Goal: Transaction & Acquisition: Download file/media

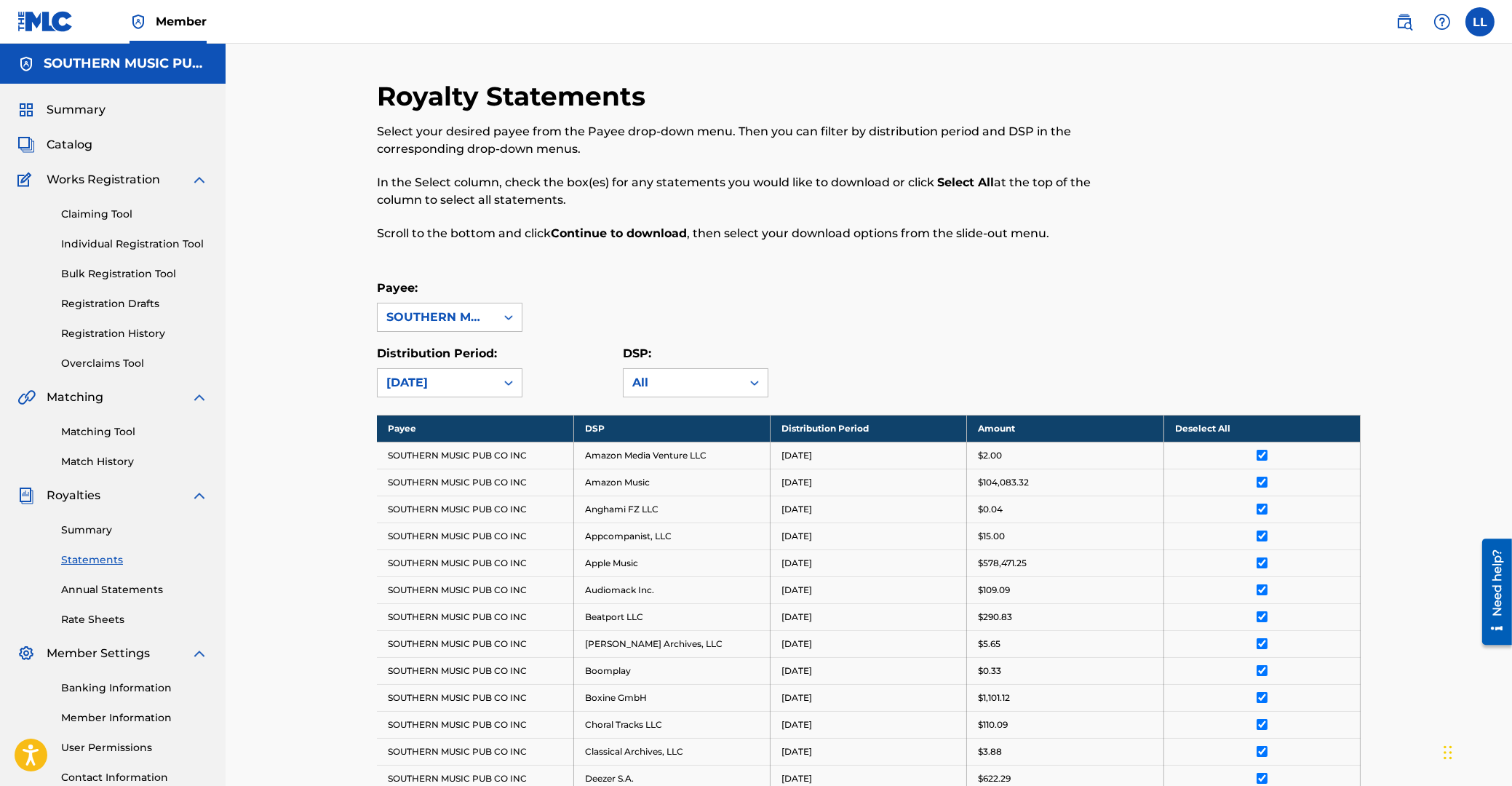
click at [22, 294] on div "Claiming Tool Individual Registration Tool Bulk Registration Tool Registration …" at bounding box center [113, 280] width 191 height 183
click at [126, 363] on link "Overclaims Tool" at bounding box center [135, 363] width 147 height 15
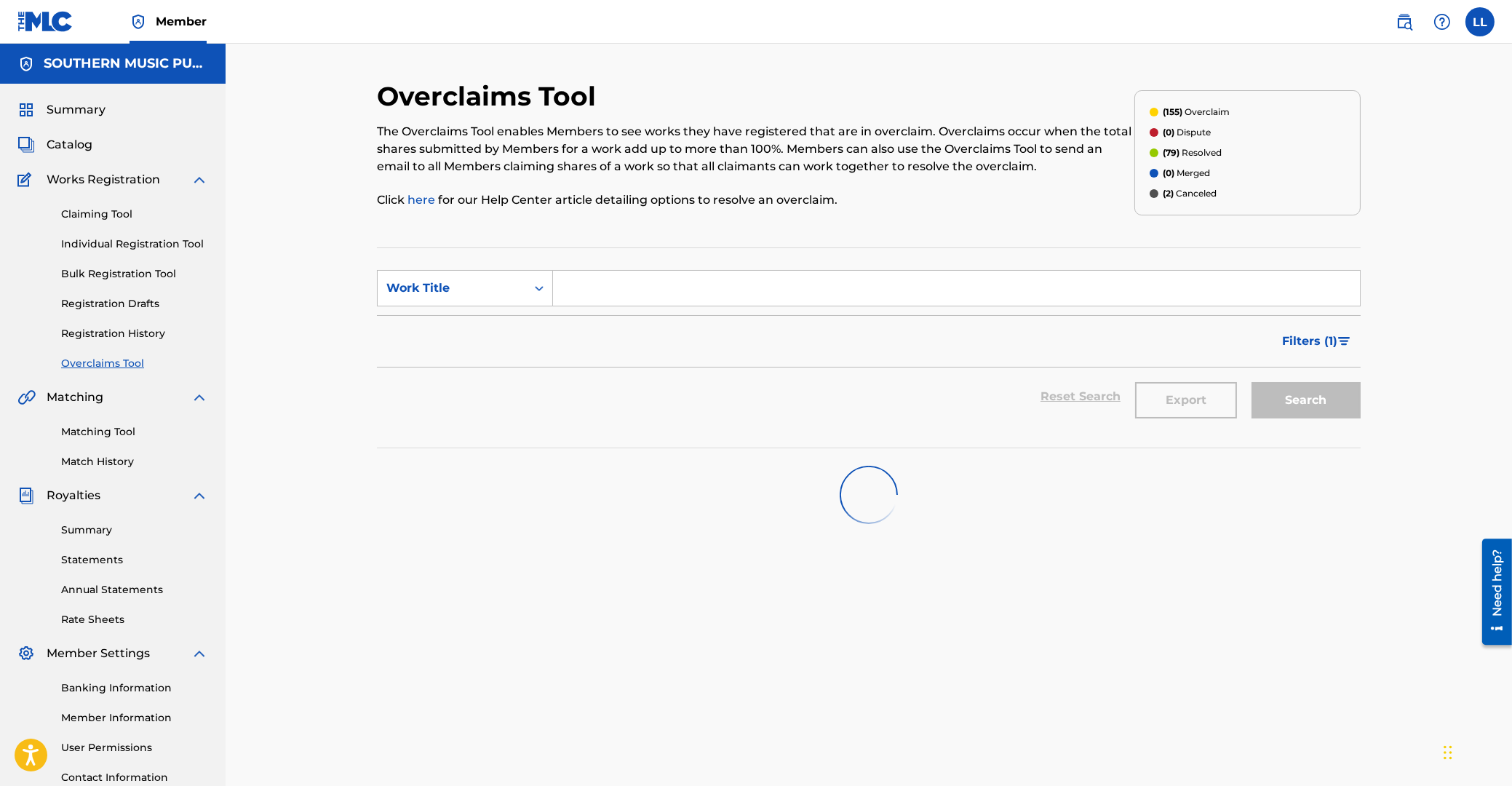
click at [590, 289] on input "Search Form" at bounding box center [957, 288] width 807 height 35
click at [104, 434] on link "Matching Tool" at bounding box center [135, 431] width 147 height 15
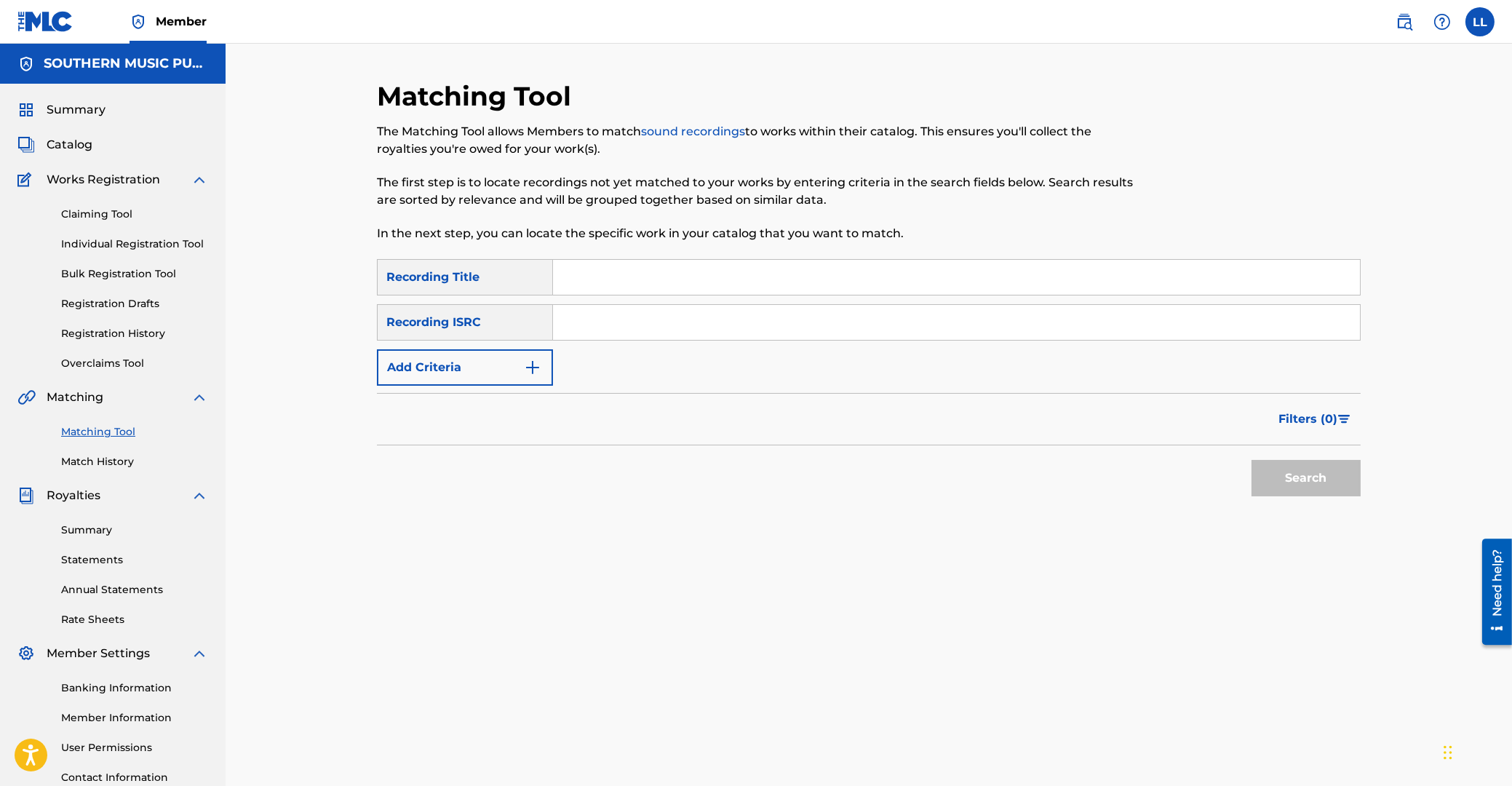
click at [598, 316] on input "Search Form" at bounding box center [957, 322] width 807 height 35
paste input "MX4971526239"
click at [1319, 476] on button "Search" at bounding box center [1306, 478] width 109 height 37
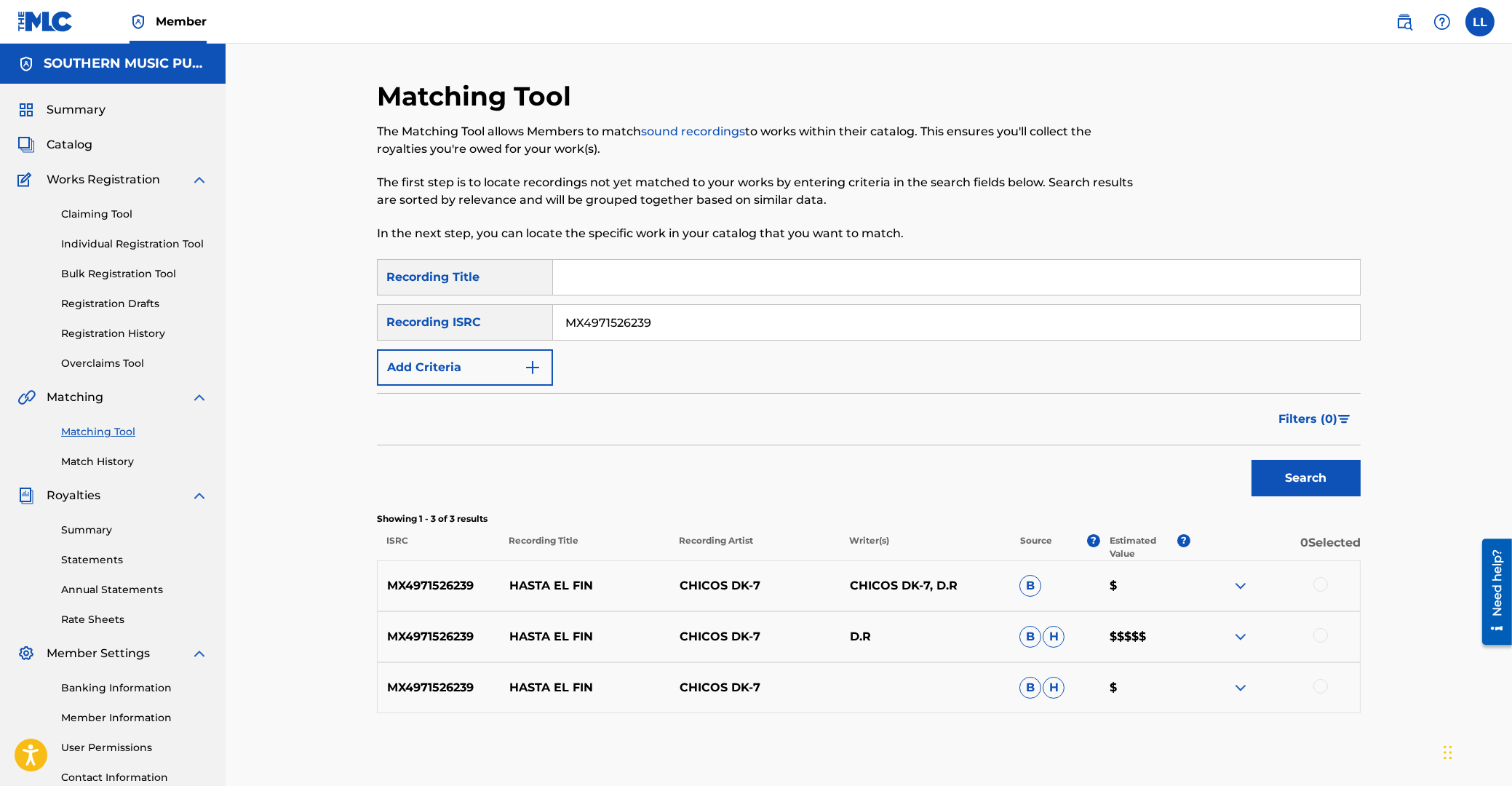
drag, startPoint x: 697, startPoint y: 320, endPoint x: 461, endPoint y: 300, distance: 236.8
click at [553, 320] on input "MX4971526239" at bounding box center [957, 322] width 807 height 35
paste input "F019600378"
type input "MXF019600378"
click at [1295, 470] on button "Search" at bounding box center [1306, 478] width 109 height 37
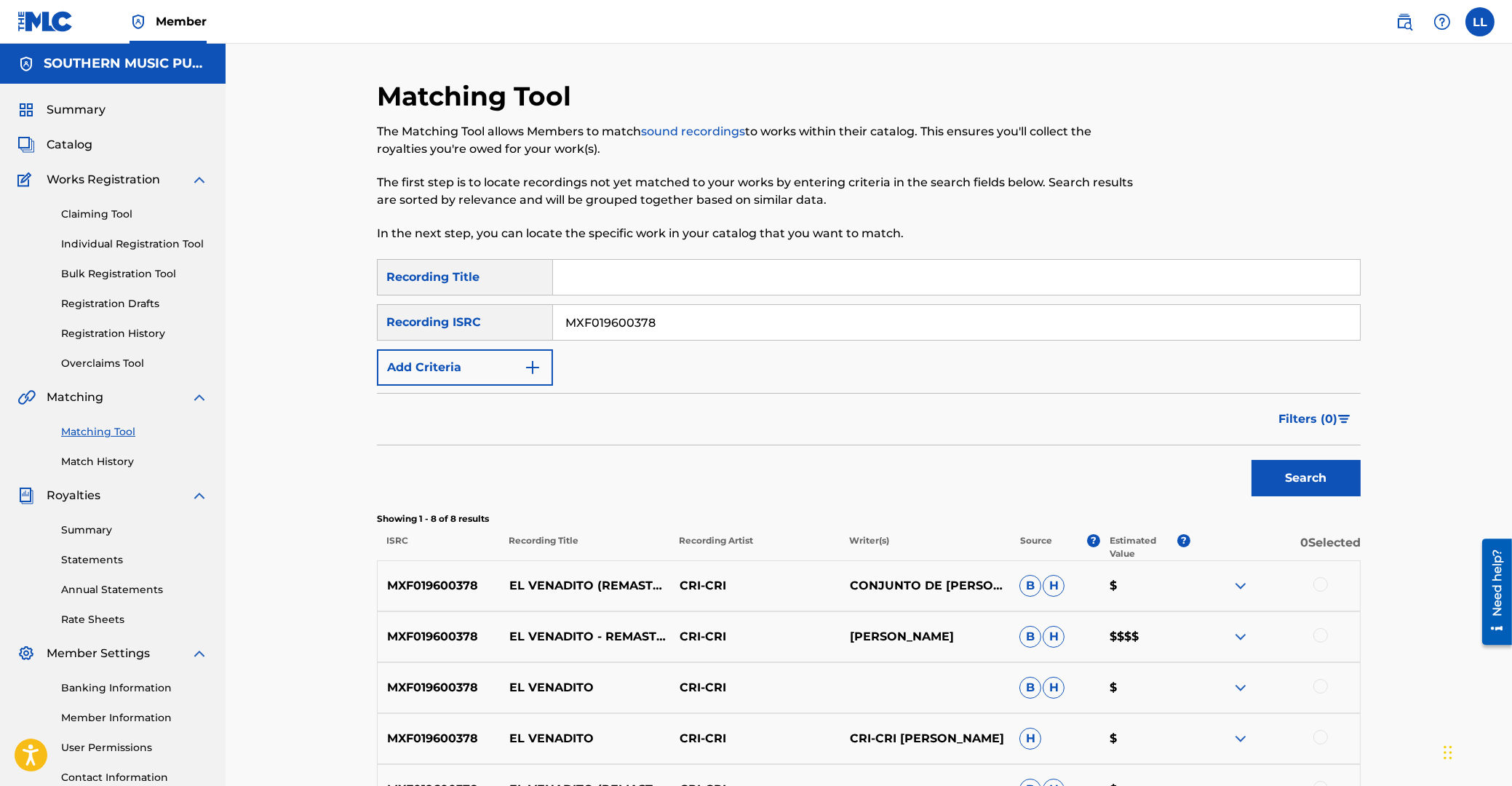
drag, startPoint x: 676, startPoint y: 320, endPoint x: 485, endPoint y: 314, distance: 191.1
click at [553, 314] on input "MXF019600378" at bounding box center [957, 322] width 807 height 35
click at [571, 267] on input "Search Form" at bounding box center [957, 277] width 807 height 35
paste input "EL VENADITO"
type input "EL VENADITO"
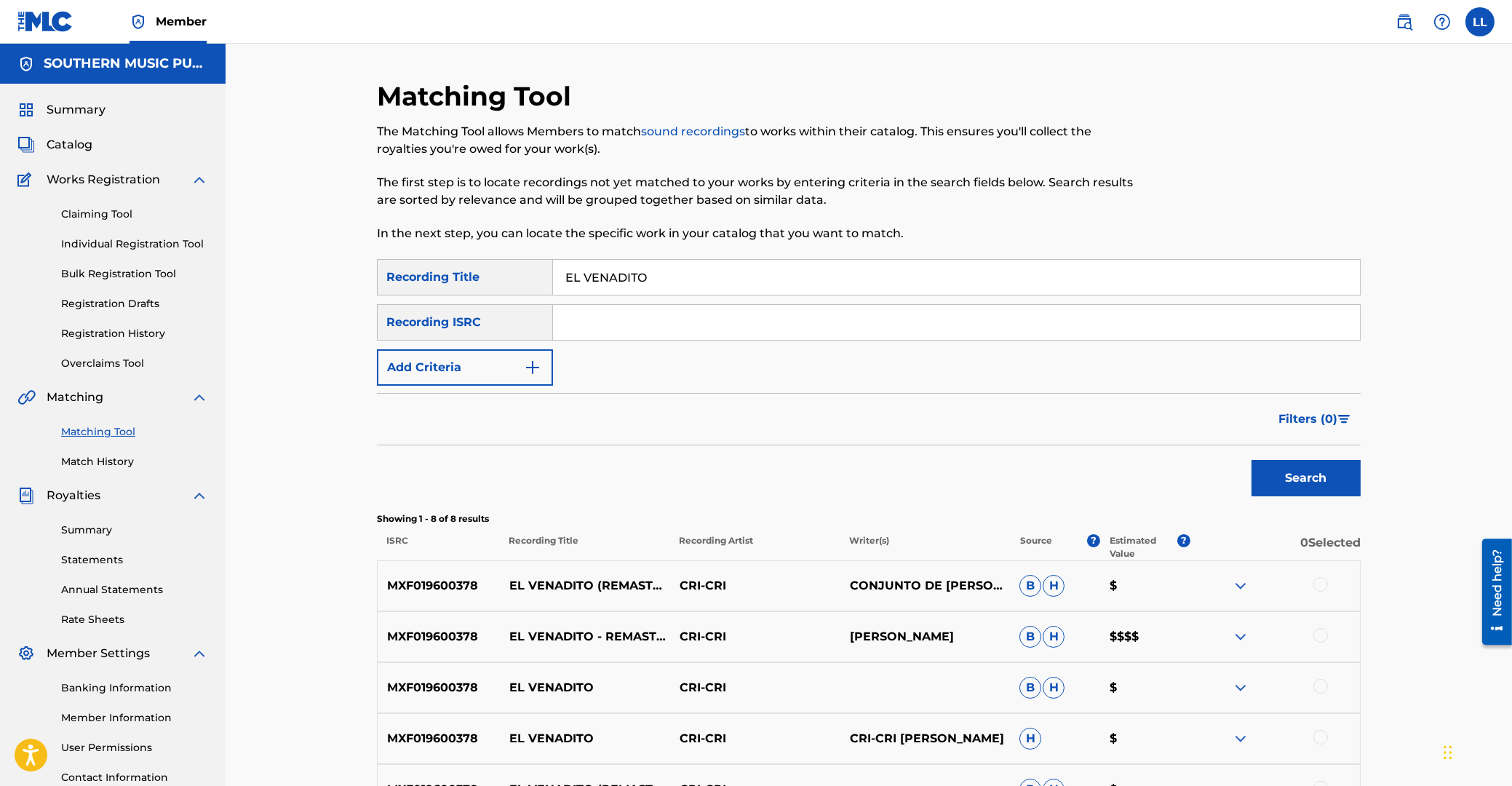
click at [481, 357] on button "Add Criteria" at bounding box center [465, 367] width 176 height 37
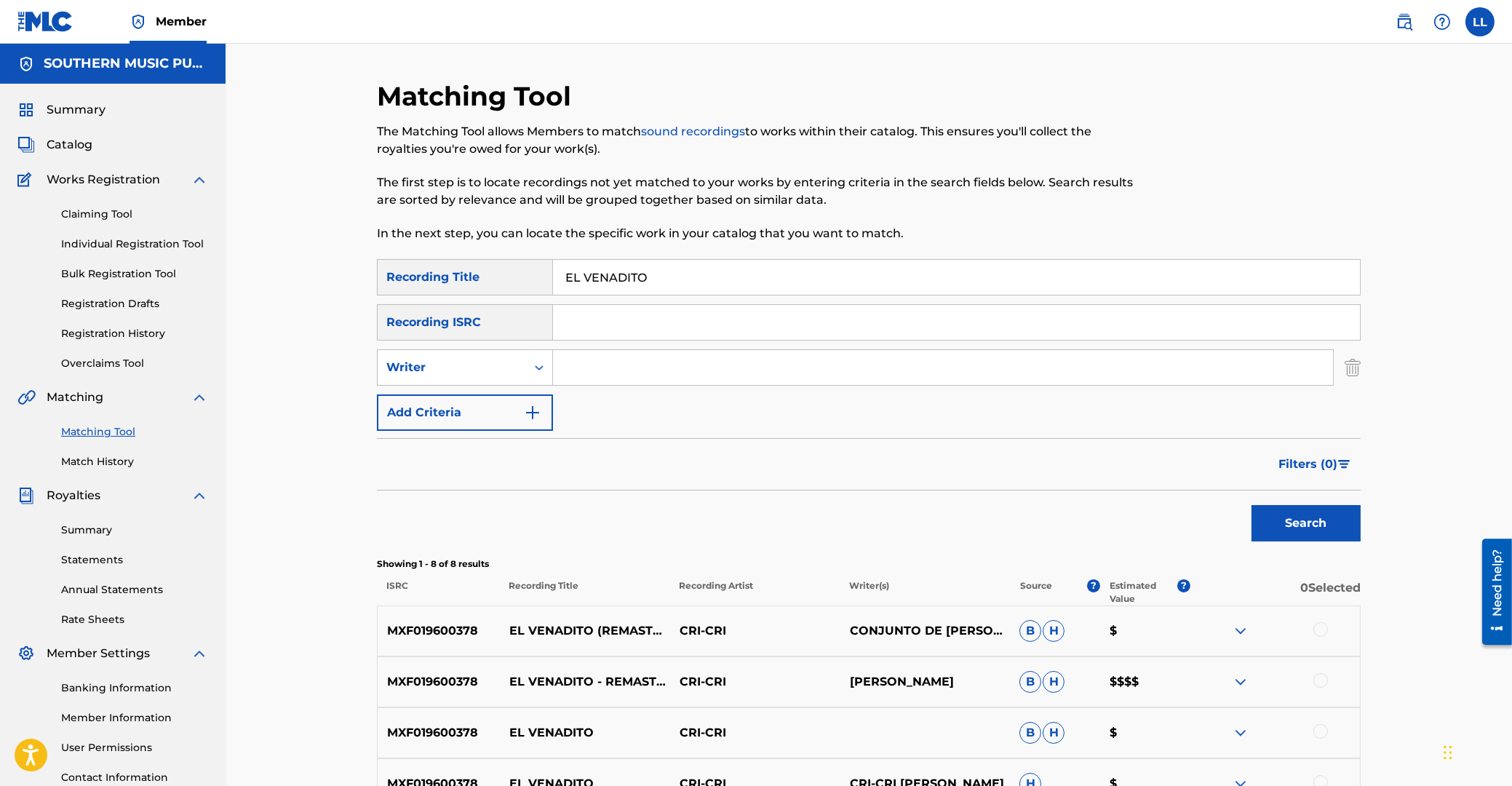
click at [591, 363] on input "Search Form" at bounding box center [943, 367] width 780 height 35
click at [1252, 505] on button "Search" at bounding box center [1306, 523] width 109 height 37
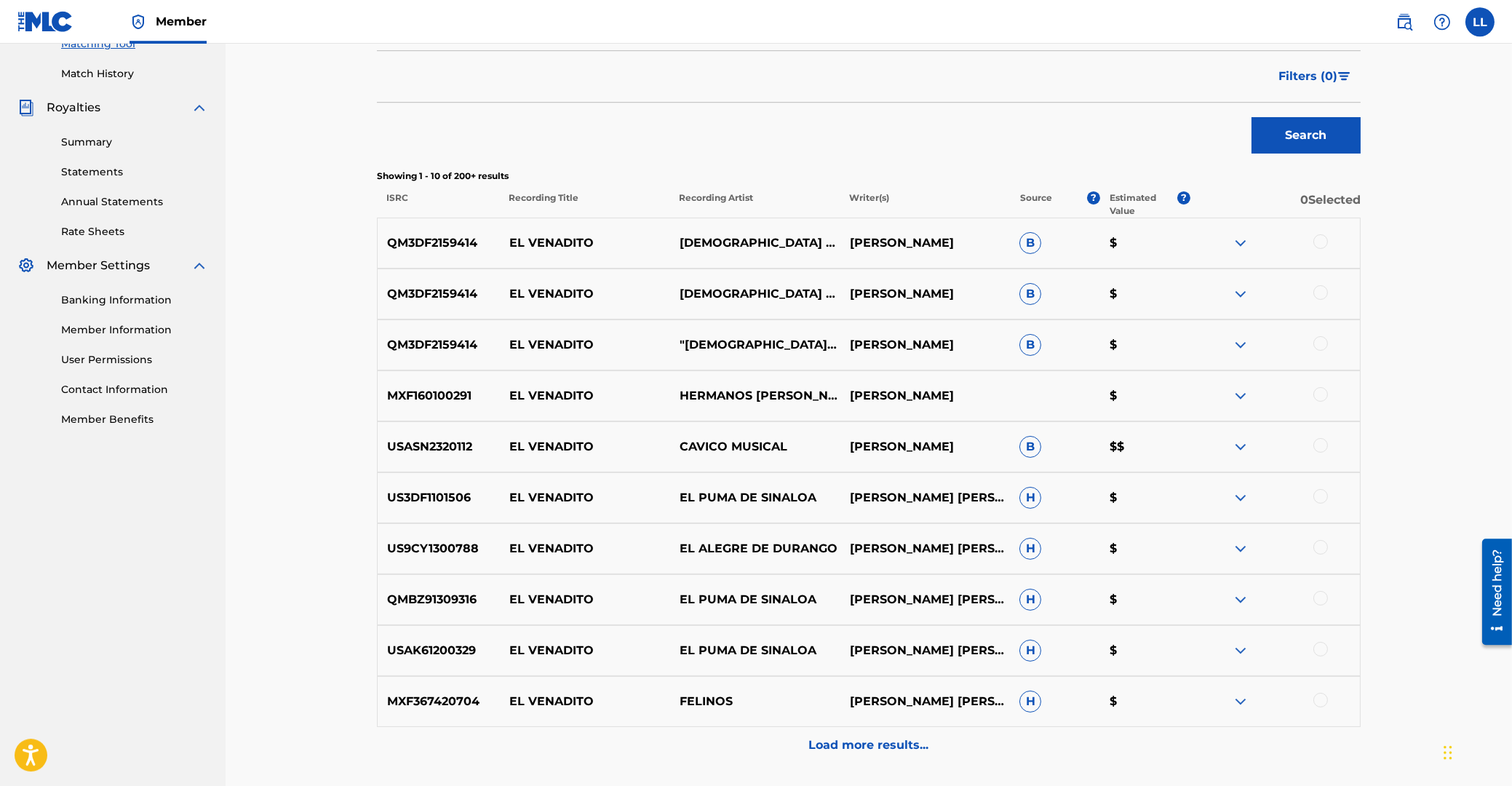
scroll to position [390, 0]
click at [1317, 391] on div at bounding box center [1321, 392] width 15 height 15
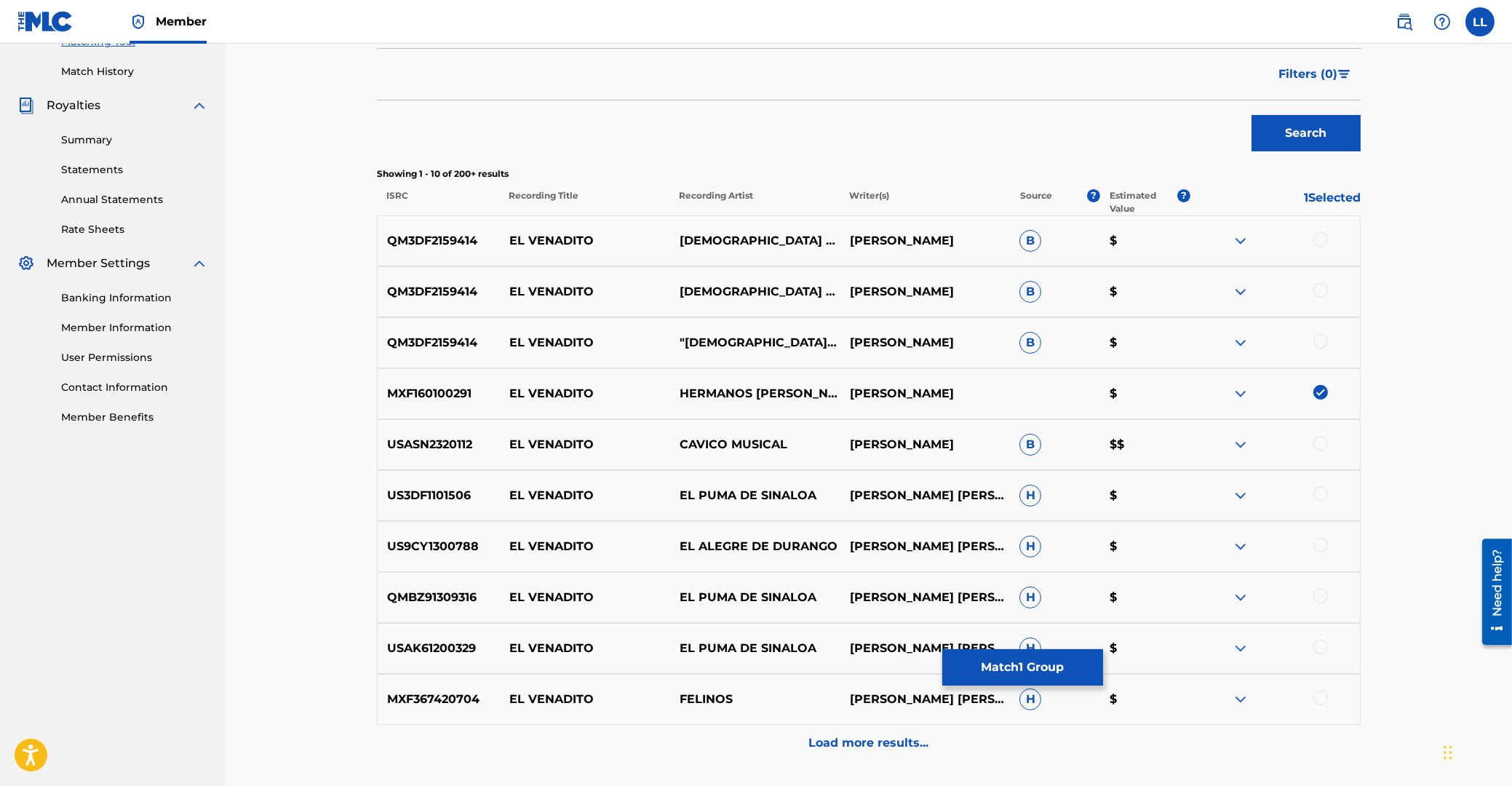
drag, startPoint x: 849, startPoint y: 391, endPoint x: 978, endPoint y: 389, distance: 129.0
click at [978, 389] on p "[PERSON_NAME]" at bounding box center [925, 393] width 170 height 17
copy p "[PERSON_NAME]"
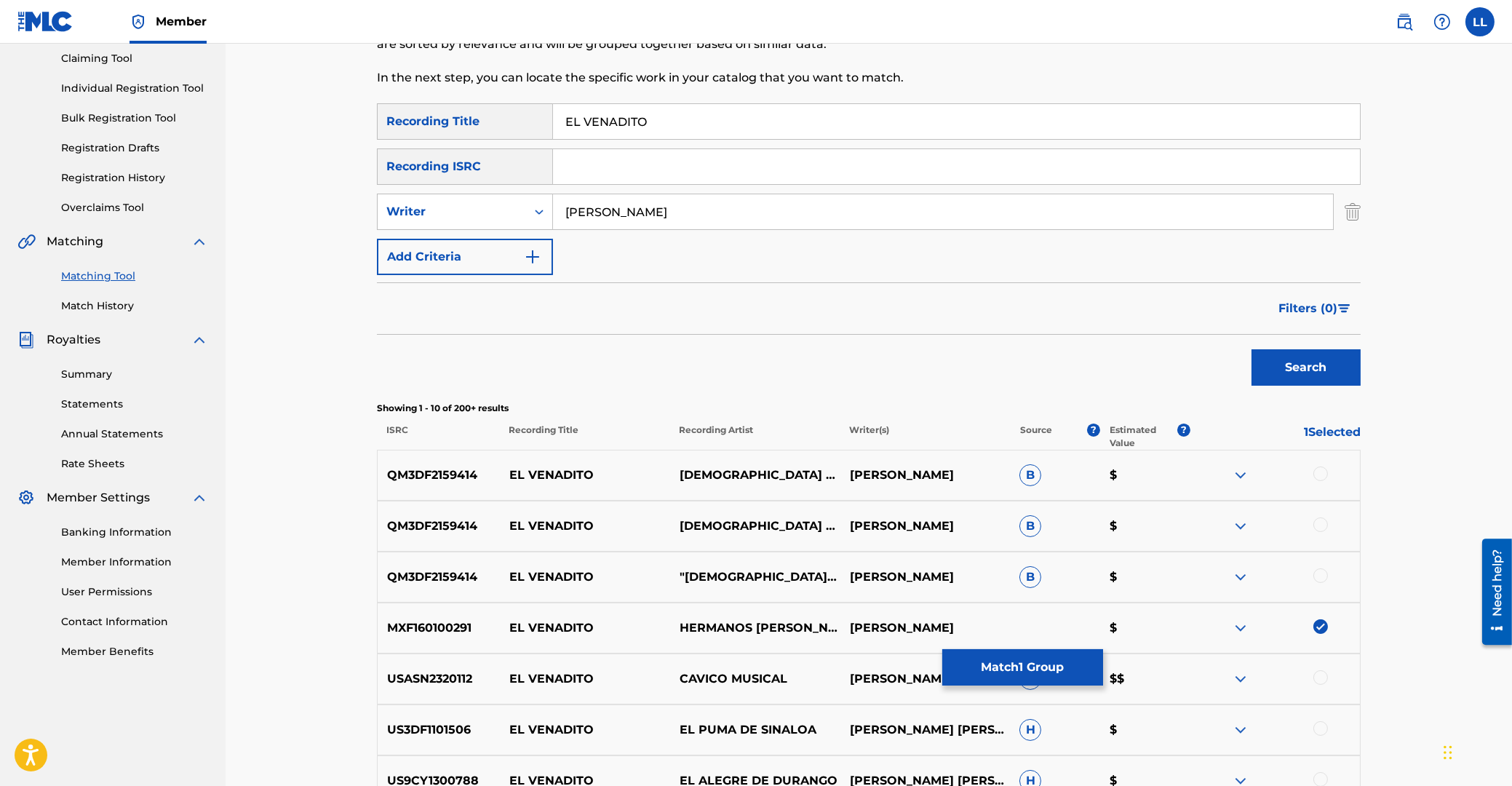
scroll to position [0, 0]
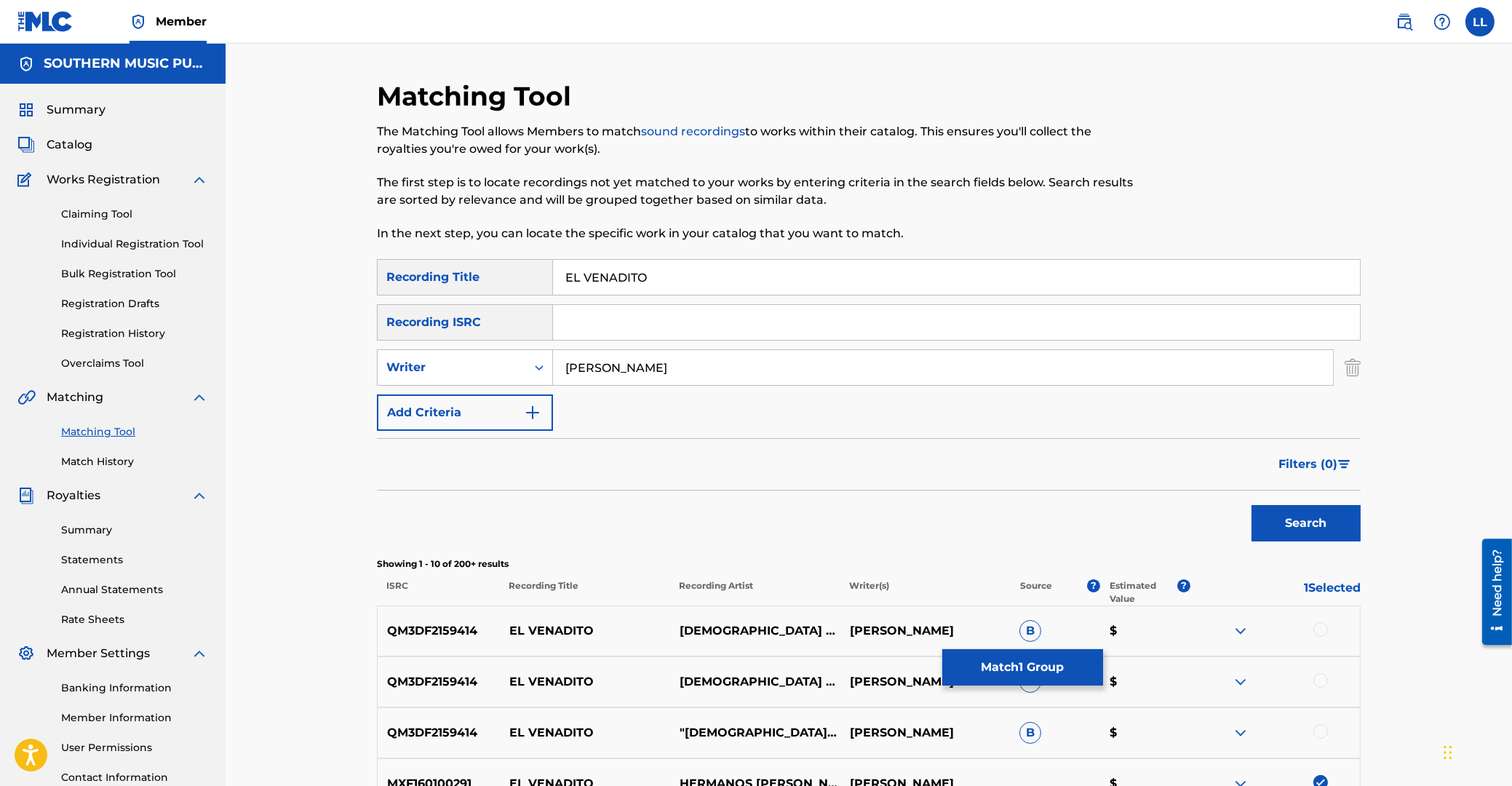
drag, startPoint x: 619, startPoint y: 374, endPoint x: 497, endPoint y: 366, distance: 122.3
click at [553, 366] on input "[PERSON_NAME]" at bounding box center [943, 367] width 780 height 35
paste input "[PERSON_NAME]"
type input "[PERSON_NAME]"
click at [1301, 530] on button "Search" at bounding box center [1306, 523] width 109 height 37
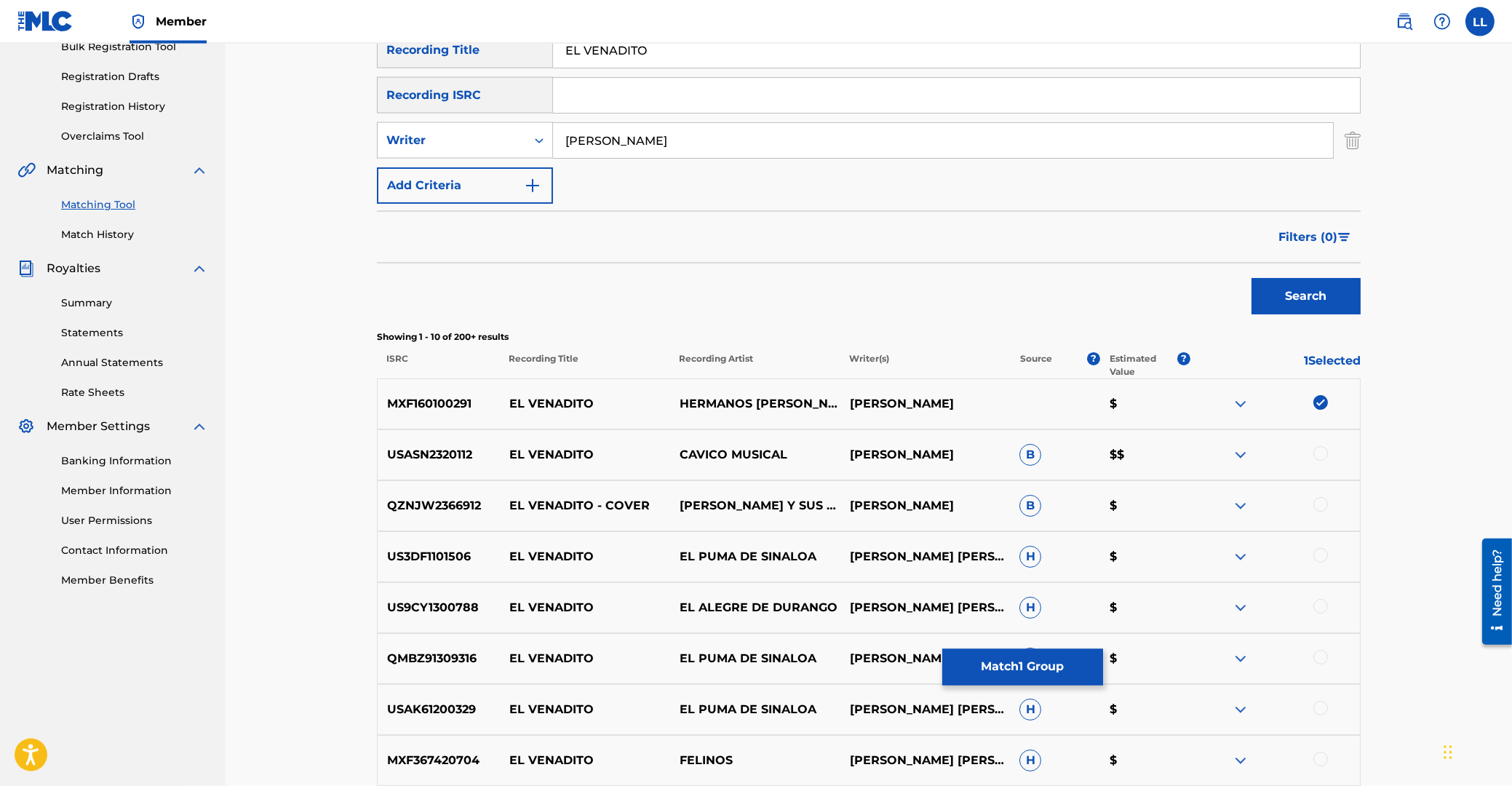
scroll to position [311, 0]
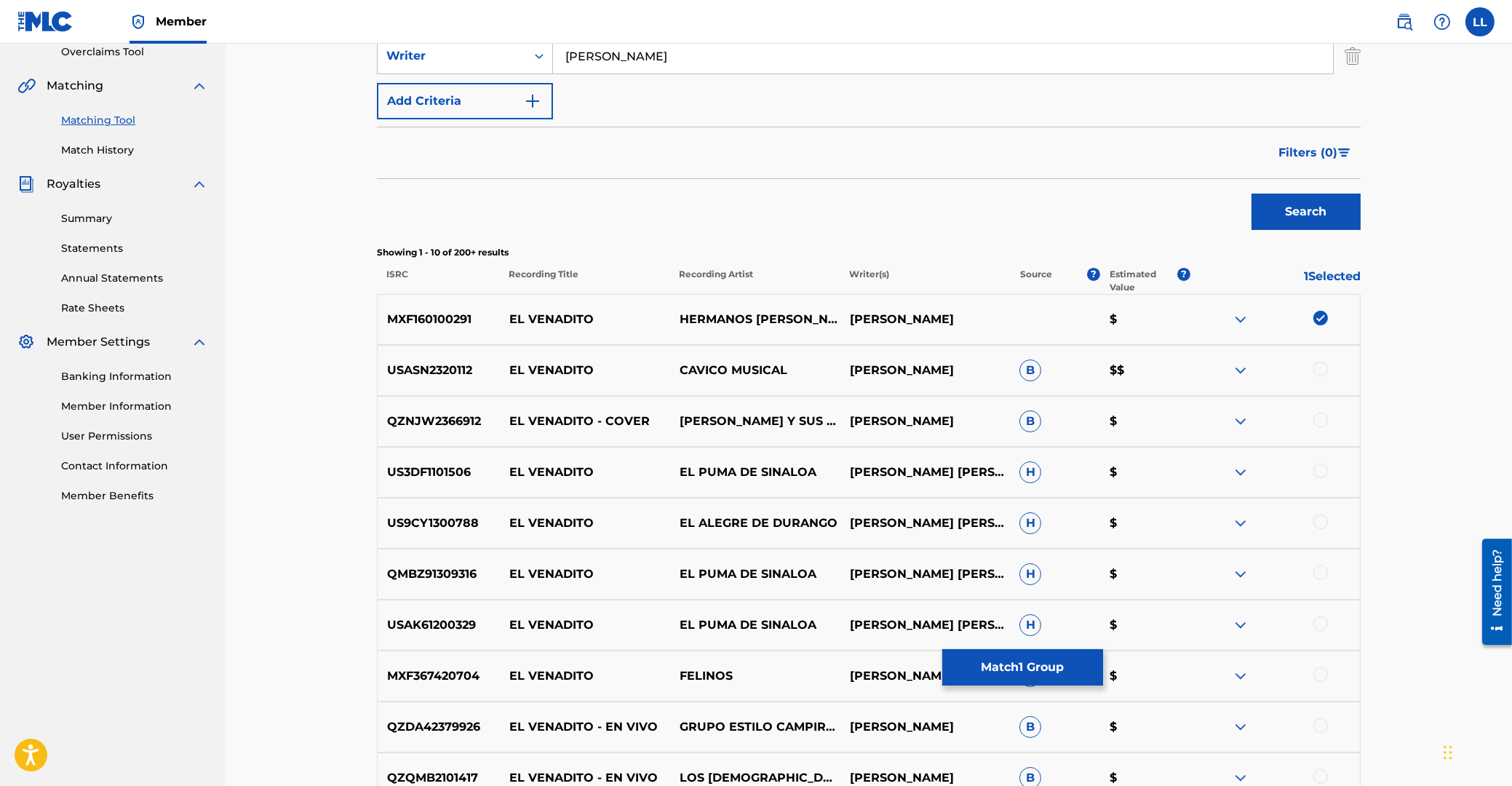
click at [1324, 370] on div at bounding box center [1321, 369] width 15 height 15
click at [1319, 420] on div at bounding box center [1321, 420] width 15 height 15
click at [1320, 470] on div at bounding box center [1321, 470] width 15 height 15
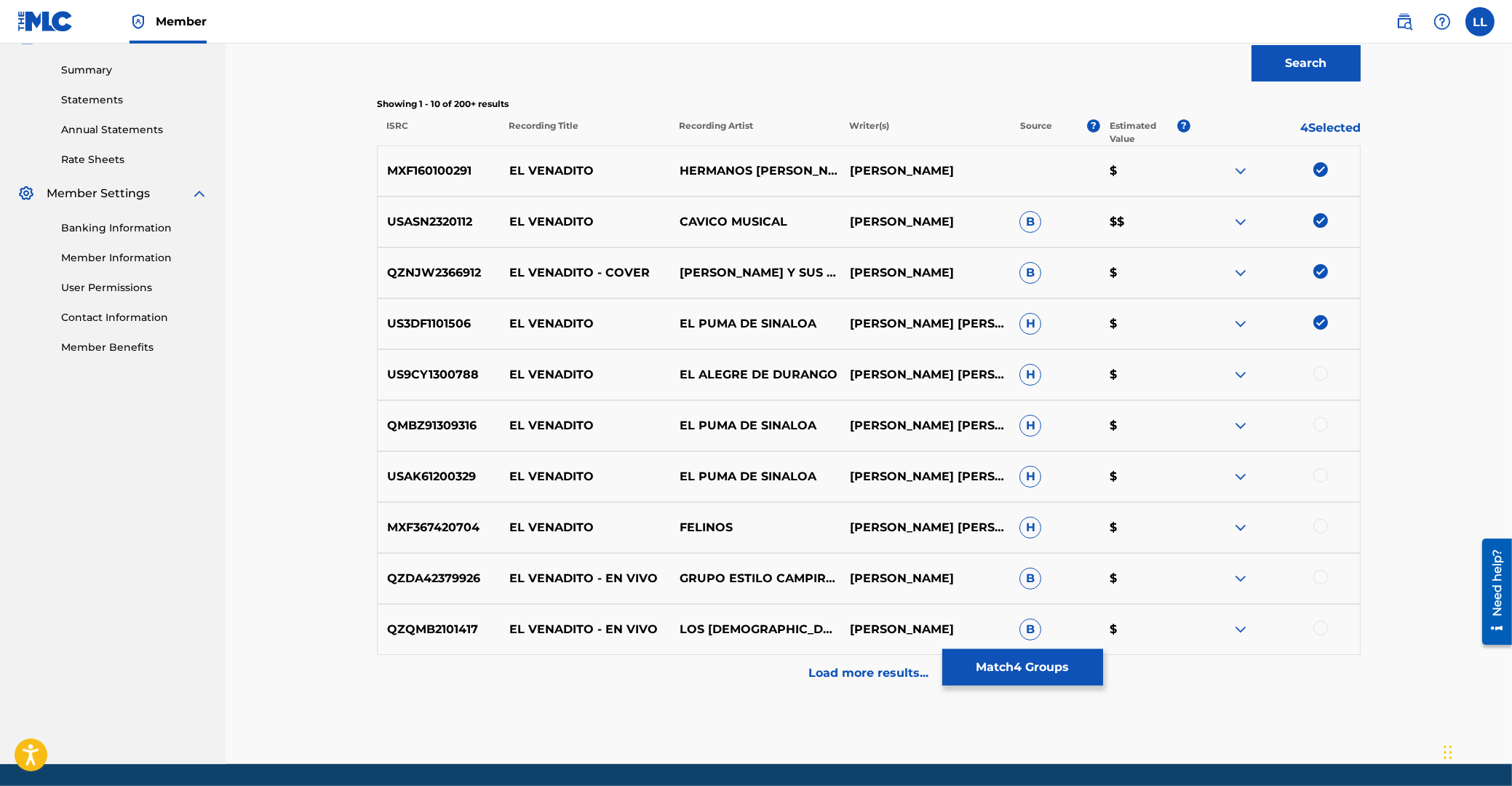
scroll to position [468, 0]
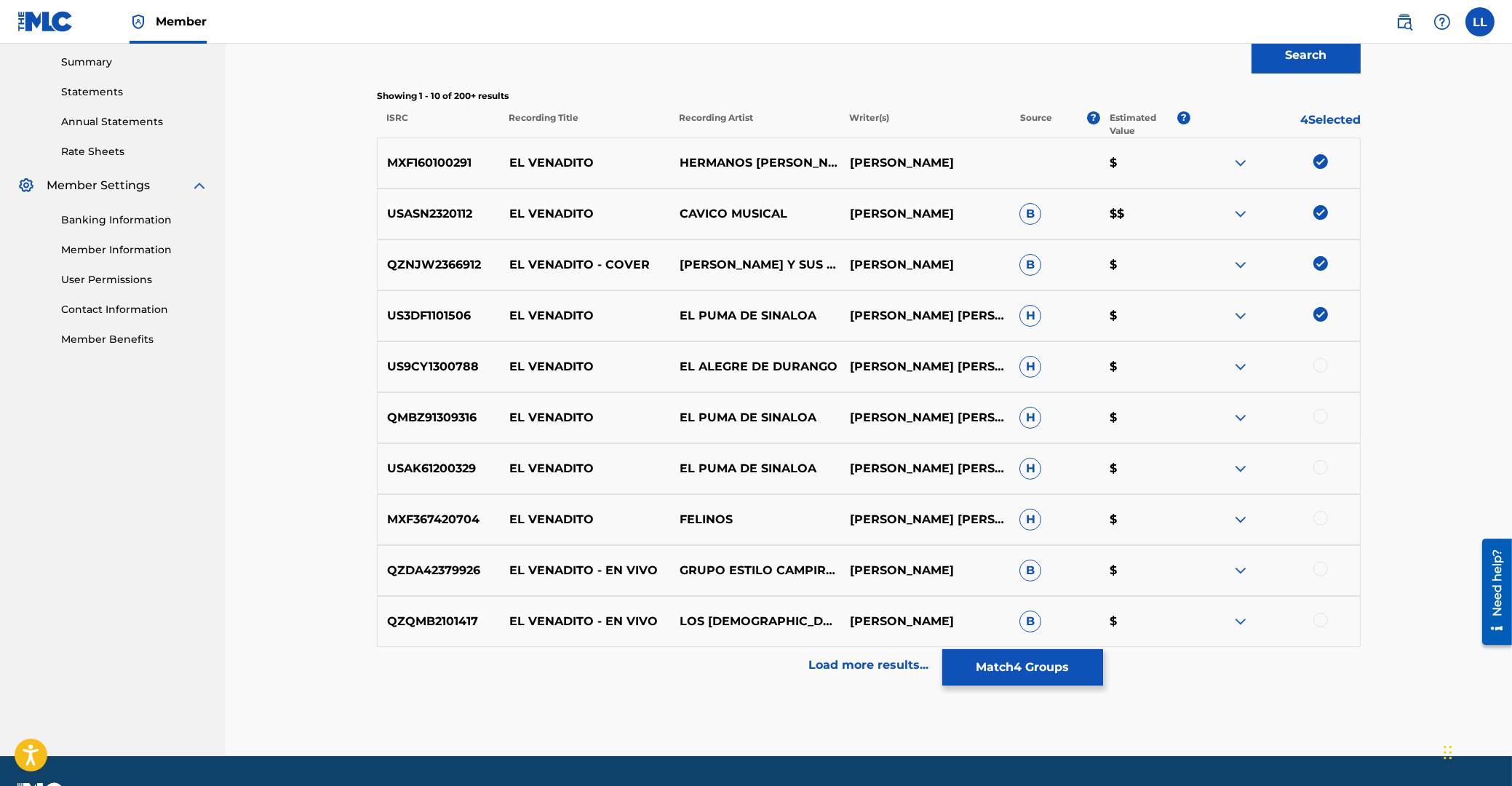
click at [1320, 361] on div at bounding box center [1321, 365] width 15 height 15
click at [1322, 413] on div at bounding box center [1321, 416] width 15 height 15
click at [1324, 465] on div at bounding box center [1321, 467] width 15 height 15
click at [1318, 518] on div at bounding box center [1321, 518] width 15 height 15
click at [1323, 569] on div at bounding box center [1321, 569] width 15 height 15
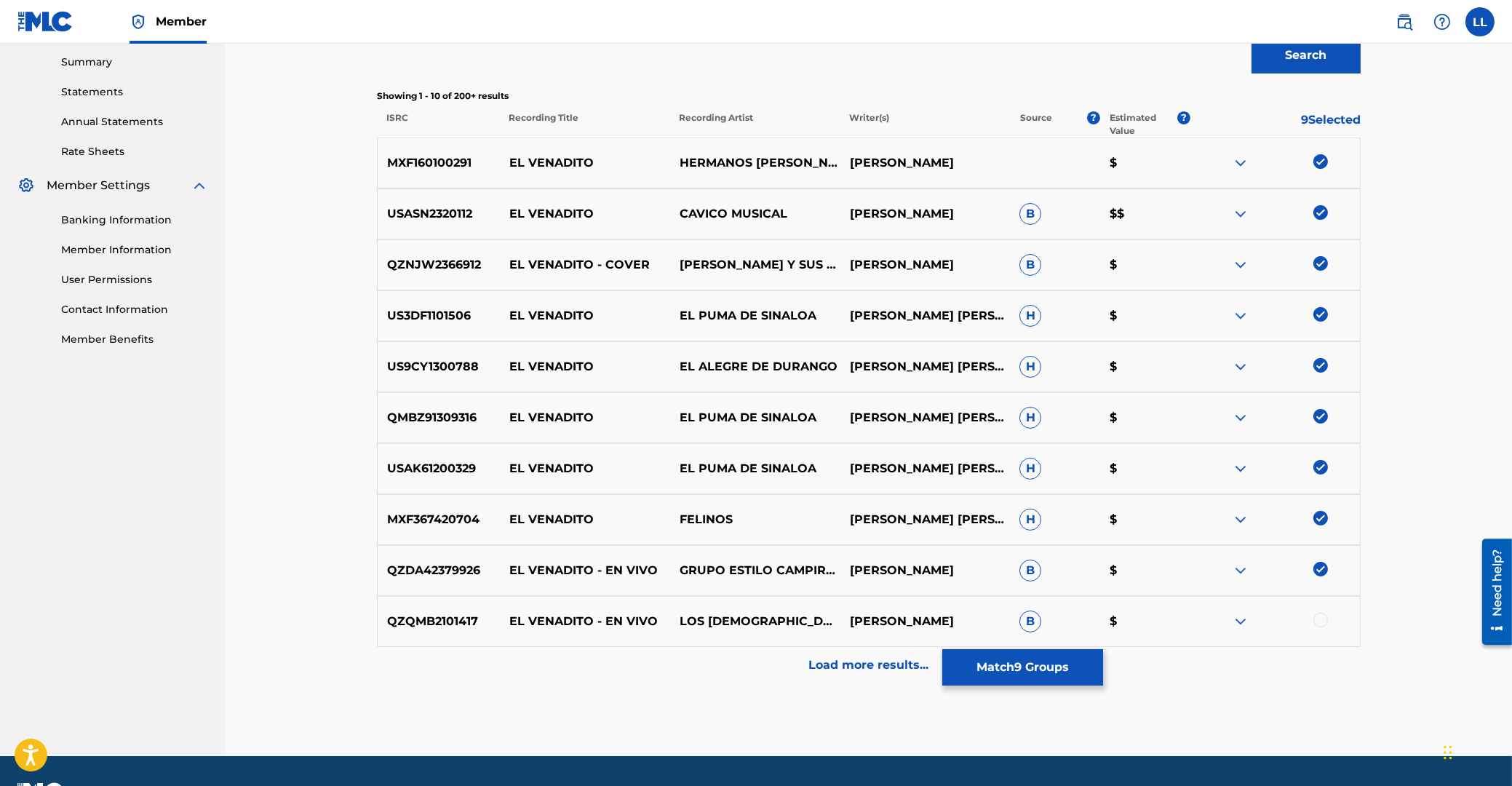
click at [1321, 621] on div at bounding box center [1321, 620] width 15 height 15
click at [855, 660] on p "Load more results..." at bounding box center [869, 665] width 120 height 17
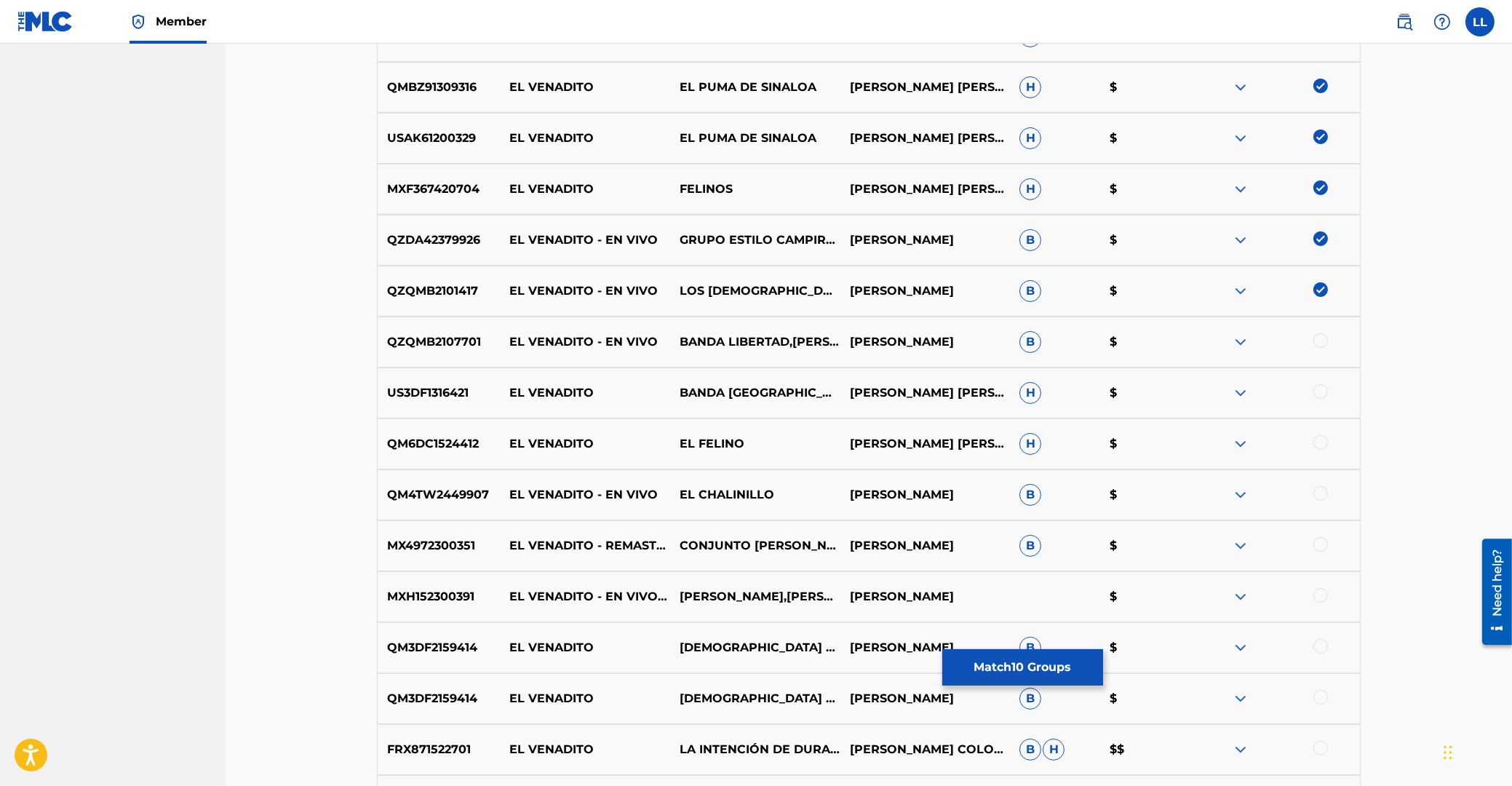
scroll to position [974, 0]
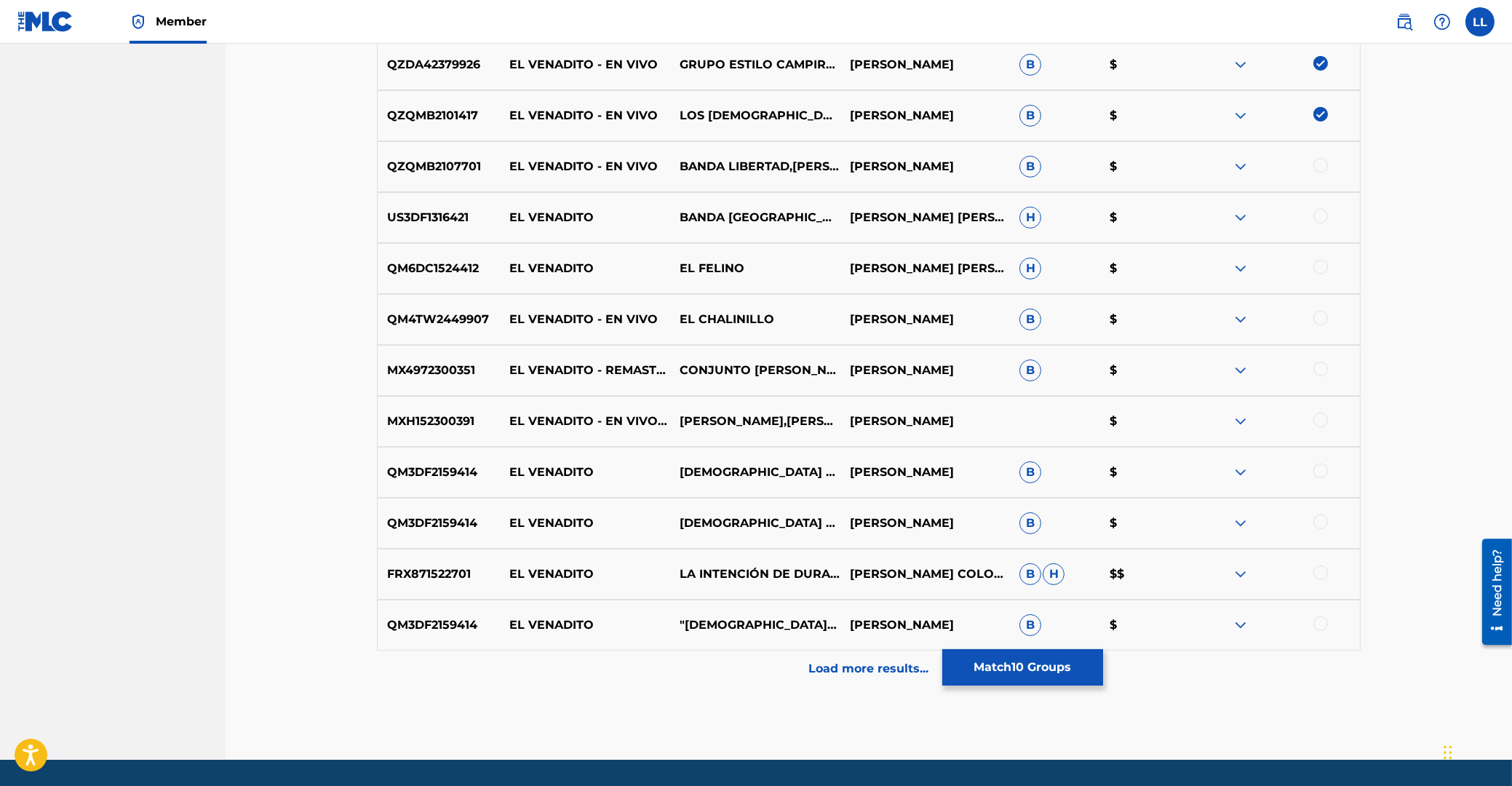
click at [1323, 166] on div at bounding box center [1321, 166] width 15 height 15
click at [1317, 212] on div at bounding box center [1321, 216] width 15 height 15
click at [1321, 264] on div at bounding box center [1321, 267] width 15 height 15
click at [1320, 318] on div at bounding box center [1321, 318] width 15 height 15
click at [1324, 369] on div at bounding box center [1321, 369] width 15 height 15
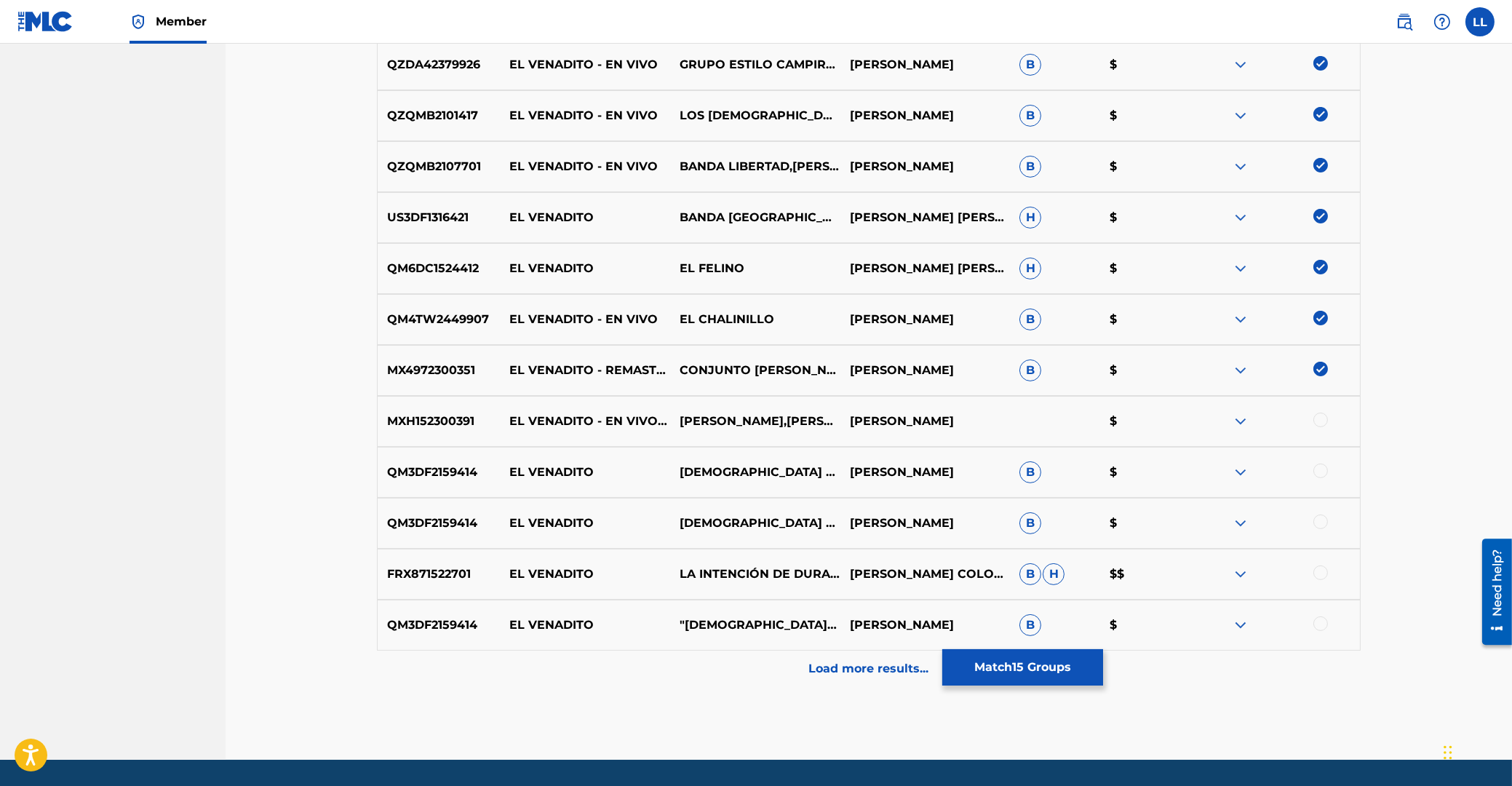
click at [1321, 419] on div at bounding box center [1321, 420] width 15 height 15
click at [873, 670] on p "Load more results..." at bounding box center [869, 668] width 120 height 17
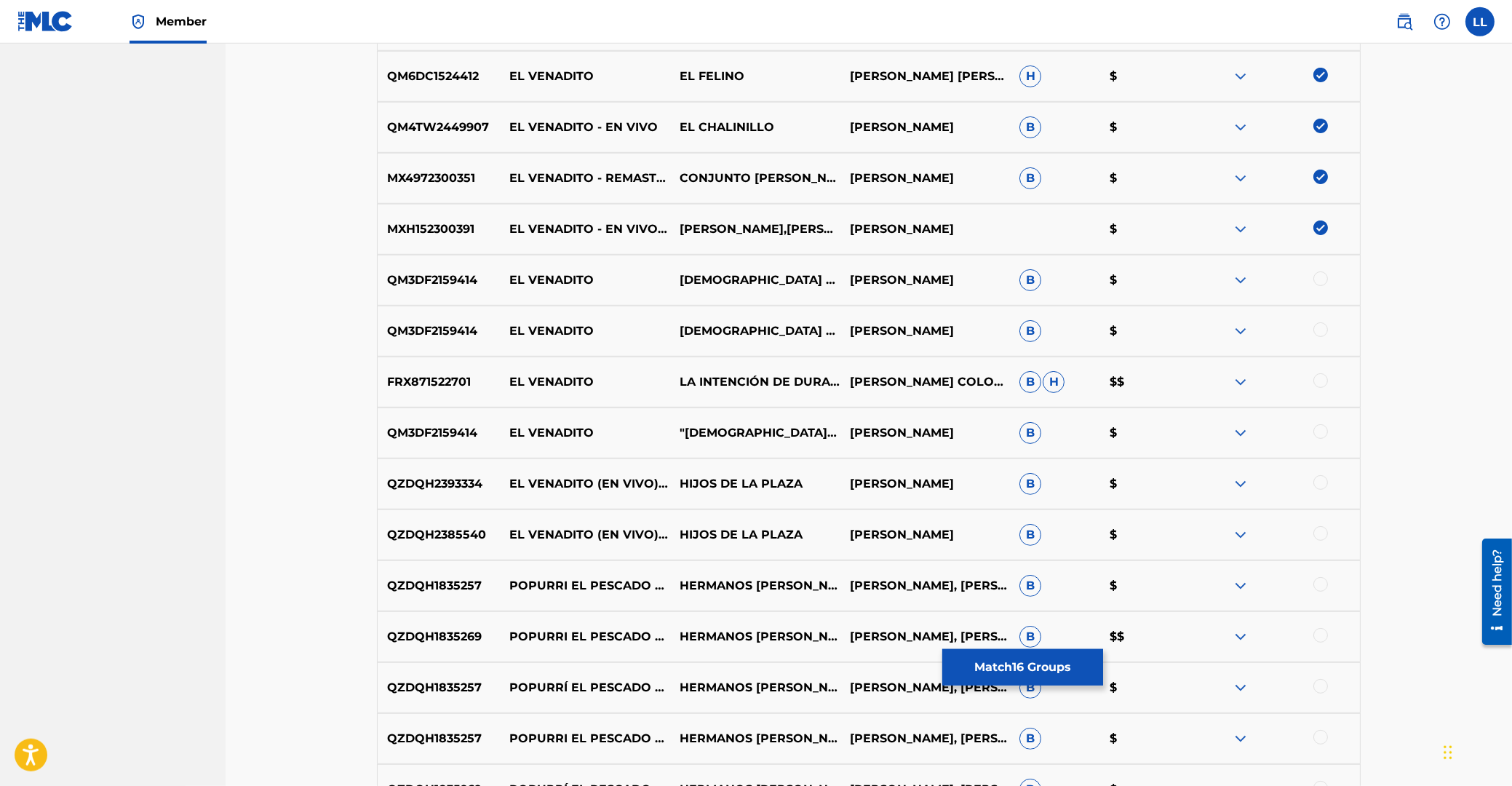
scroll to position [1208, 0]
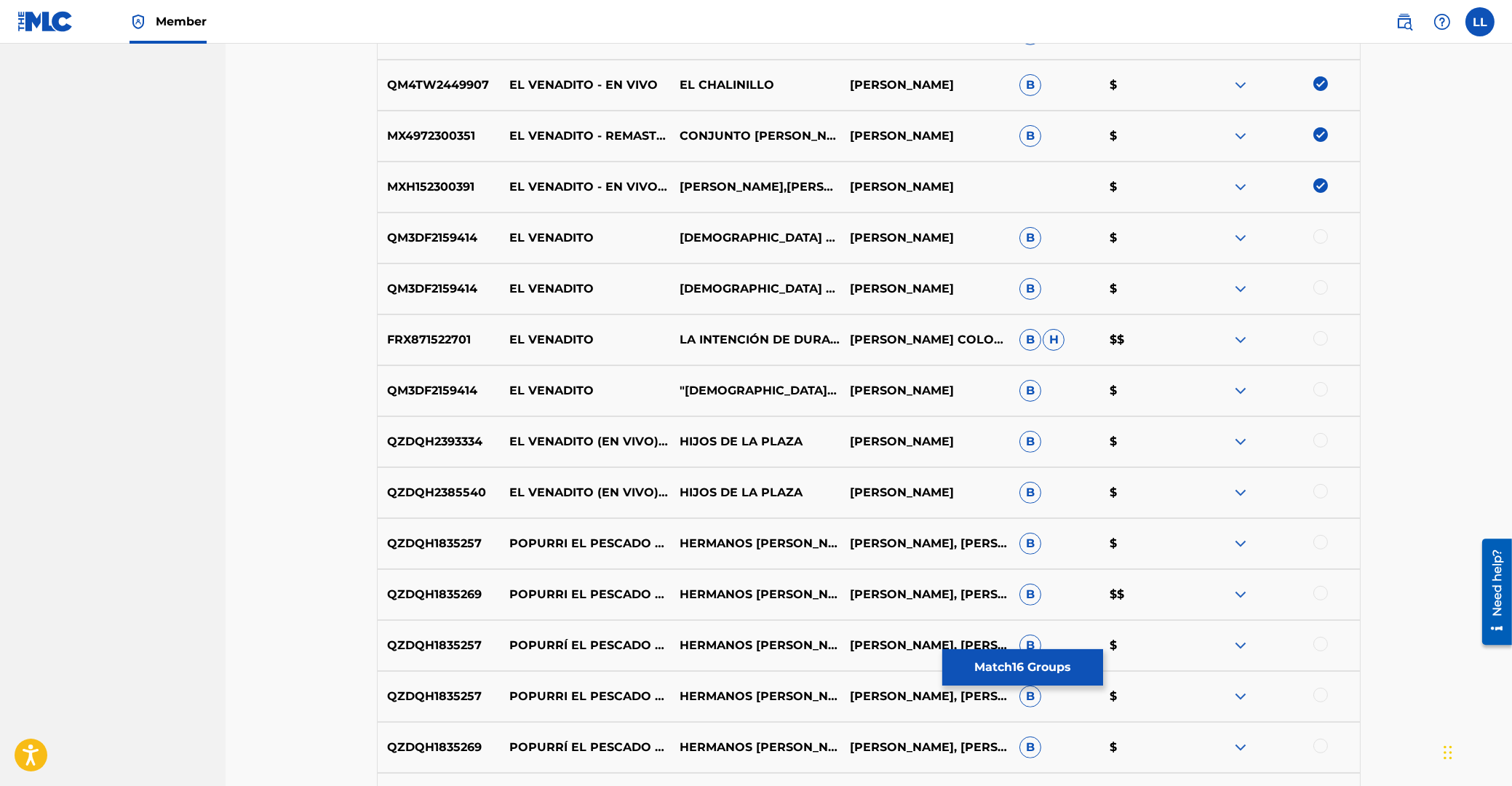
click at [1321, 441] on div at bounding box center [1321, 440] width 15 height 15
click at [1321, 488] on div at bounding box center [1321, 491] width 15 height 15
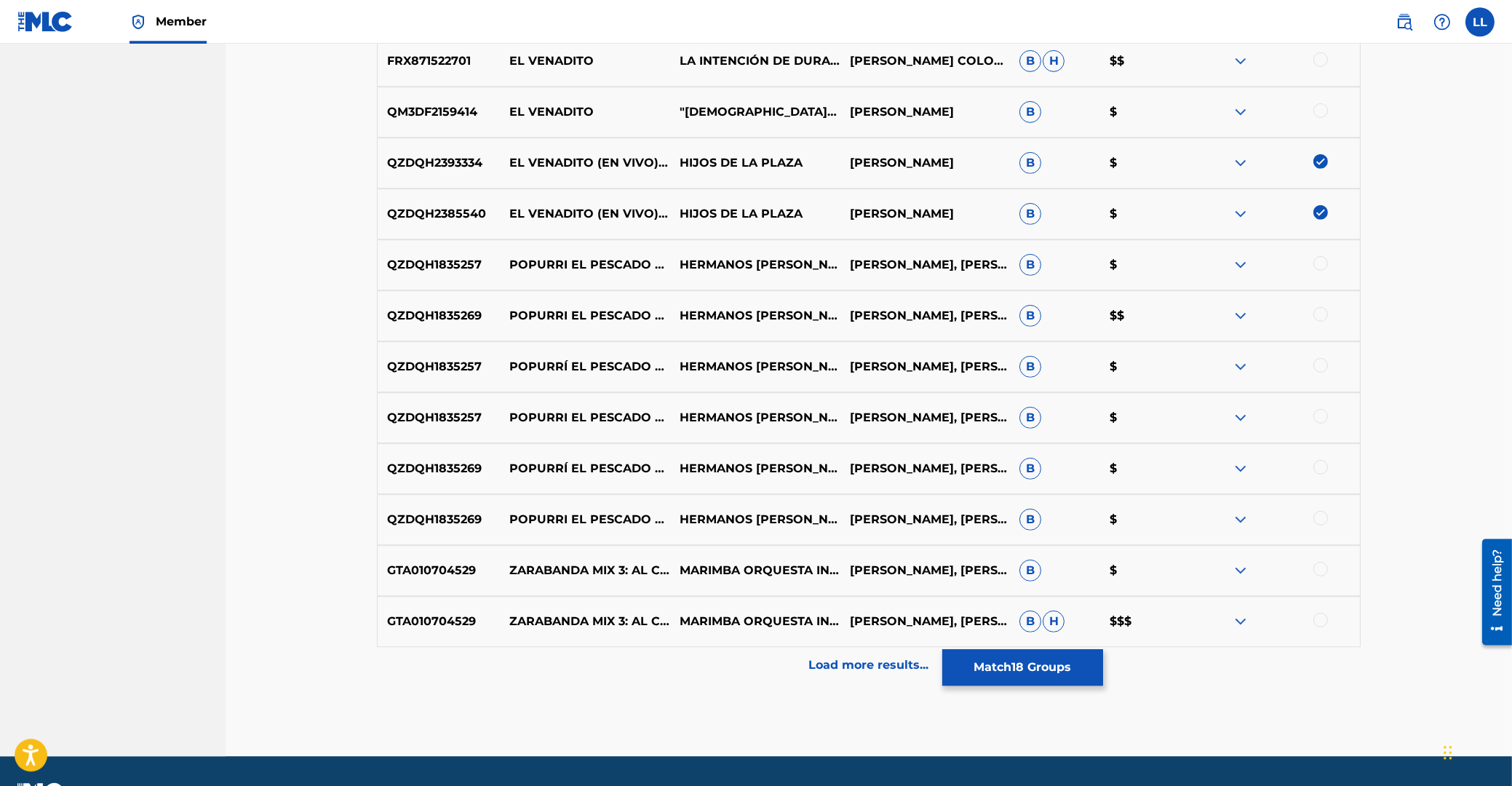
scroll to position [1520, 0]
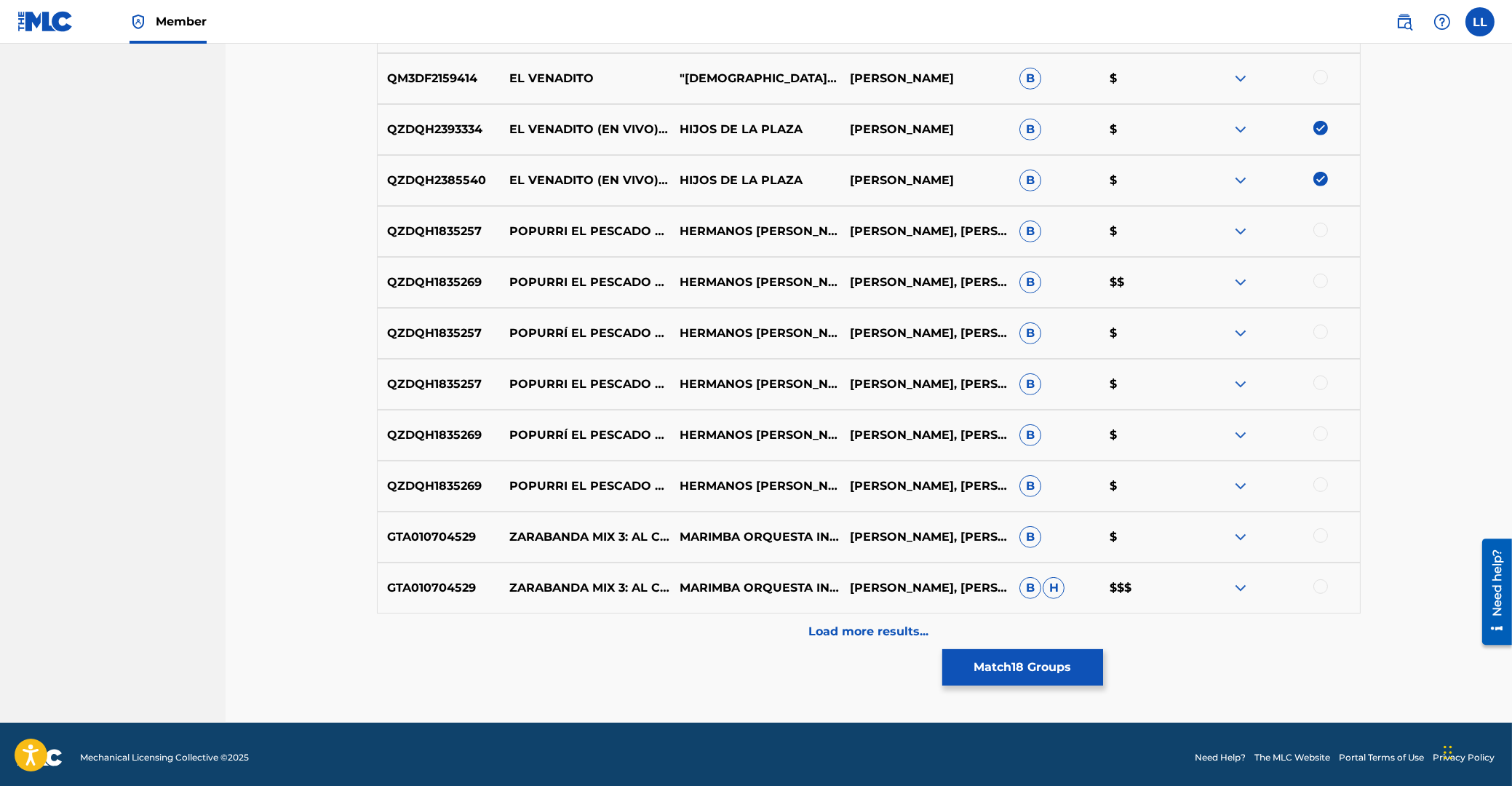
click at [842, 636] on p "Load more results..." at bounding box center [869, 631] width 120 height 17
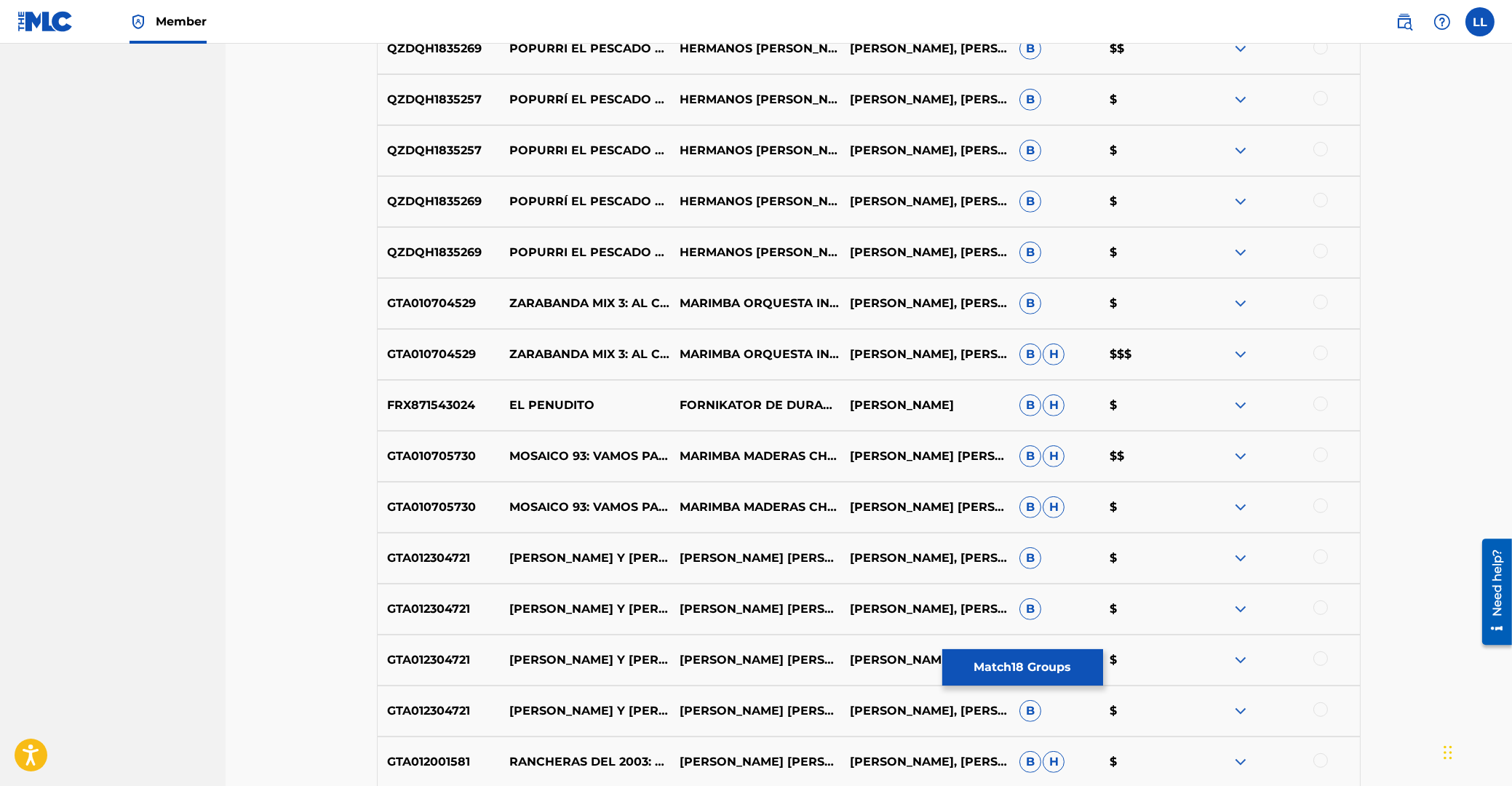
scroll to position [2036, 0]
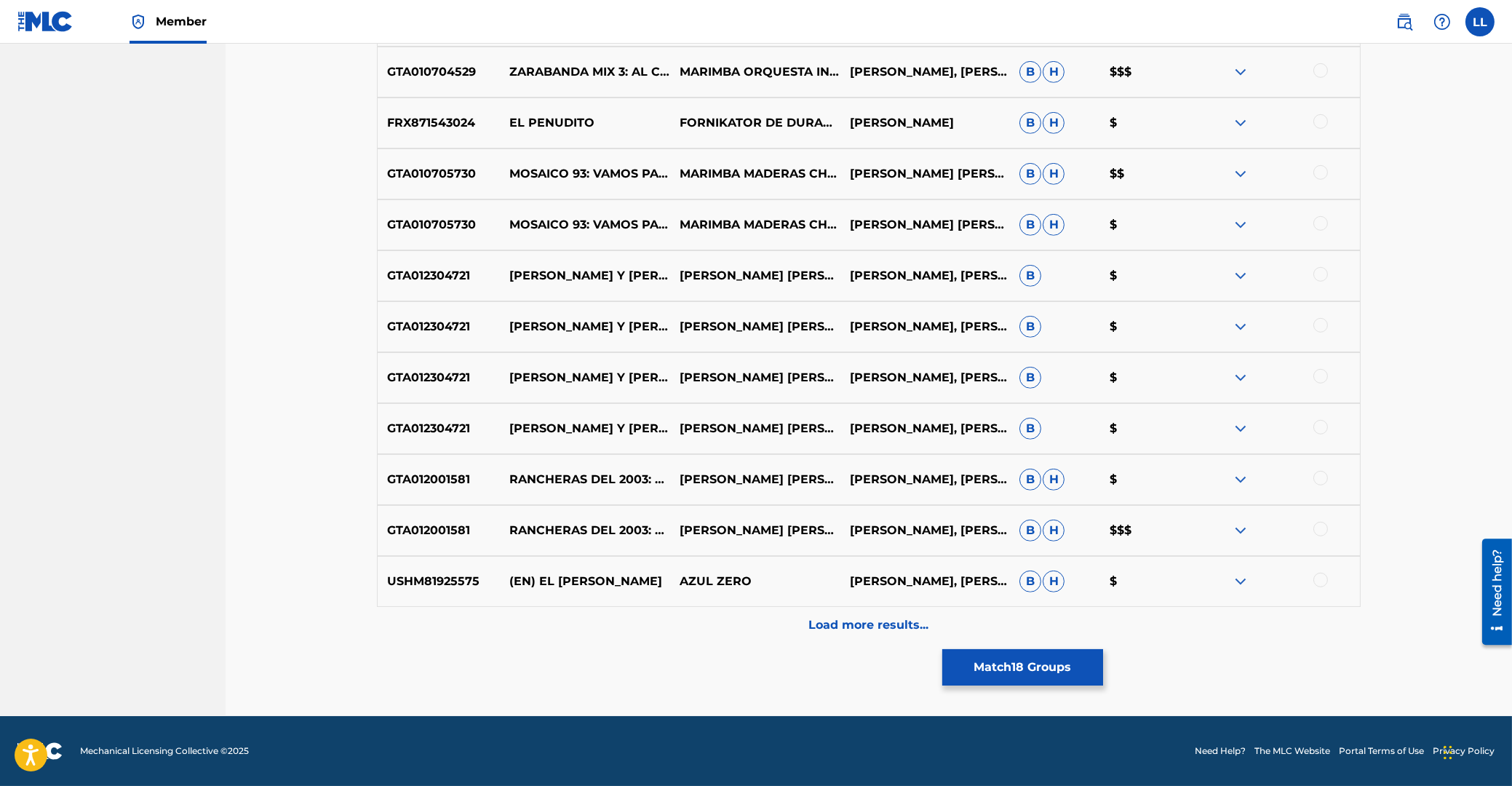
click at [1057, 669] on button "Match 18 Groups" at bounding box center [1023, 667] width 161 height 37
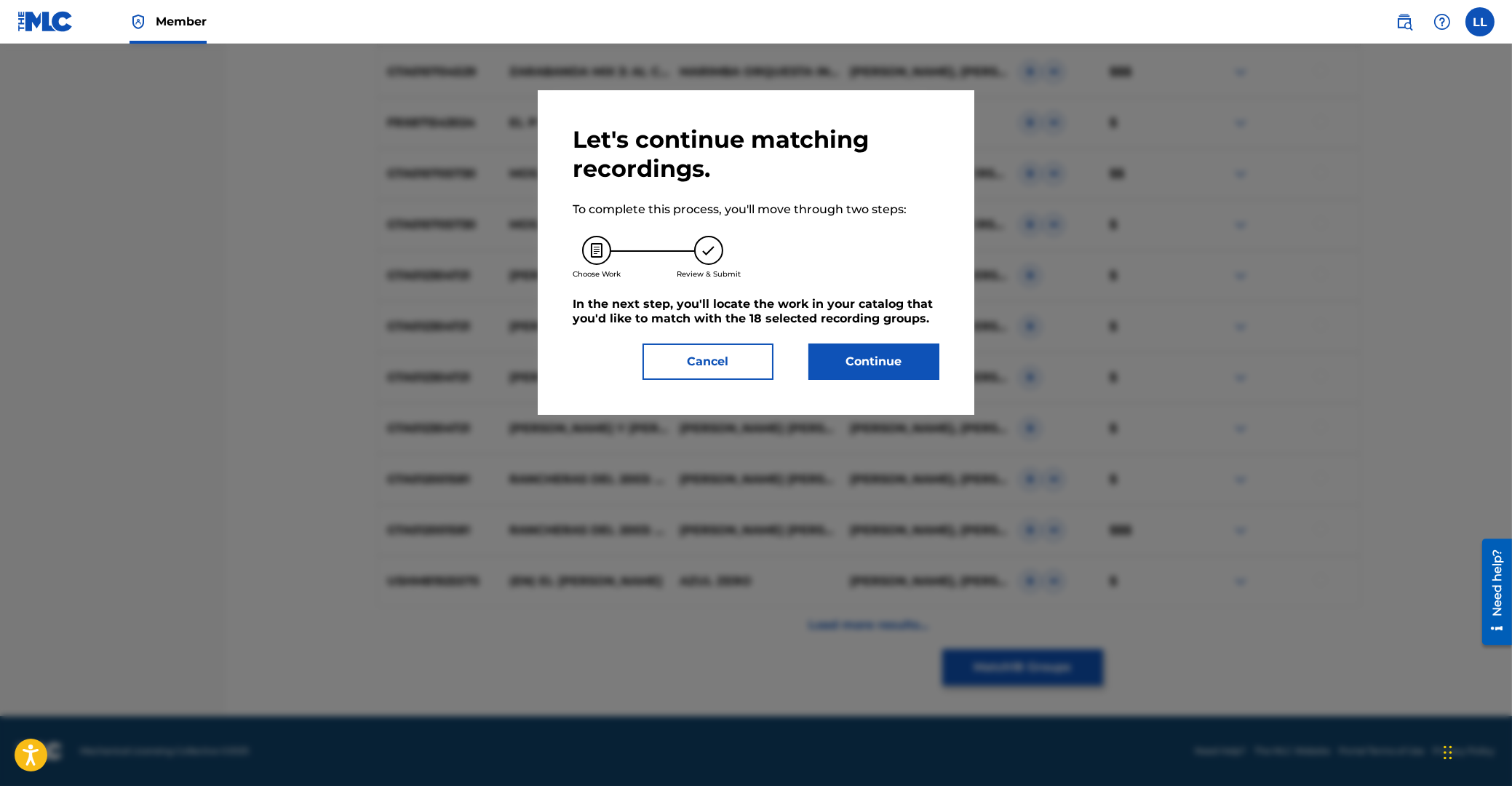
click at [909, 357] on button "Continue" at bounding box center [873, 361] width 131 height 37
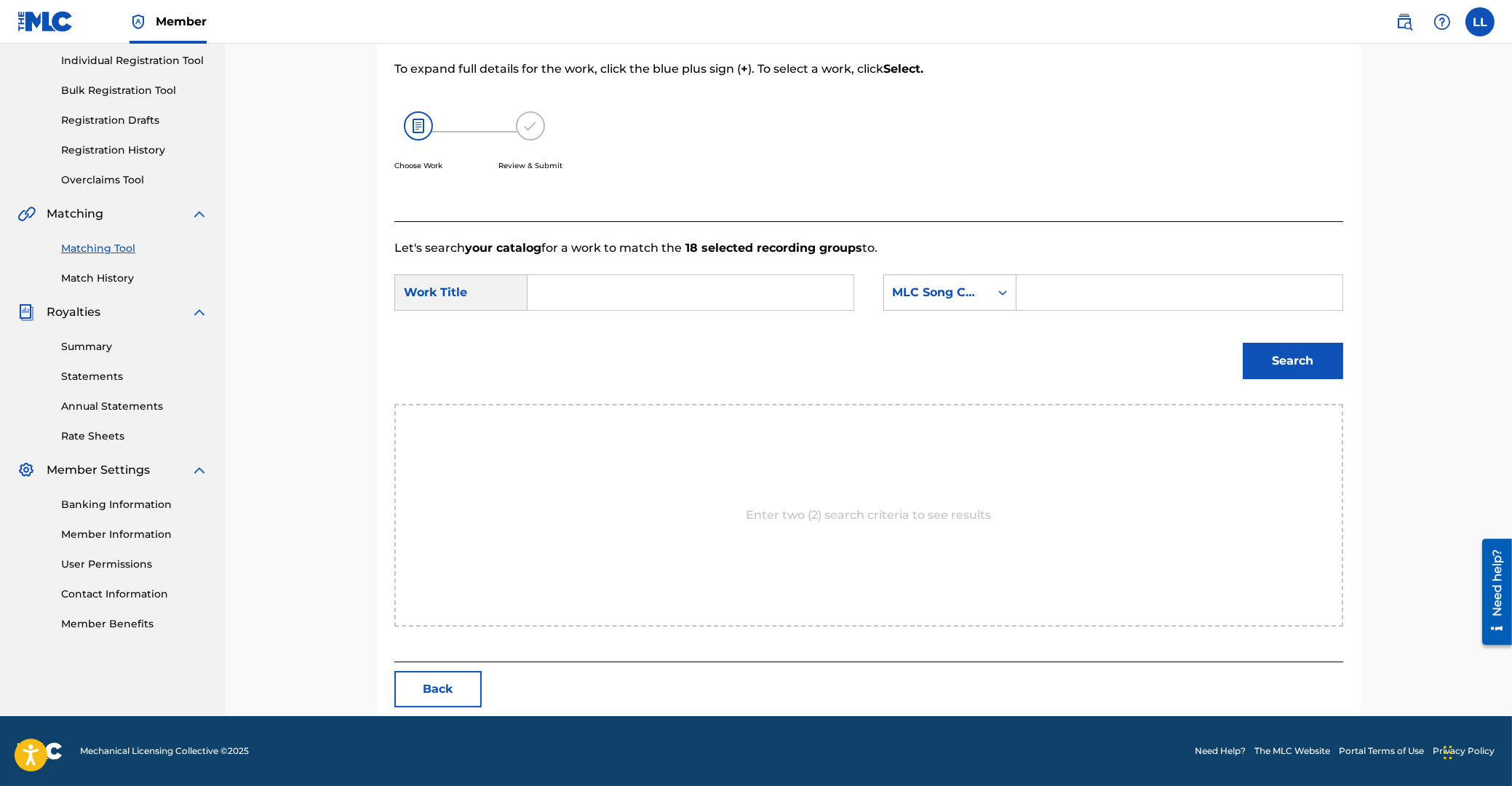
scroll to position [116, 0]
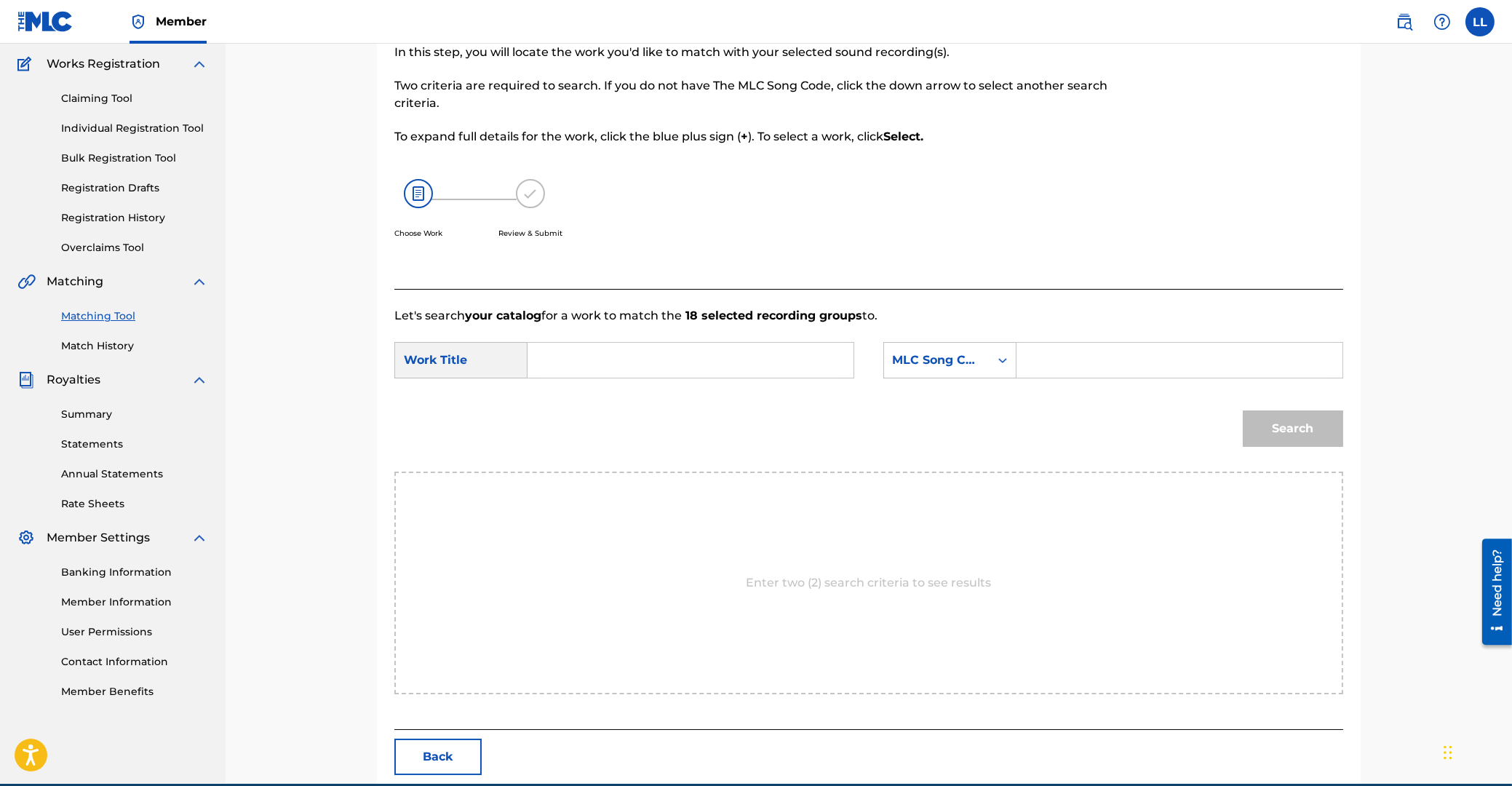
click at [728, 357] on input "Search Form" at bounding box center [690, 360] width 301 height 35
paste input "EL VENADITO"
type input "EL VENADITO"
click at [1125, 344] on input "Search Form" at bounding box center [1179, 360] width 301 height 35
paste input "E35675"
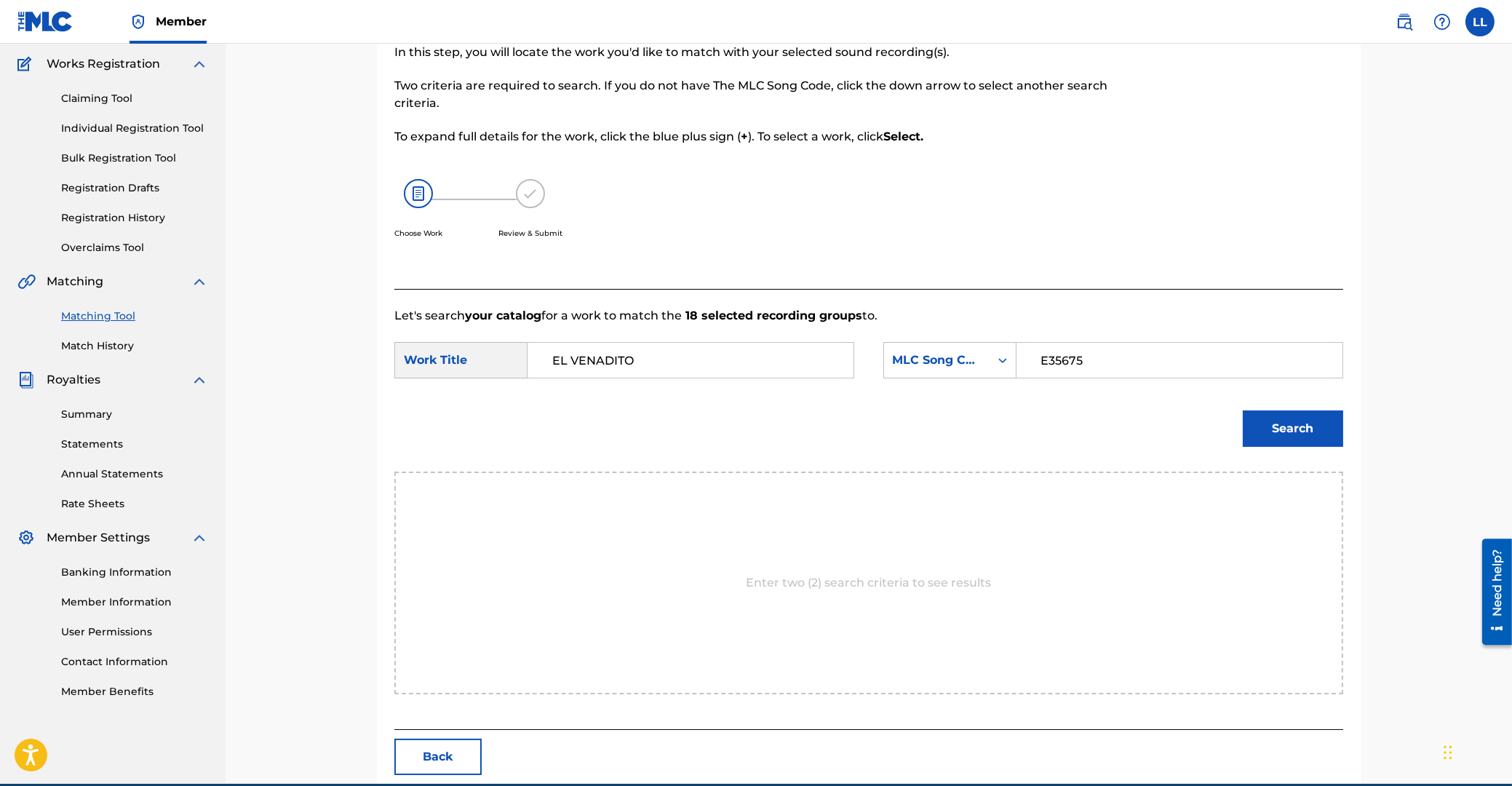
type input "E35675"
click at [1306, 417] on button "Search" at bounding box center [1293, 428] width 100 height 37
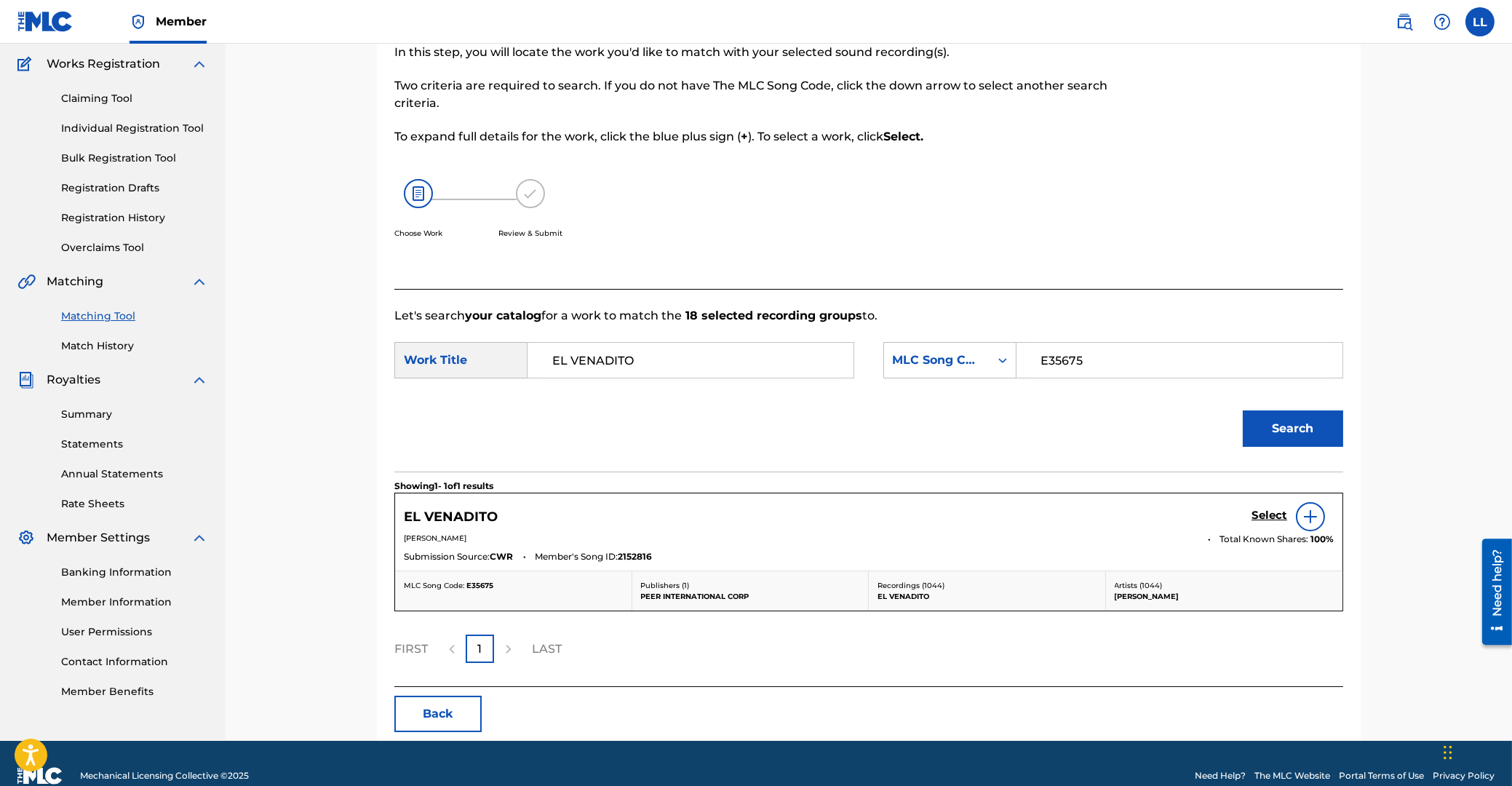
click at [1271, 514] on h5 "Select" at bounding box center [1270, 515] width 36 height 14
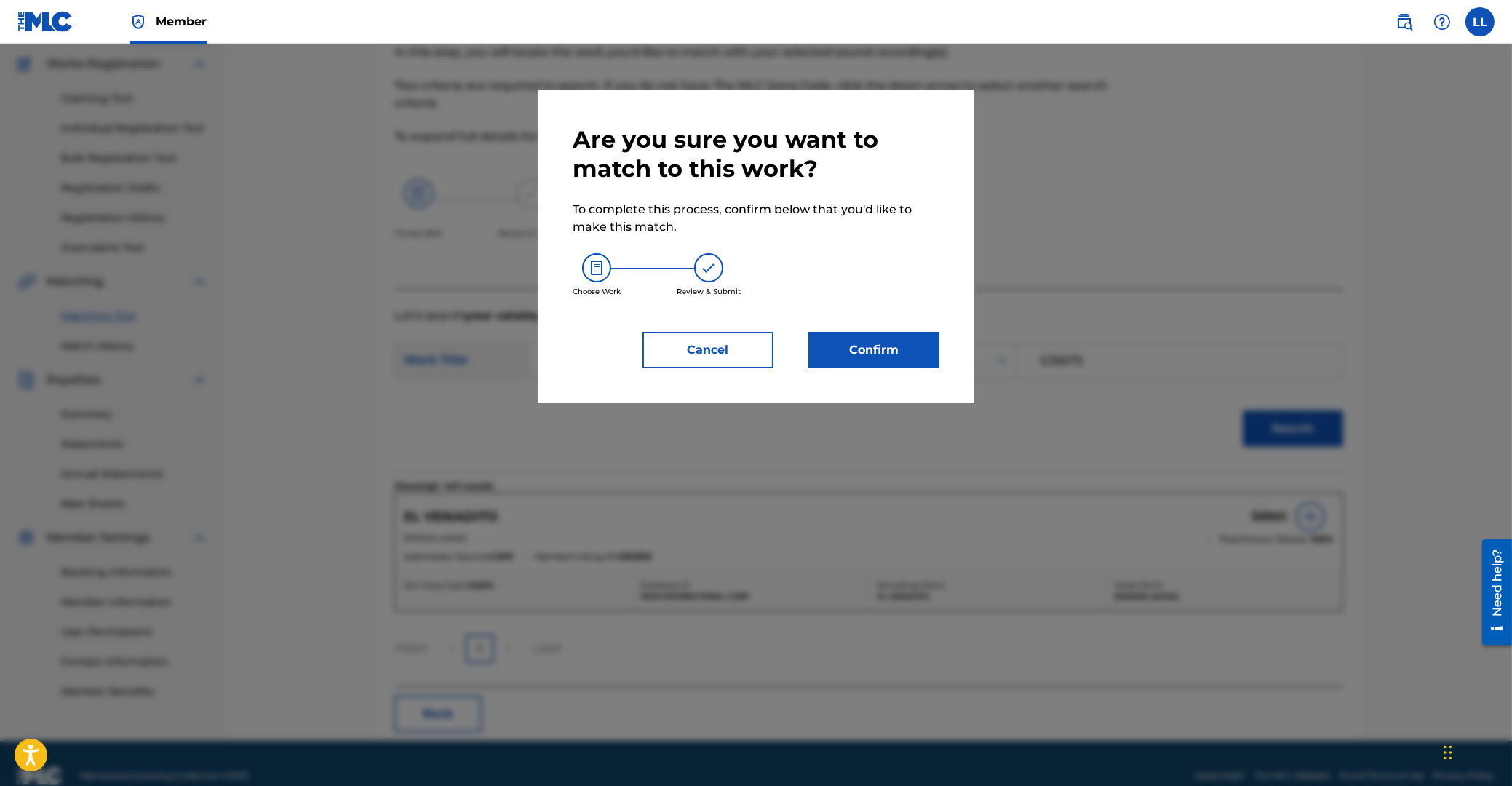
click at [872, 351] on button "Confirm" at bounding box center [873, 350] width 131 height 37
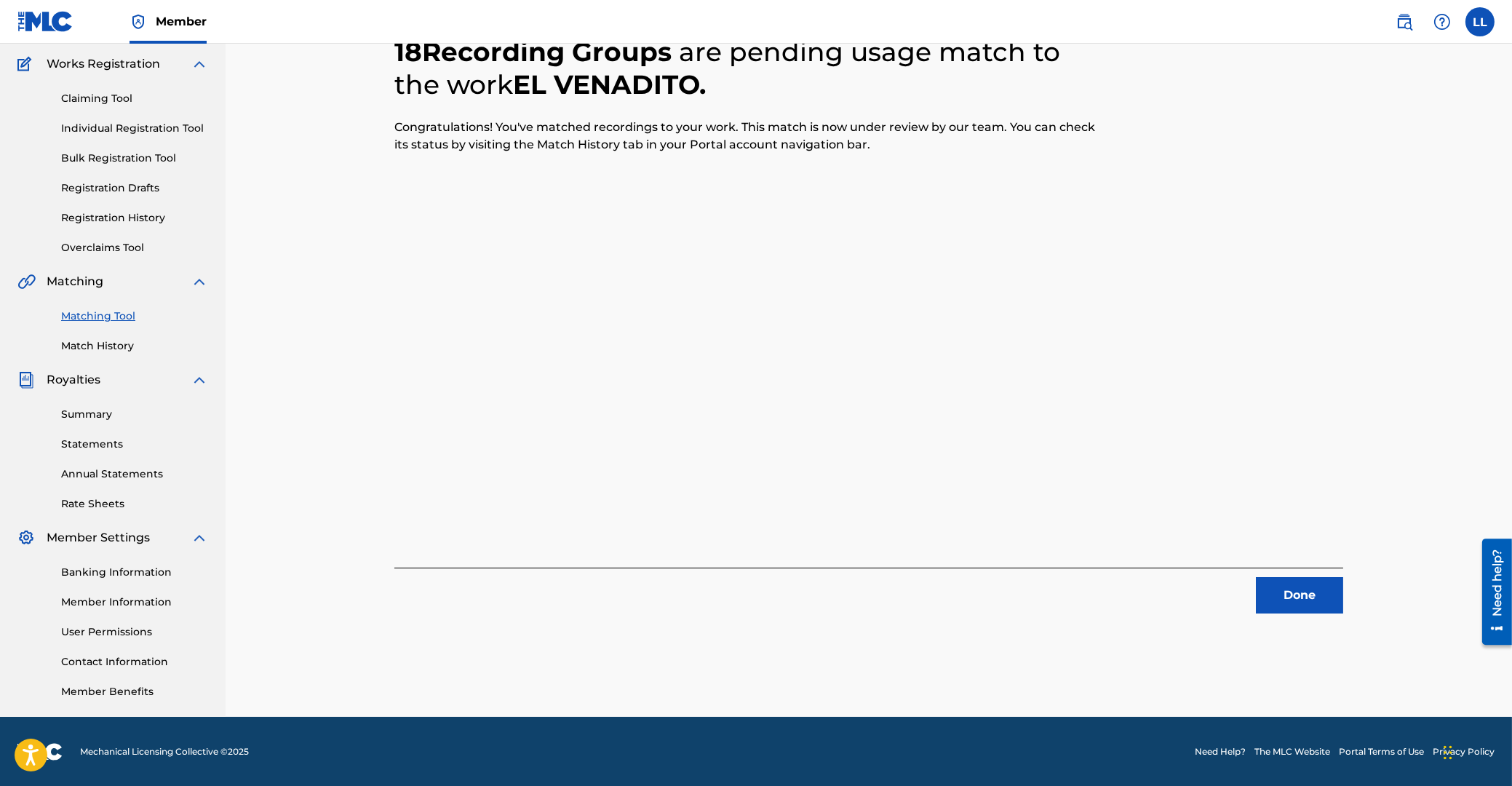
click at [1311, 594] on button "Done" at bounding box center [1299, 595] width 87 height 37
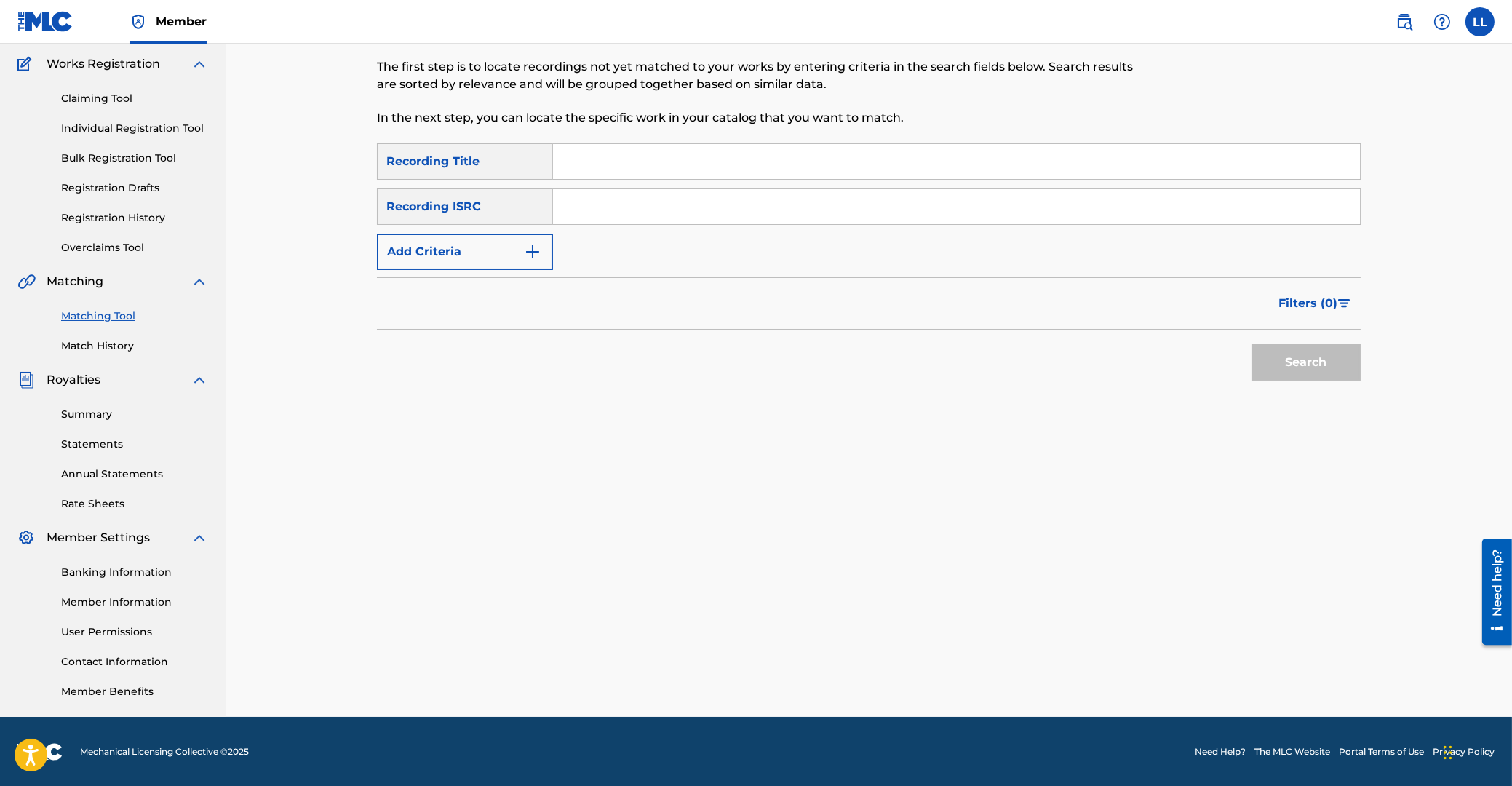
click at [618, 213] on input "Search Form" at bounding box center [957, 206] width 807 height 35
paste input "MXF110200836"
type input "MXF110200836"
click at [1301, 369] on button "Search" at bounding box center [1306, 362] width 109 height 37
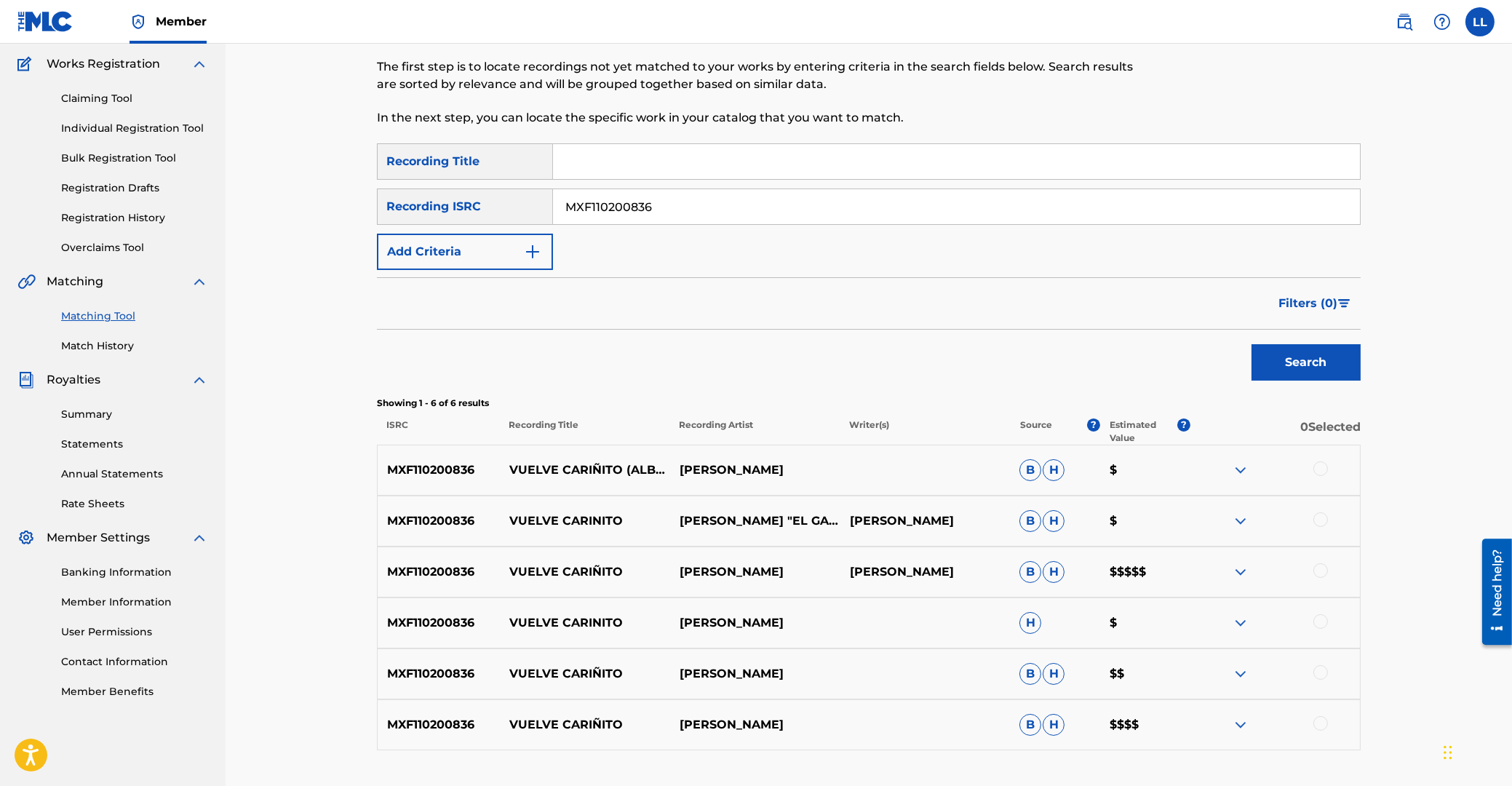
click at [1318, 463] on div at bounding box center [1321, 469] width 15 height 15
drag, startPoint x: 1319, startPoint y: 515, endPoint x: 1321, endPoint y: 545, distance: 30.1
click at [1319, 516] on div at bounding box center [1321, 519] width 15 height 15
click at [1321, 571] on div at bounding box center [1321, 571] width 15 height 15
click at [1321, 619] on div at bounding box center [1321, 621] width 15 height 15
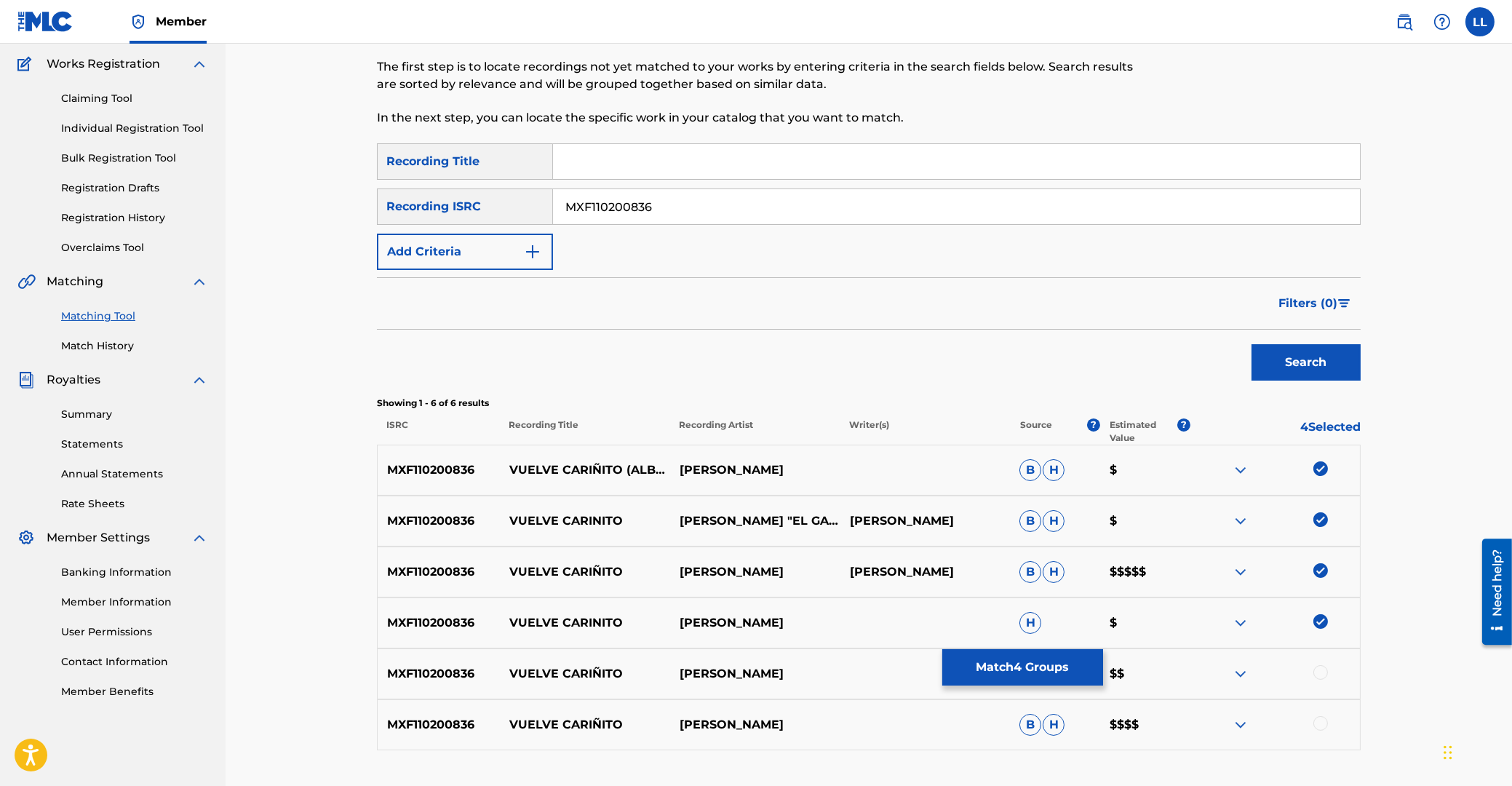
click at [1322, 669] on div at bounding box center [1321, 673] width 15 height 15
click at [1324, 723] on div at bounding box center [1321, 723] width 15 height 15
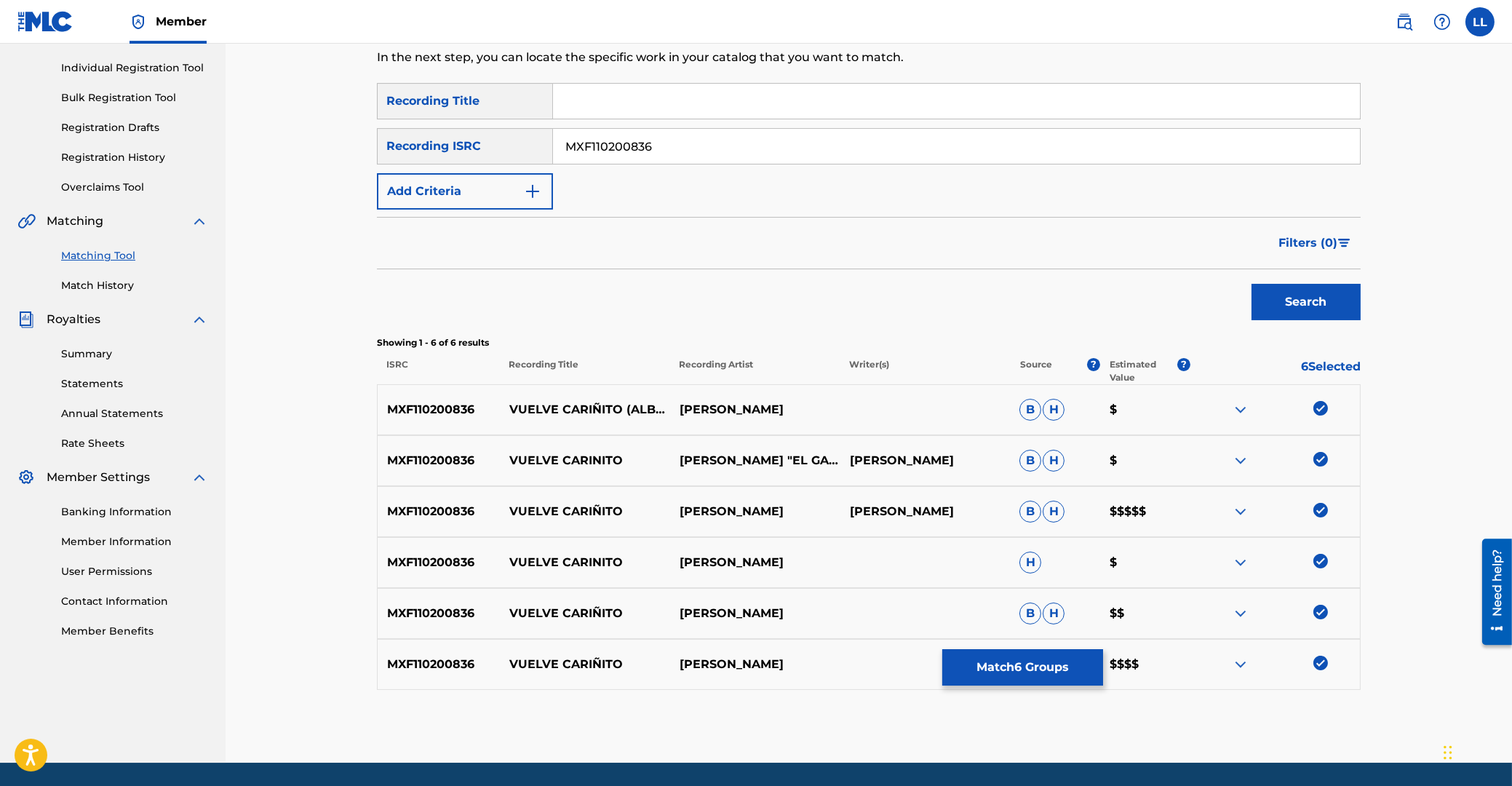
scroll to position [222, 0]
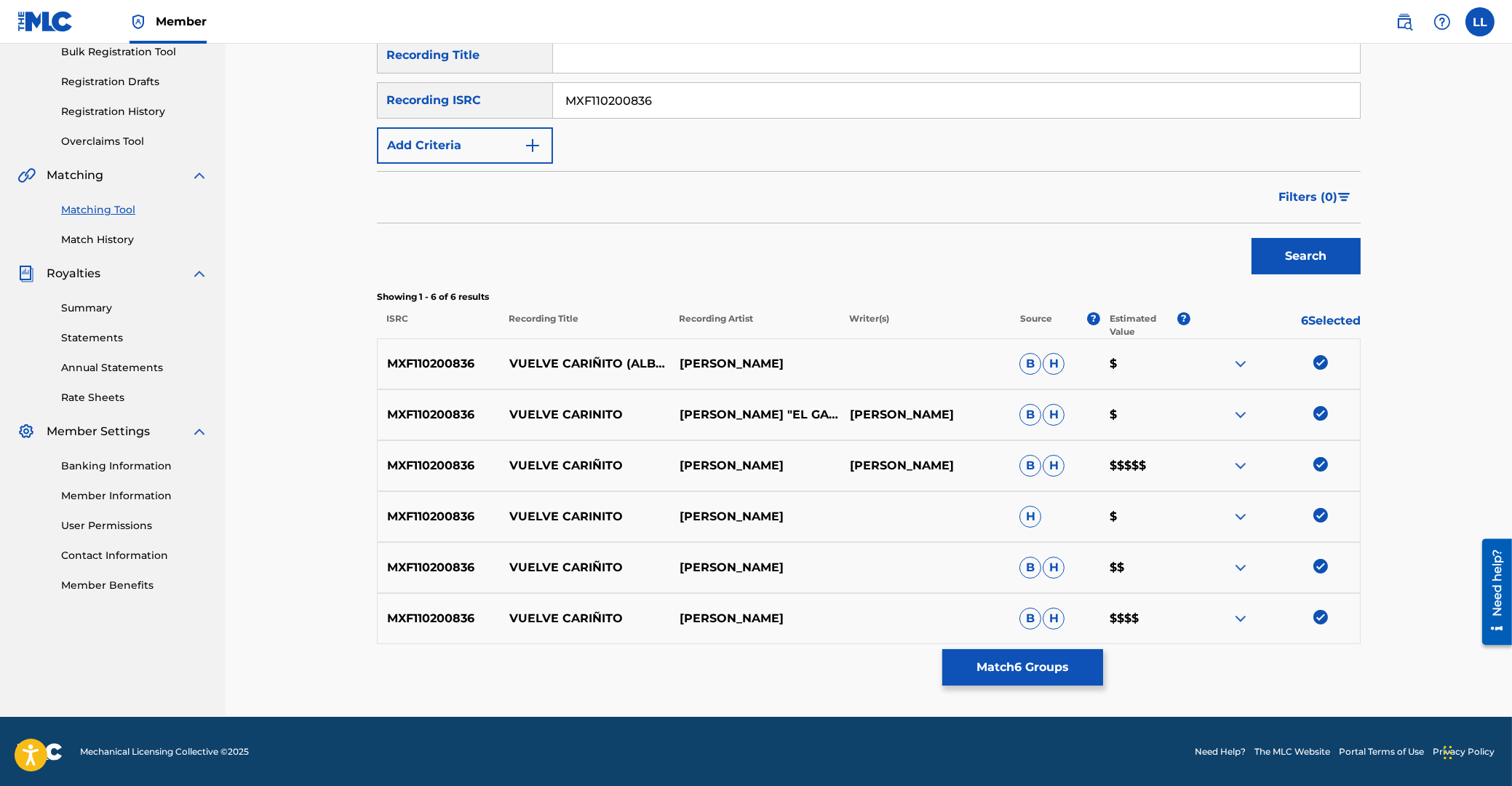
click at [431, 362] on p "MXF110200836" at bounding box center [439, 363] width 122 height 17
copy p "MXF110200836"
click at [1022, 673] on button "Match 6 Groups" at bounding box center [1023, 667] width 161 height 37
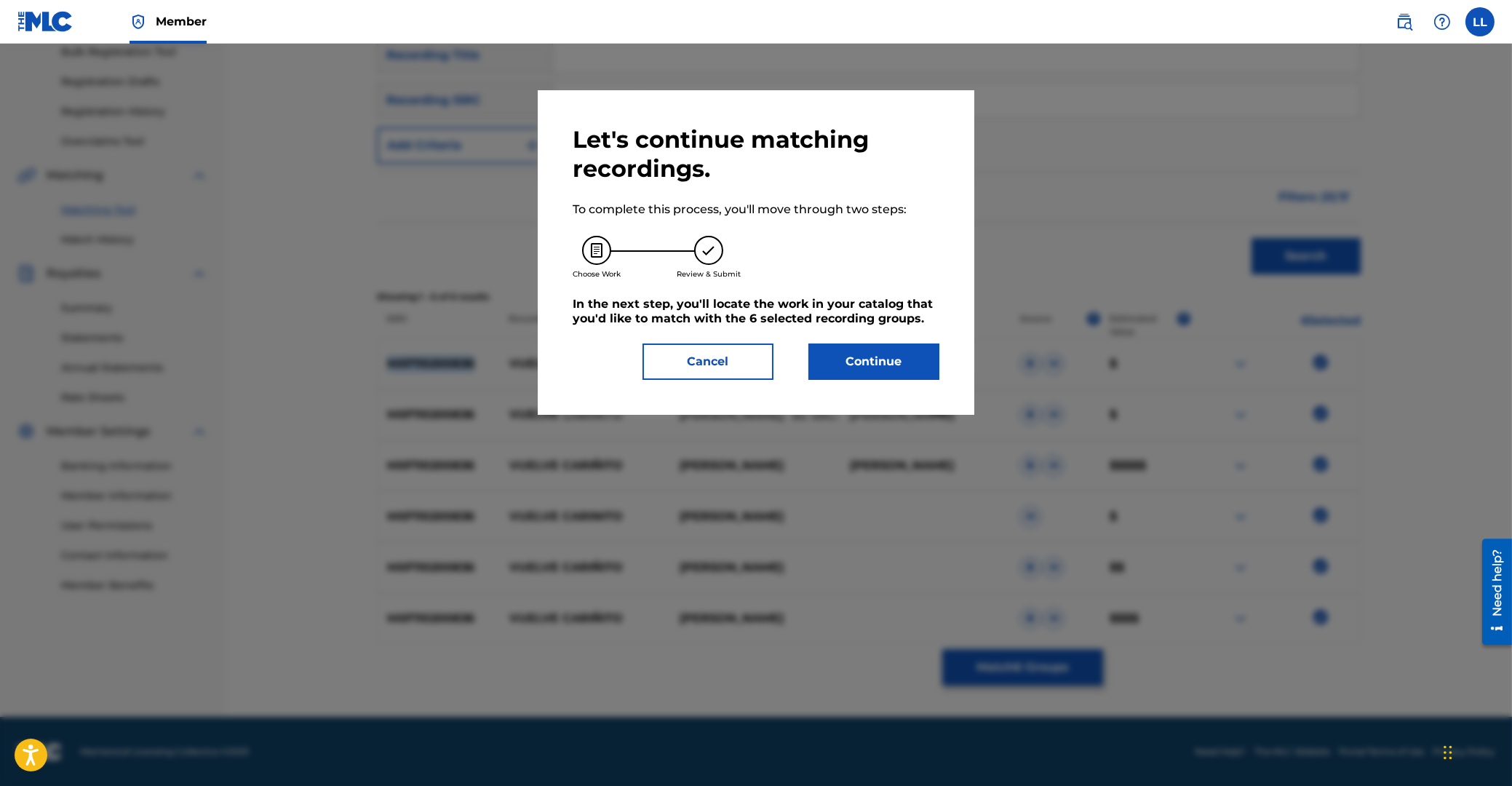
click at [907, 369] on button "Continue" at bounding box center [873, 361] width 131 height 37
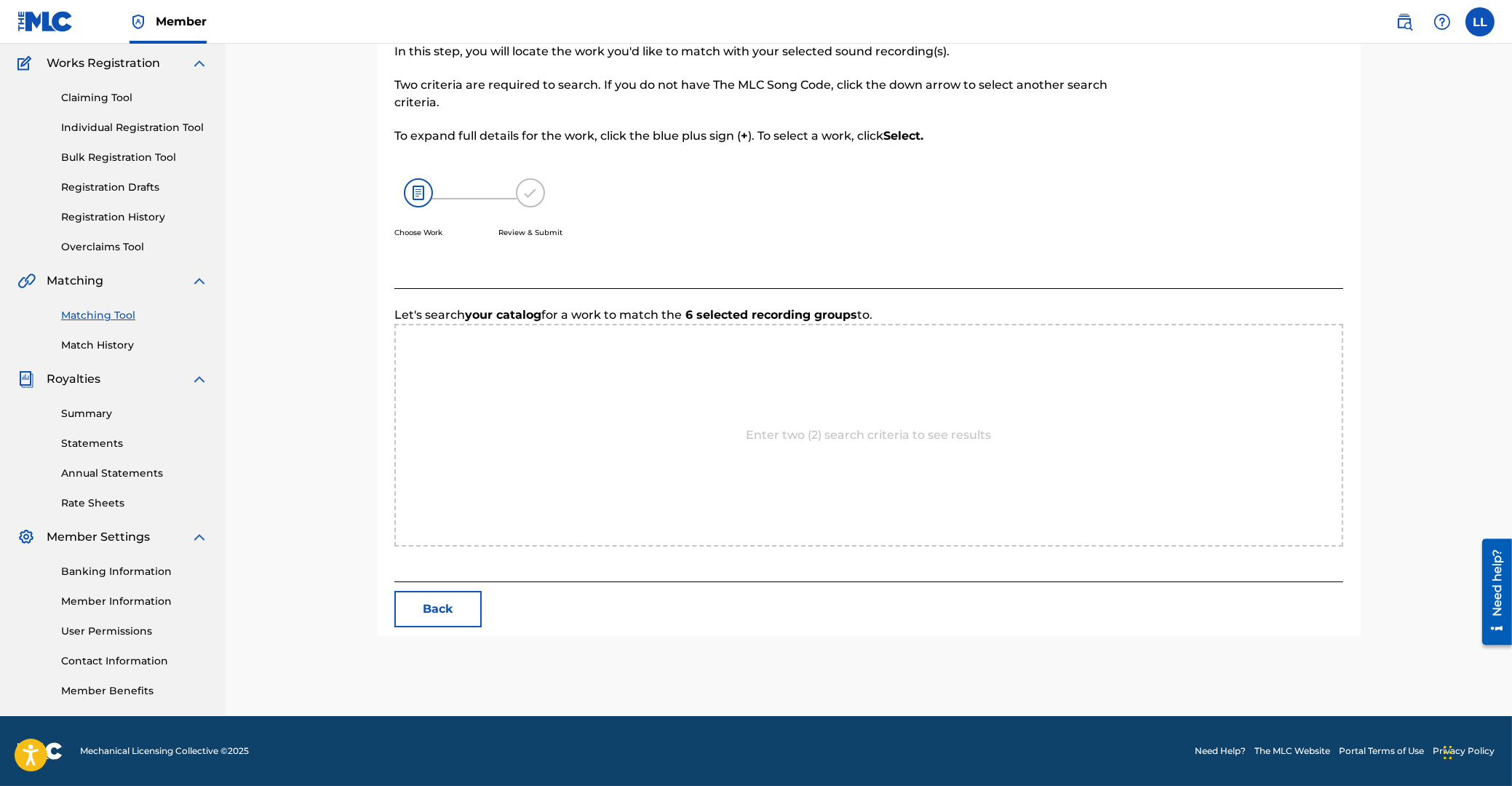
scroll to position [116, 0]
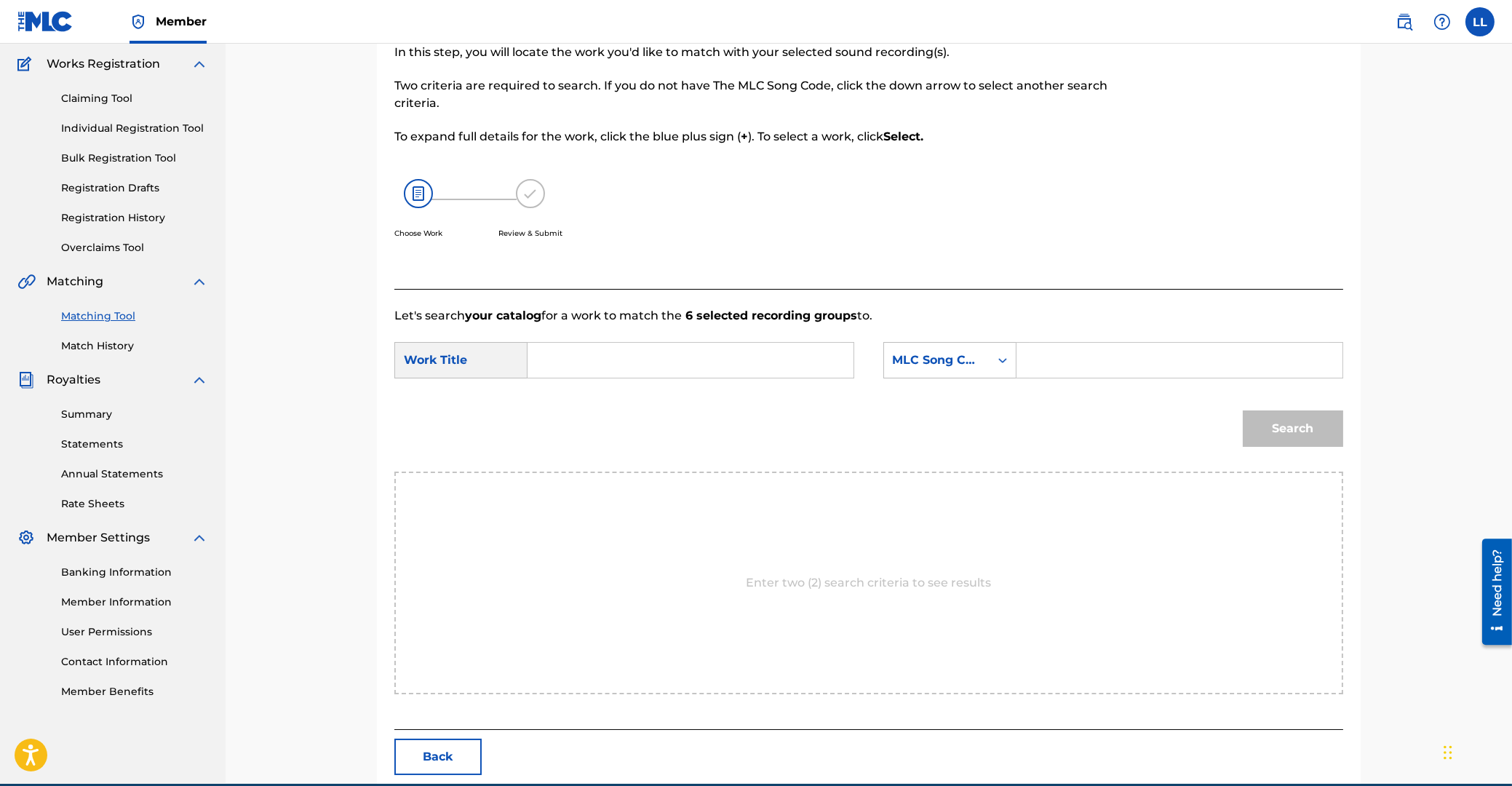
click at [752, 362] on input "Search Form" at bounding box center [690, 360] width 301 height 35
paste input "VUELVE CARIÑITO"
type input "VUELVE CARIÑITO"
click at [1085, 362] on input "Search Form" at bounding box center [1179, 360] width 301 height 35
paste input "V21051"
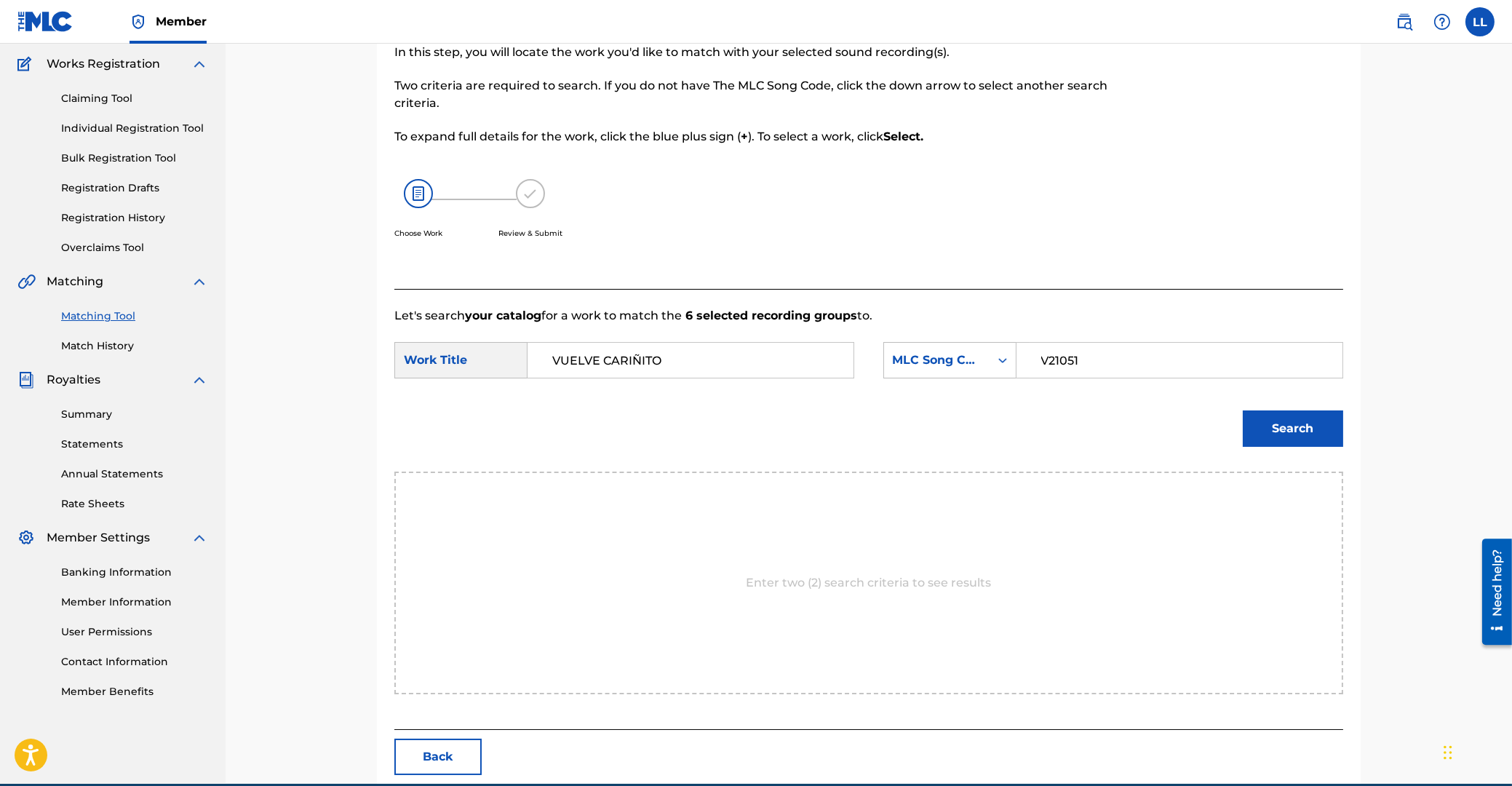
type input "V21051"
click at [1318, 428] on button "Search" at bounding box center [1293, 428] width 100 height 37
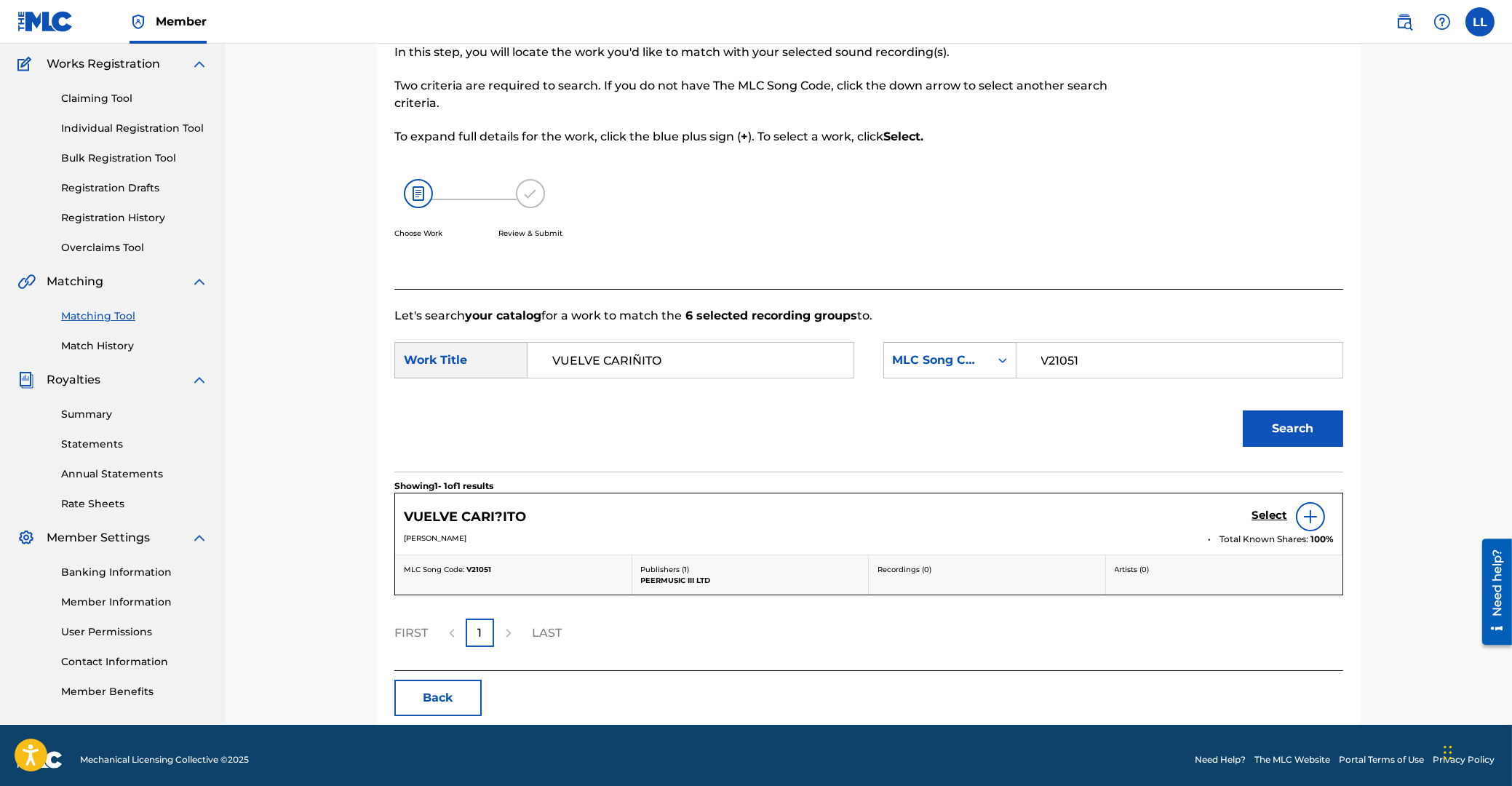
click at [1262, 517] on h5 "Select" at bounding box center [1270, 515] width 36 height 14
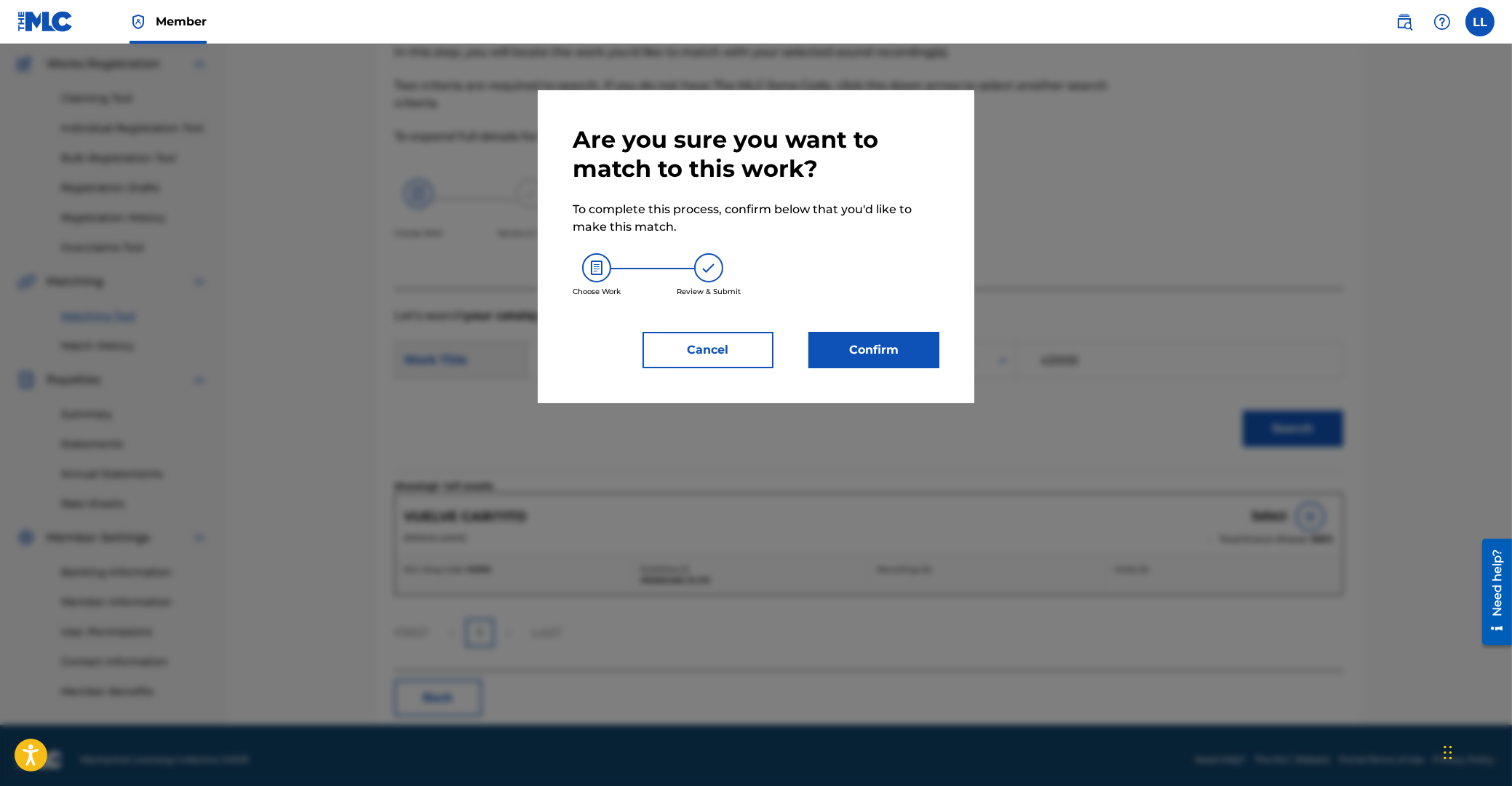
click at [861, 333] on button "Confirm" at bounding box center [873, 350] width 131 height 37
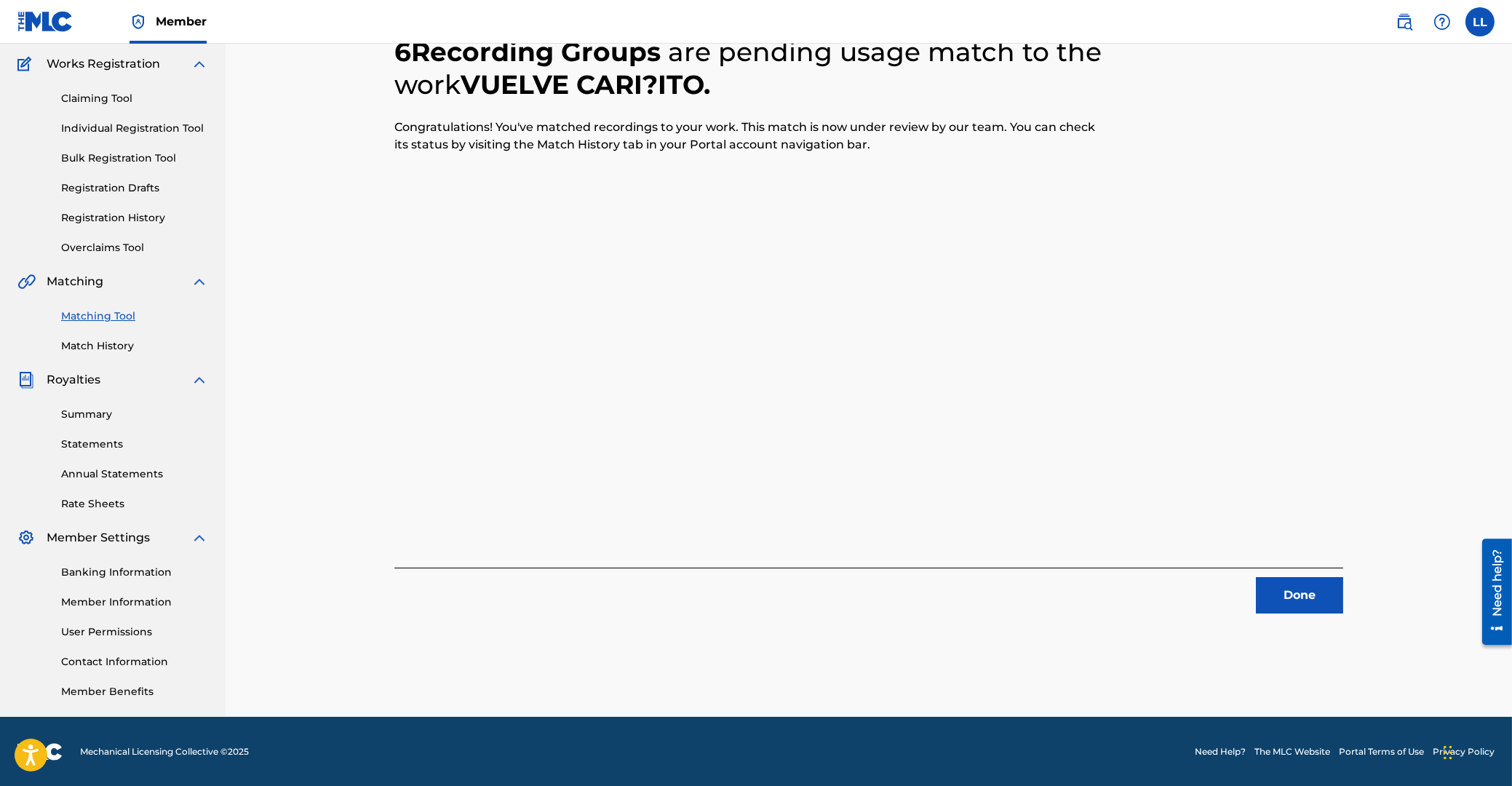
click at [1289, 591] on button "Done" at bounding box center [1299, 595] width 87 height 37
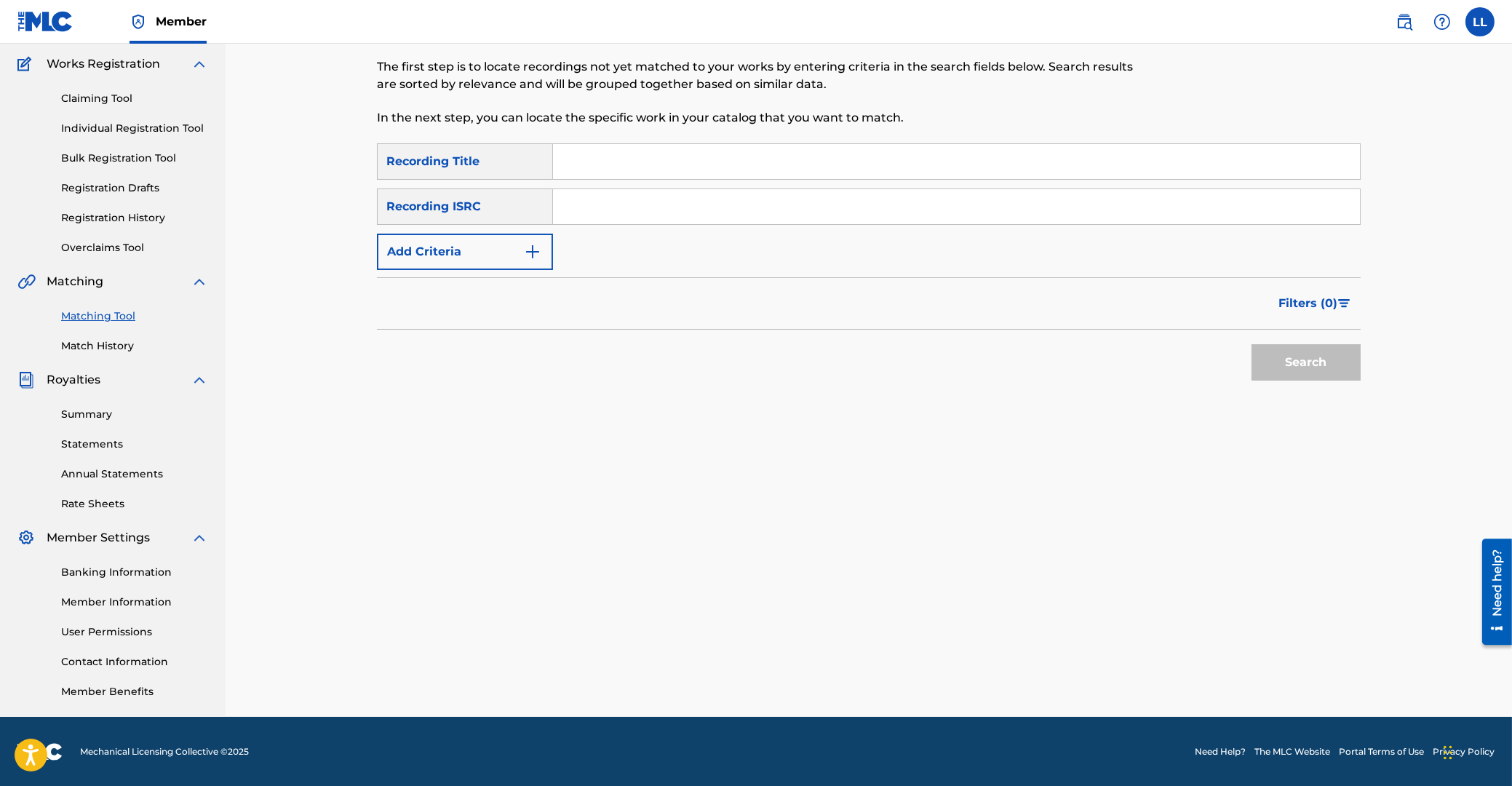
click at [598, 201] on input "Search Form" at bounding box center [957, 206] width 807 height 35
paste input "NLA321800189"
type input "NLA321800189"
click at [1286, 342] on div "Search" at bounding box center [1302, 358] width 117 height 58
click at [1295, 361] on button "Search" at bounding box center [1306, 362] width 109 height 37
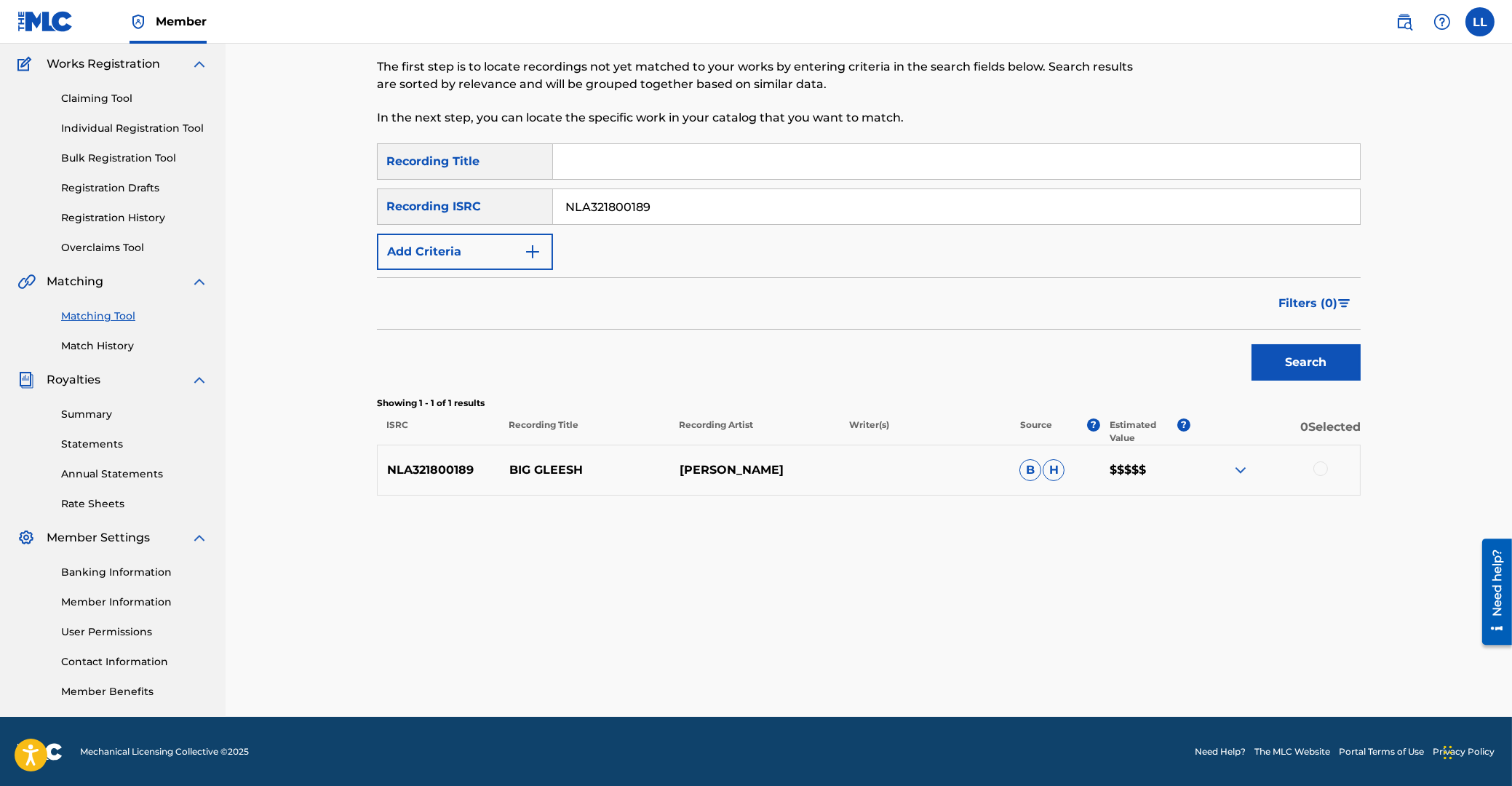
click at [1324, 470] on div at bounding box center [1321, 469] width 15 height 15
click at [1240, 470] on img at bounding box center [1240, 470] width 17 height 17
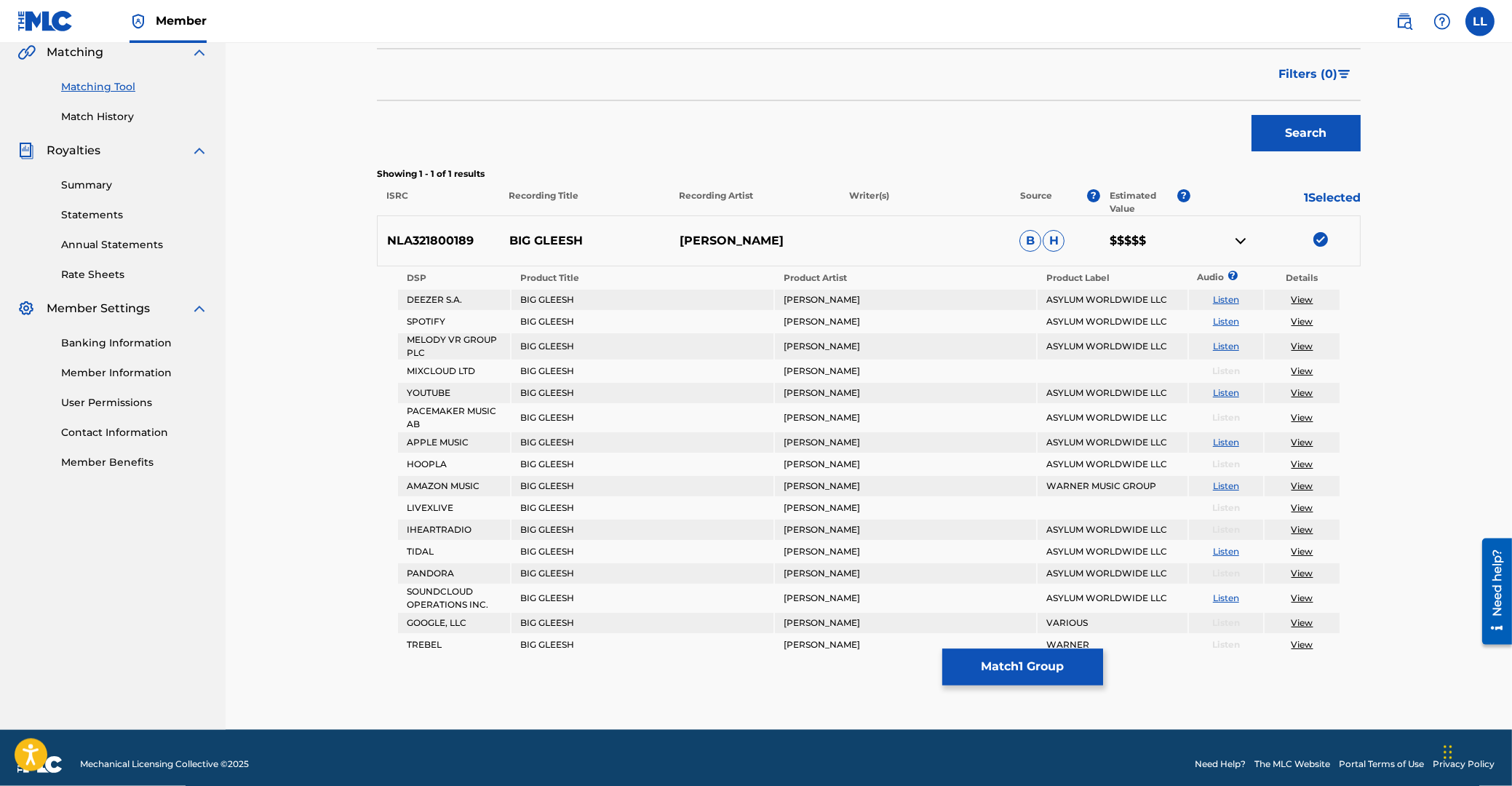
scroll to position [350, 0]
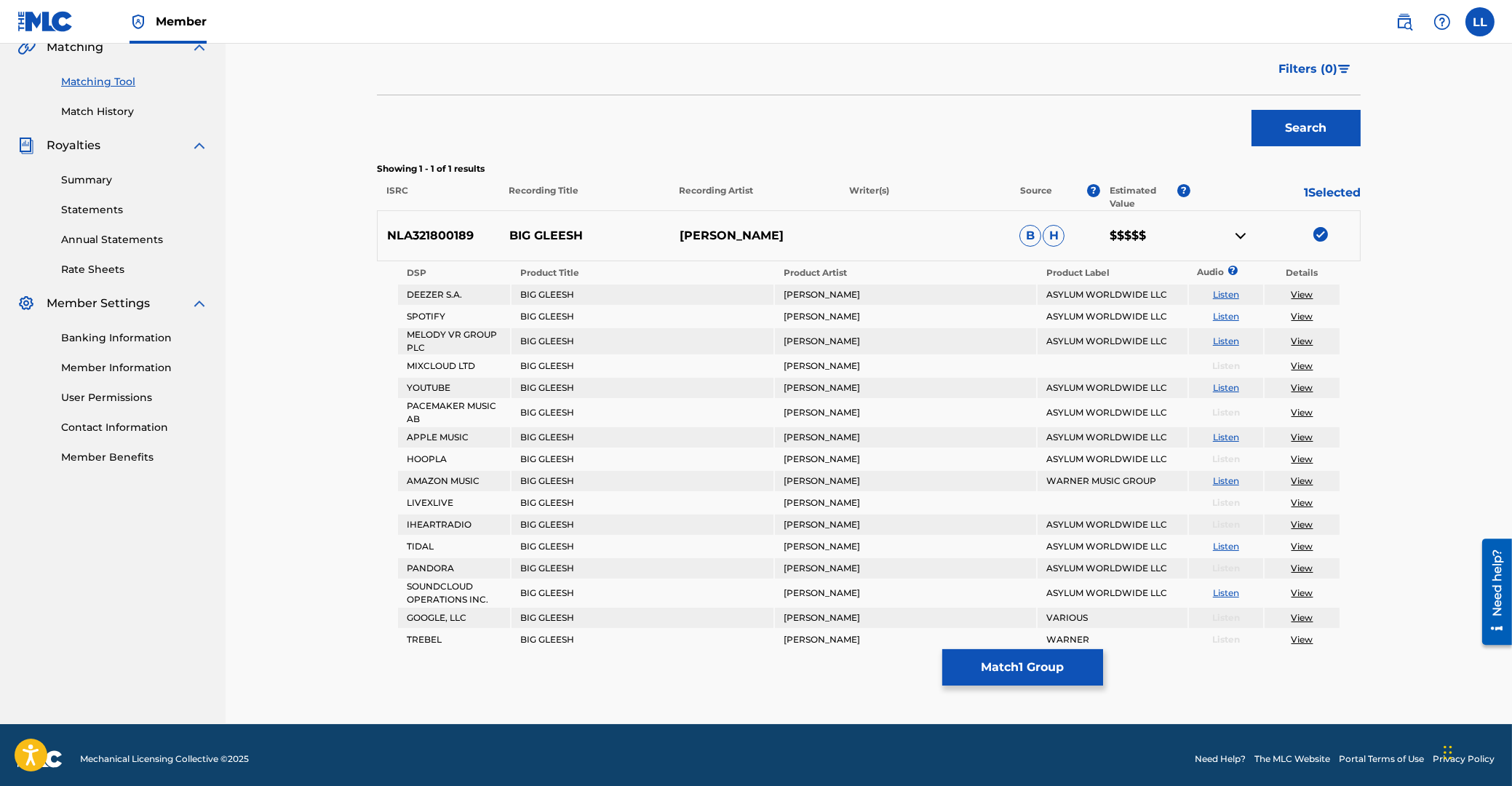
click at [1017, 666] on button "Match 1 Group" at bounding box center [1023, 667] width 161 height 37
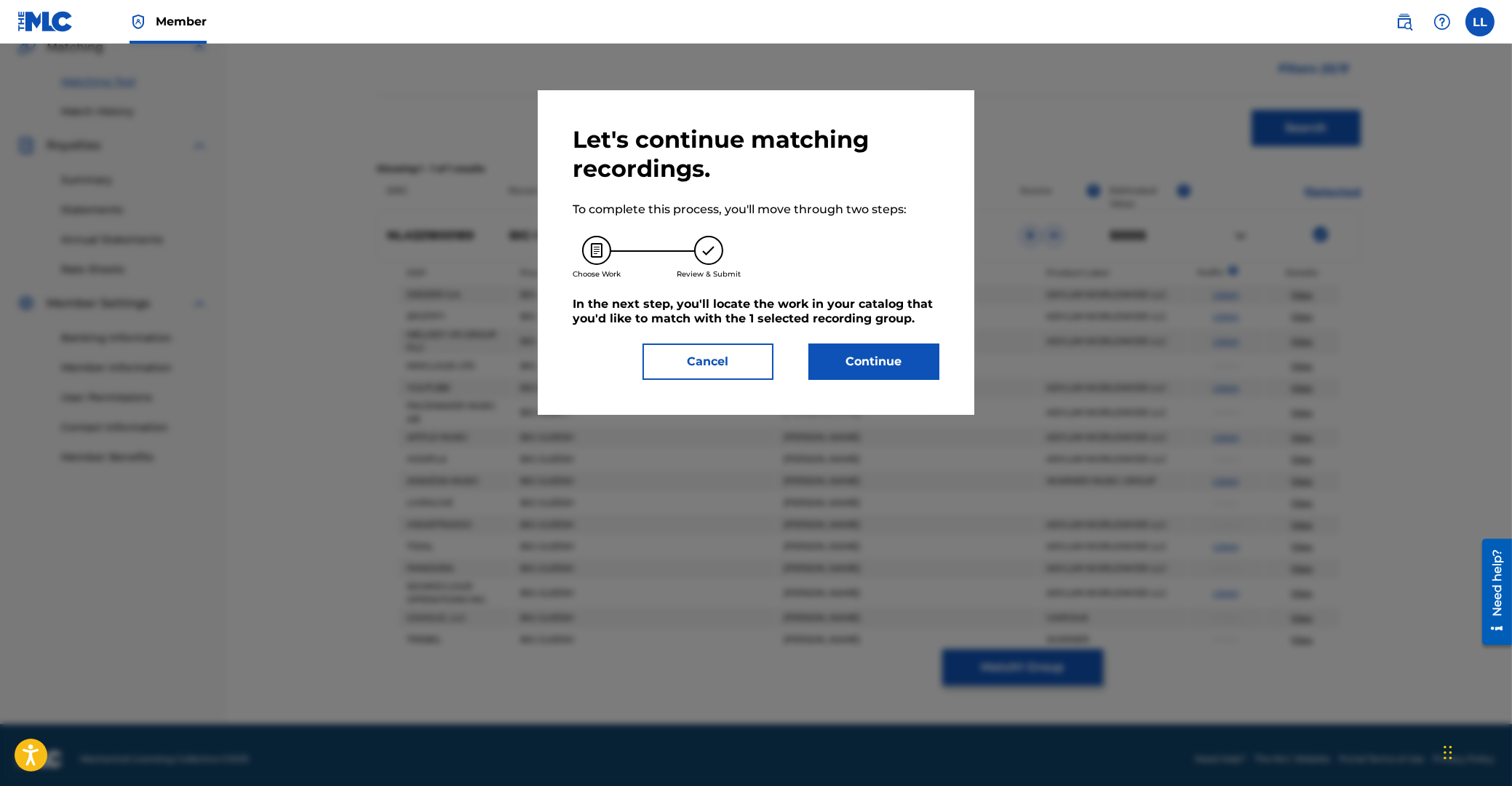
click at [886, 368] on button "Continue" at bounding box center [873, 361] width 131 height 37
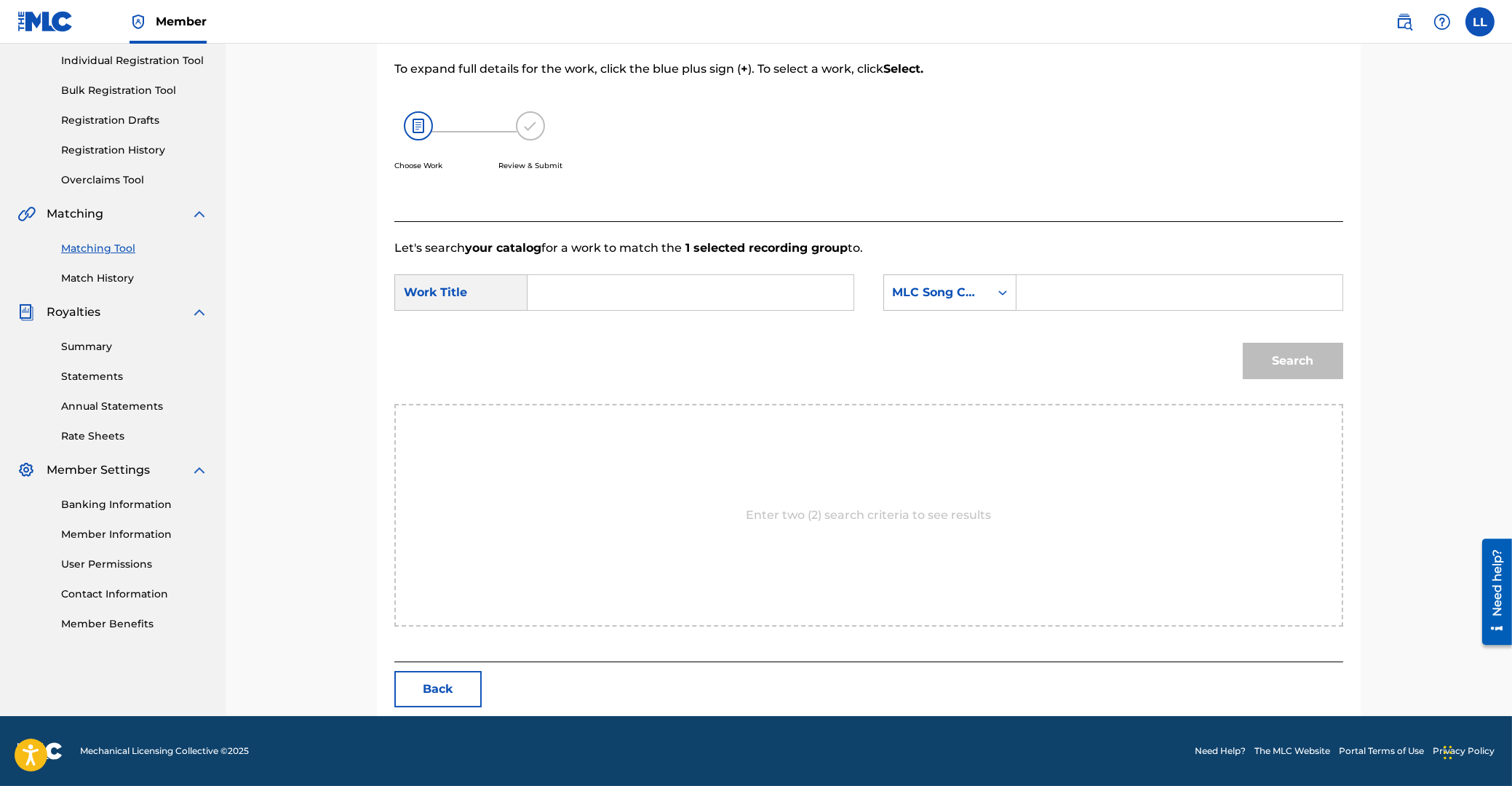
scroll to position [116, 0]
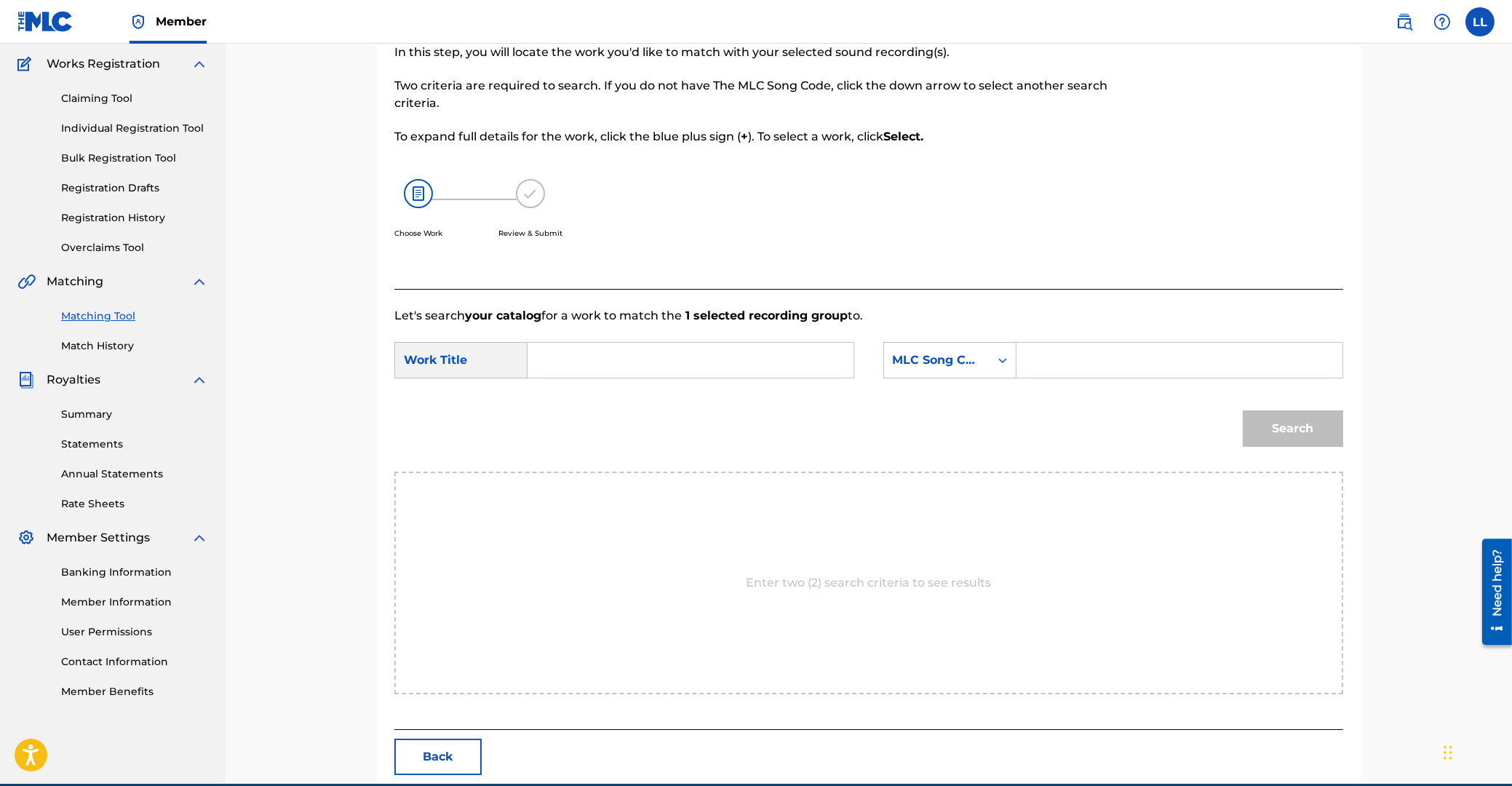
click at [651, 357] on input "Search Form" at bounding box center [690, 360] width 301 height 35
paste input "BIG GLEESH"
type input "BIG GLEESH"
click at [1133, 368] on input "Search Form" at bounding box center [1179, 360] width 301 height 35
paste input "BVDENE"
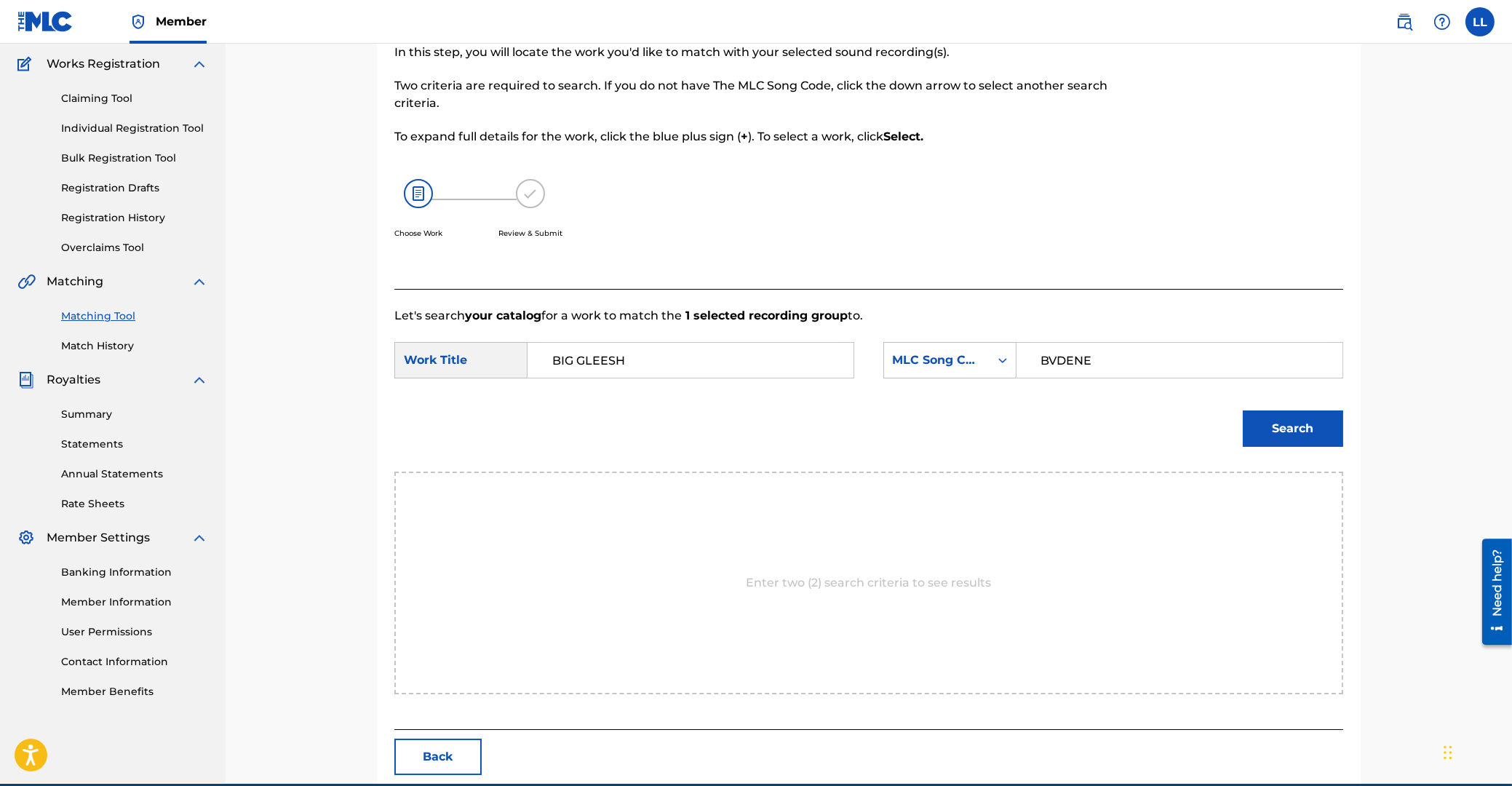
type input "BVDENE"
click at [1286, 437] on button "Search" at bounding box center [1293, 428] width 100 height 37
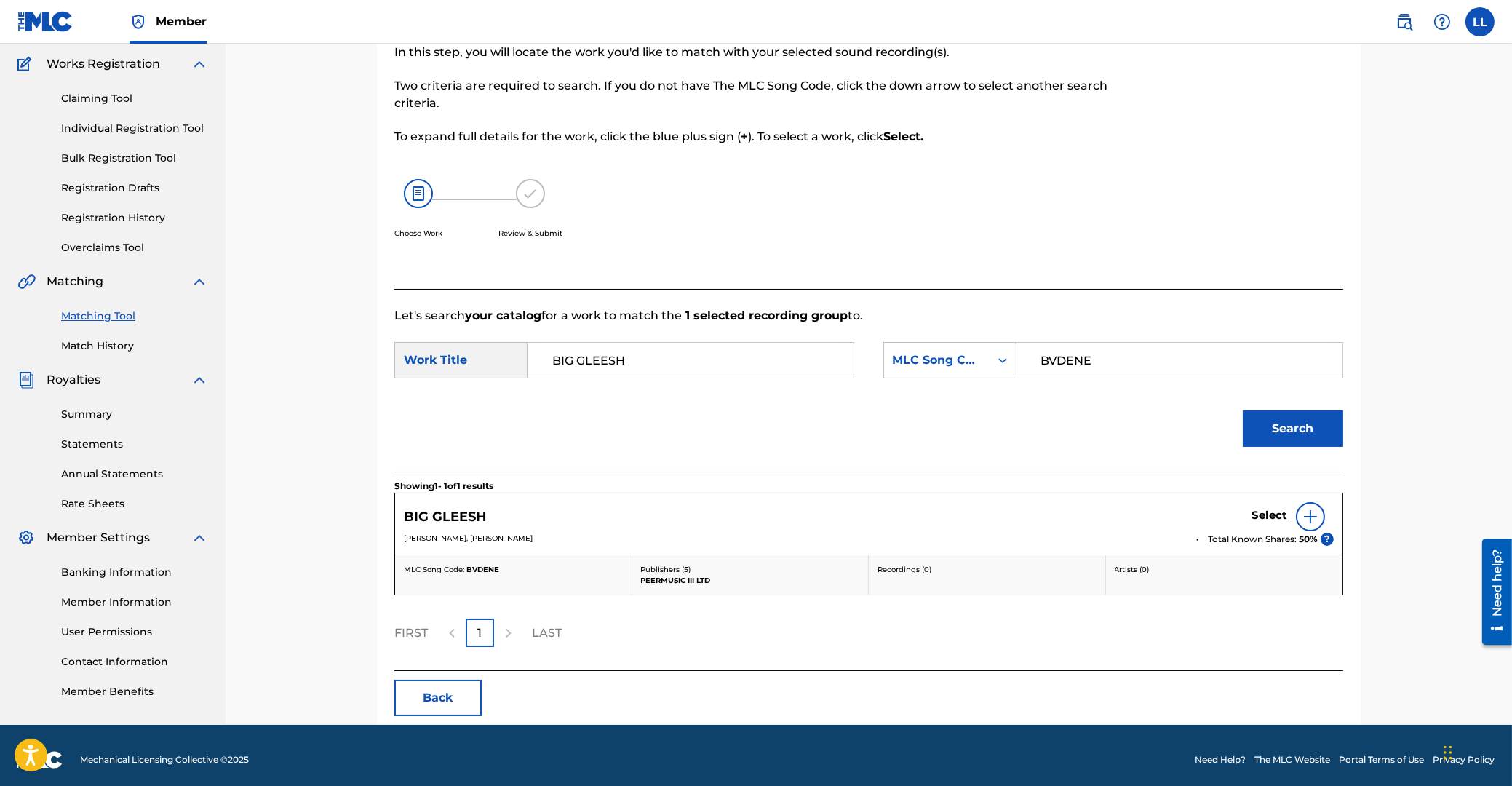
click at [1269, 512] on h5 "Select" at bounding box center [1270, 515] width 36 height 14
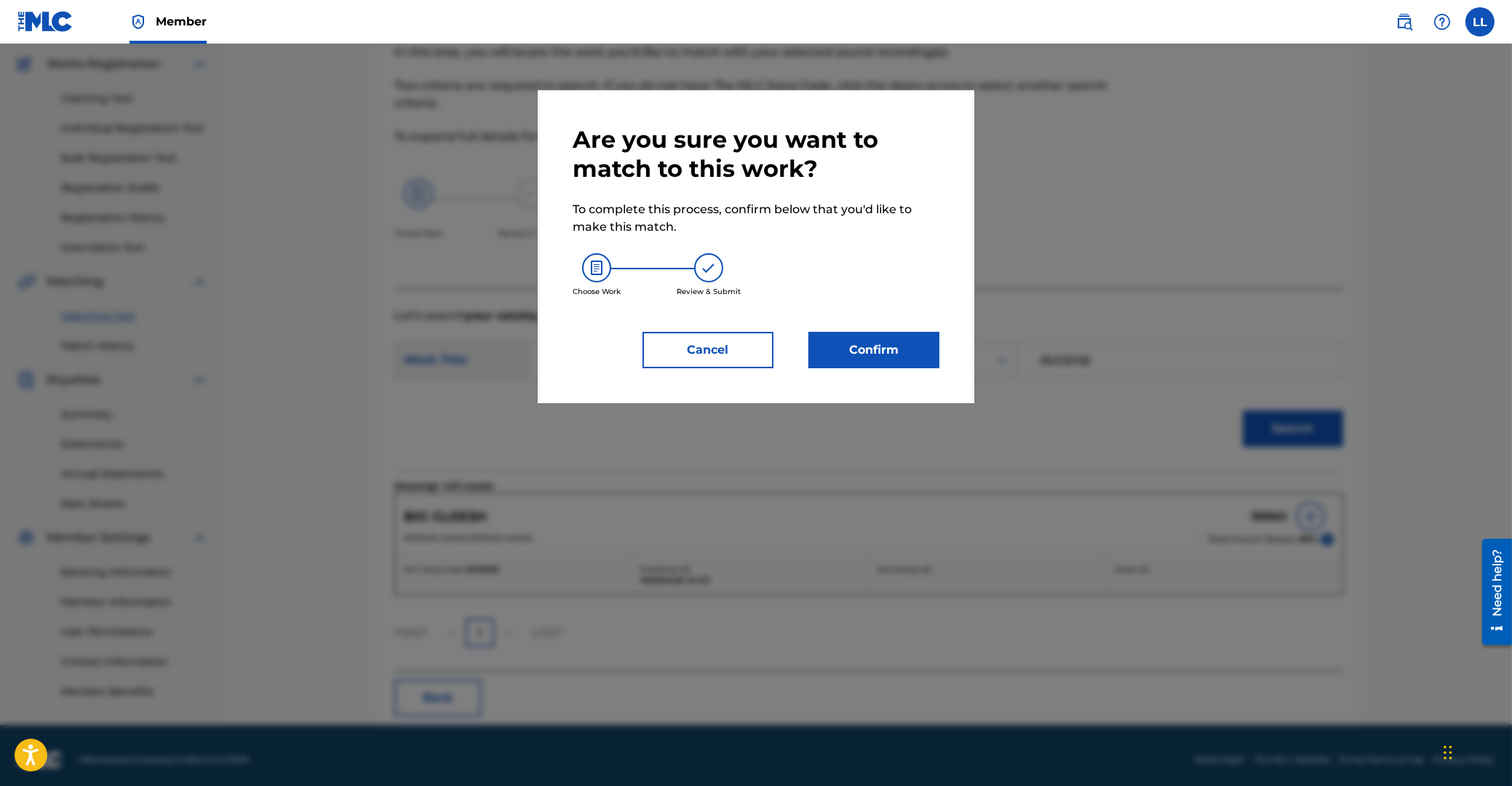
click at [897, 355] on button "Confirm" at bounding box center [873, 350] width 131 height 37
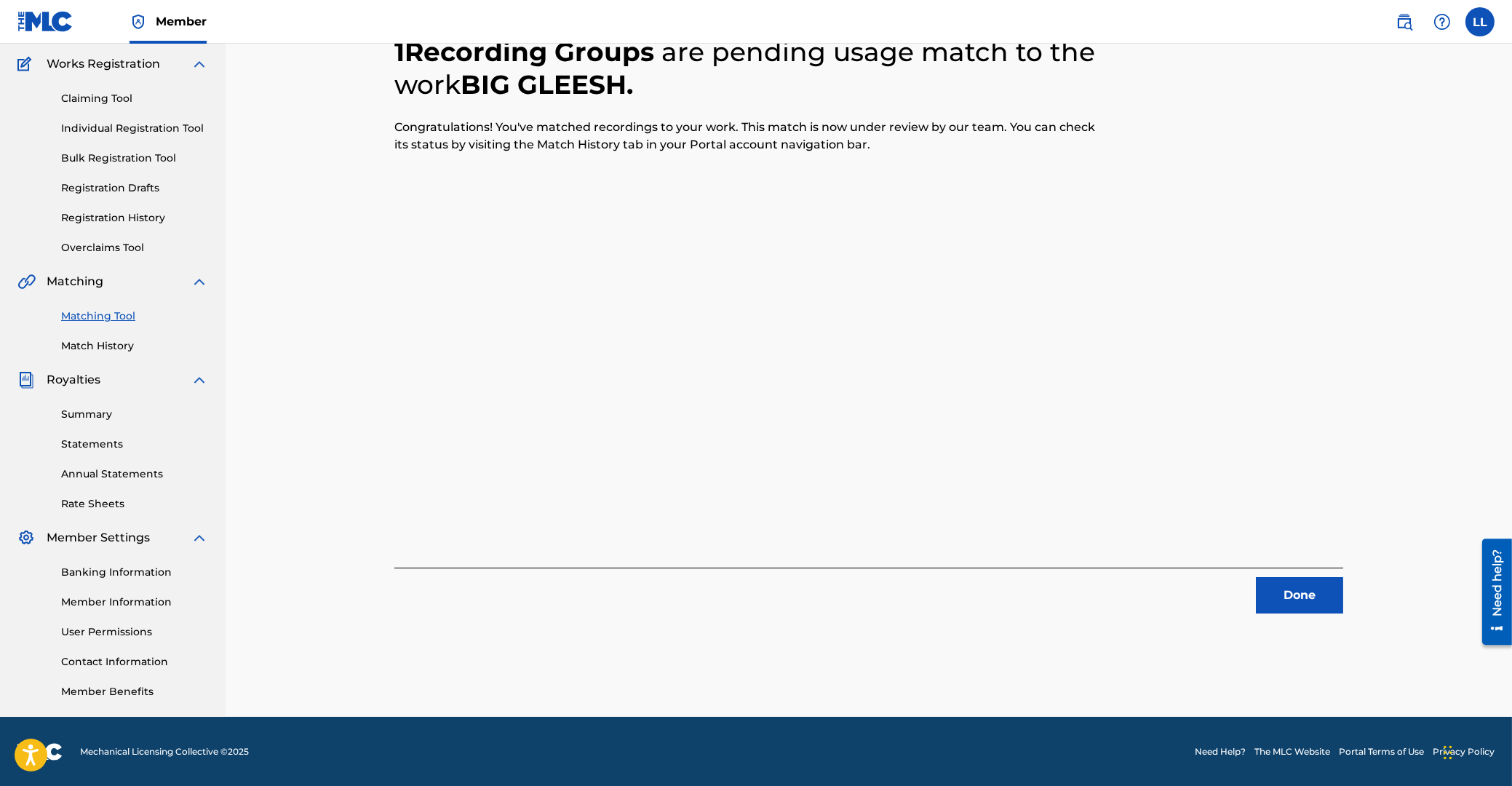
click at [1288, 600] on button "Done" at bounding box center [1299, 595] width 87 height 37
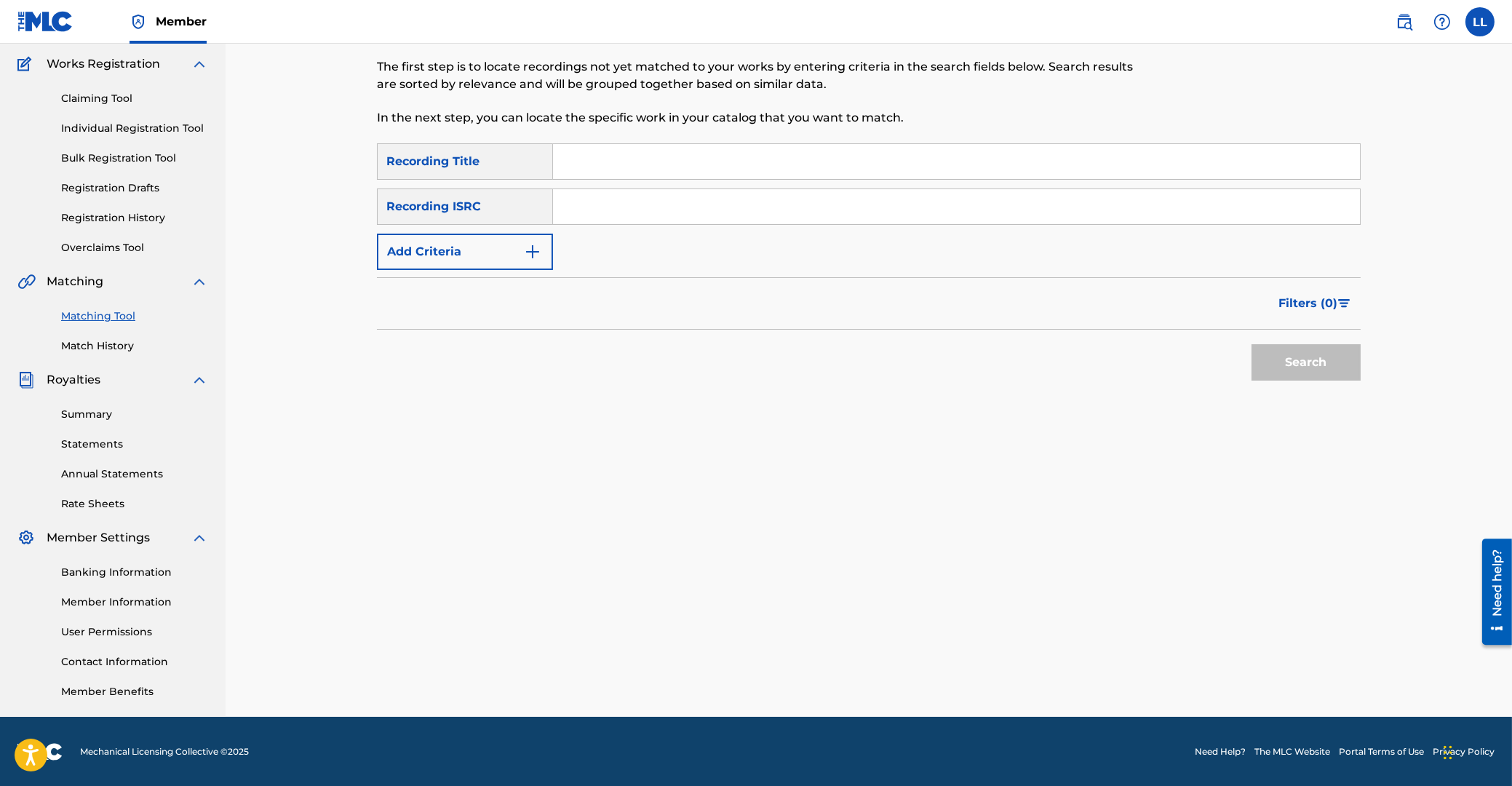
click at [1488, 298] on div "Matching Tool The Matching Tool allows Members to match sound recordings to wor…" at bounding box center [869, 322] width 1287 height 788
drag, startPoint x: 608, startPoint y: 197, endPoint x: 599, endPoint y: 249, distance: 52.8
click at [610, 197] on input "Search Form" at bounding box center [957, 206] width 807 height 35
paste input "NLB932100010"
click at [1309, 363] on button "Search" at bounding box center [1306, 362] width 109 height 37
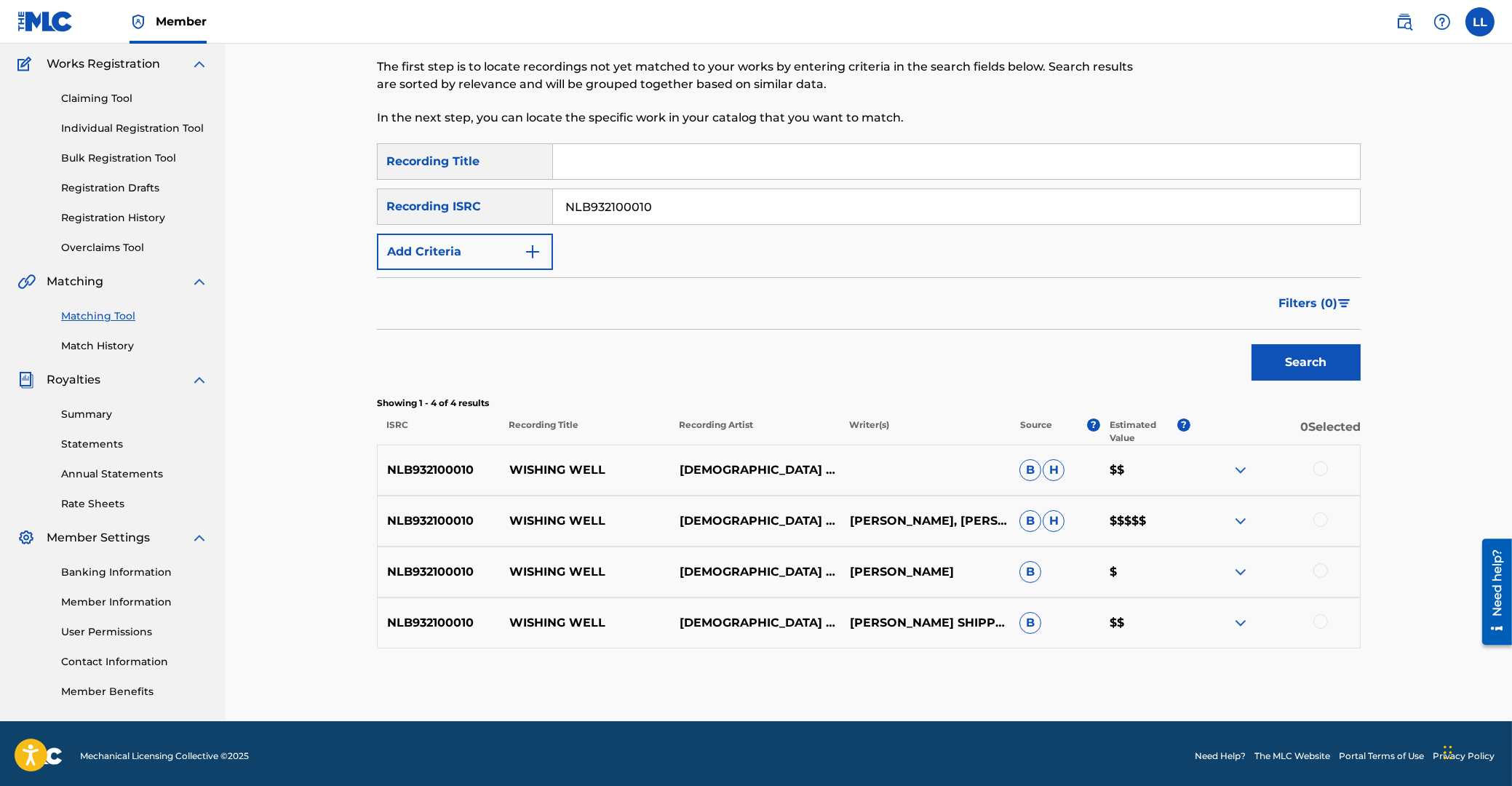
click at [422, 470] on p "NLB932100010" at bounding box center [439, 470] width 122 height 17
copy p "NLB932100010"
drag, startPoint x: 705, startPoint y: 210, endPoint x: 470, endPoint y: 206, distance: 235.0
click at [553, 211] on input "NLB932100010" at bounding box center [957, 206] width 807 height 35
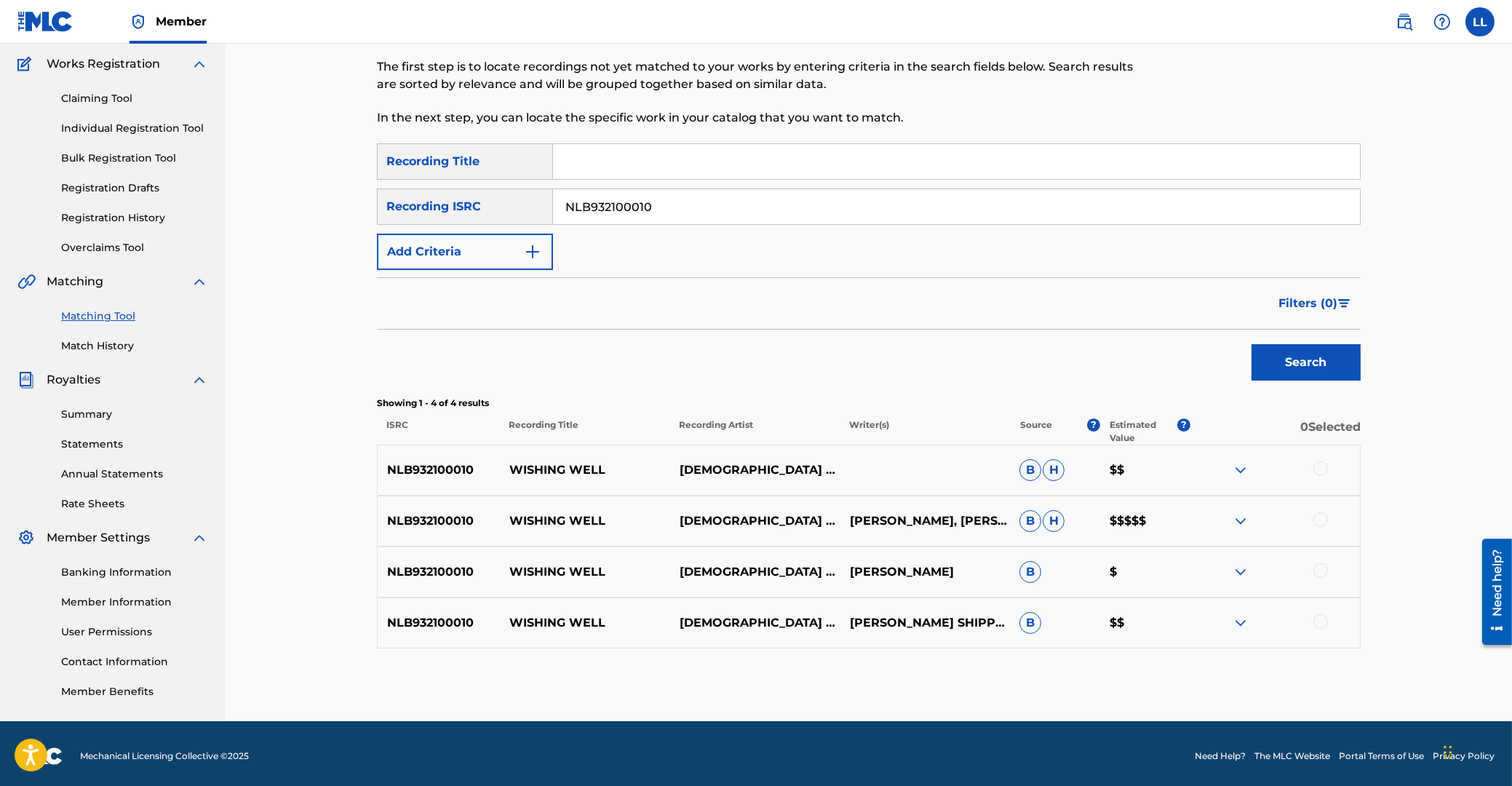
paste input "E712000995"
type input "NLE712000995"
click at [1329, 368] on button "Search" at bounding box center [1306, 362] width 109 height 37
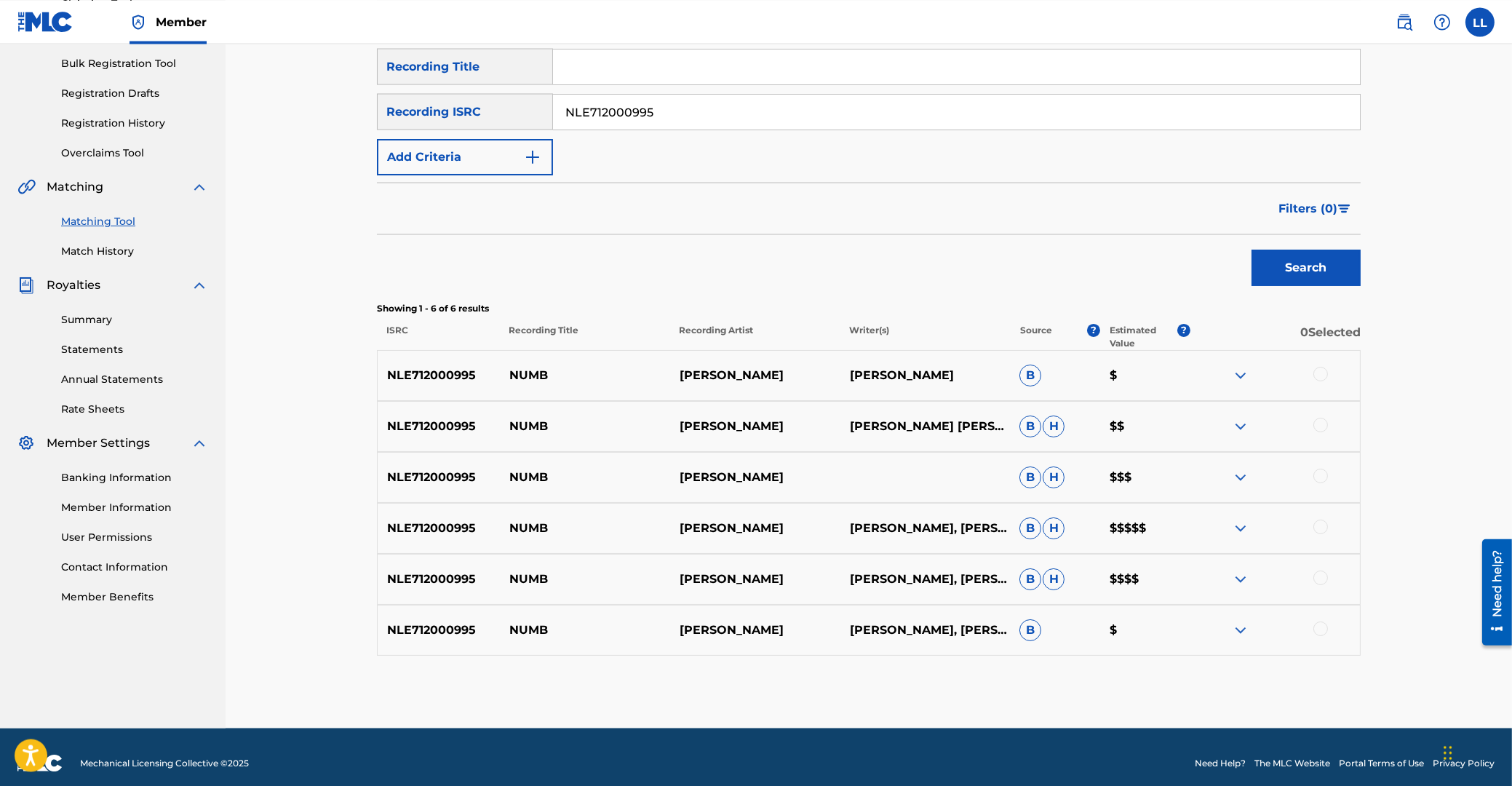
scroll to position [222, 0]
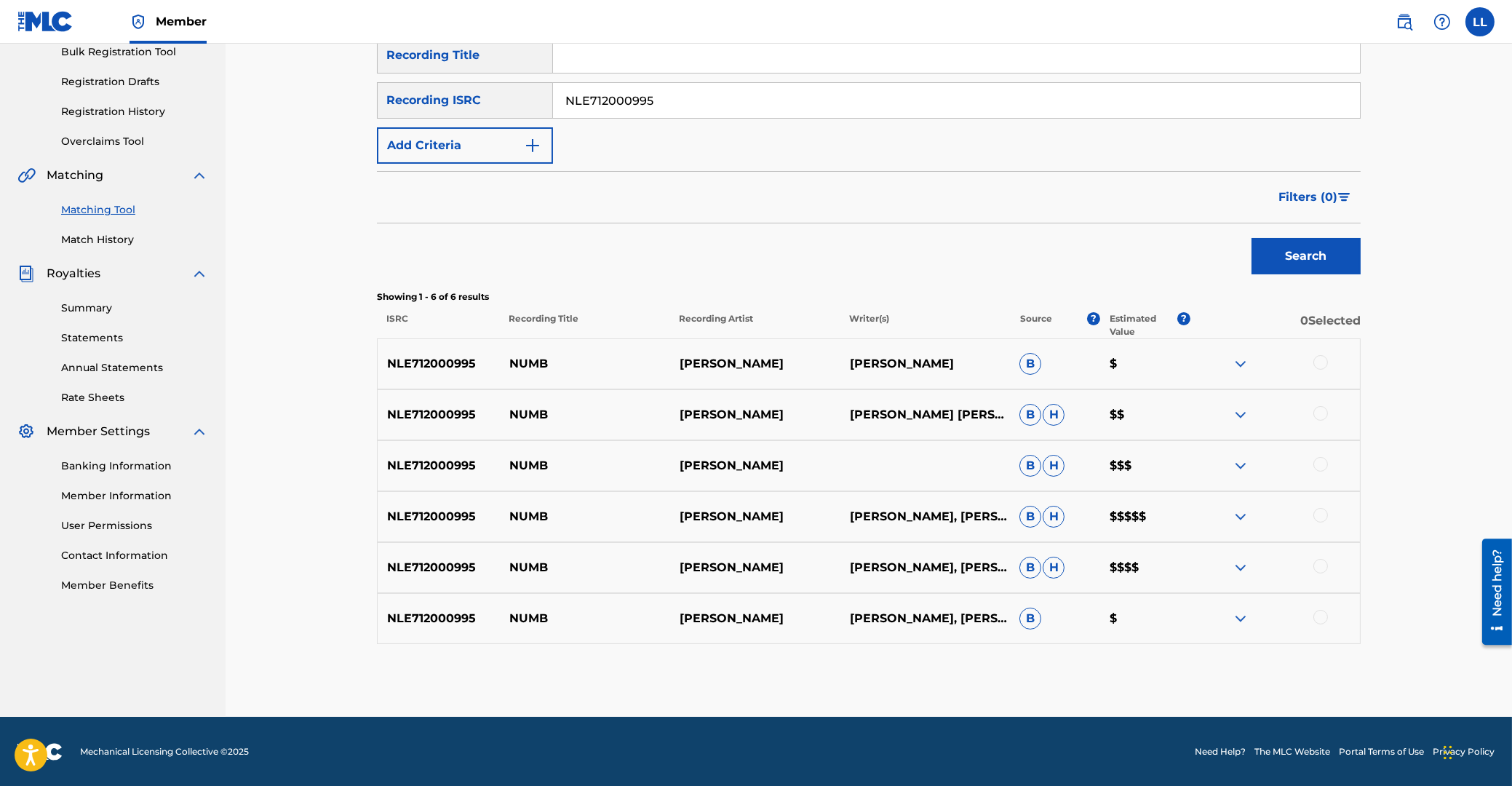
click at [431, 368] on p "NLE712000995" at bounding box center [439, 363] width 122 height 17
copy p "NLE712000995"
click at [93, 307] on link "Summary" at bounding box center [135, 308] width 147 height 15
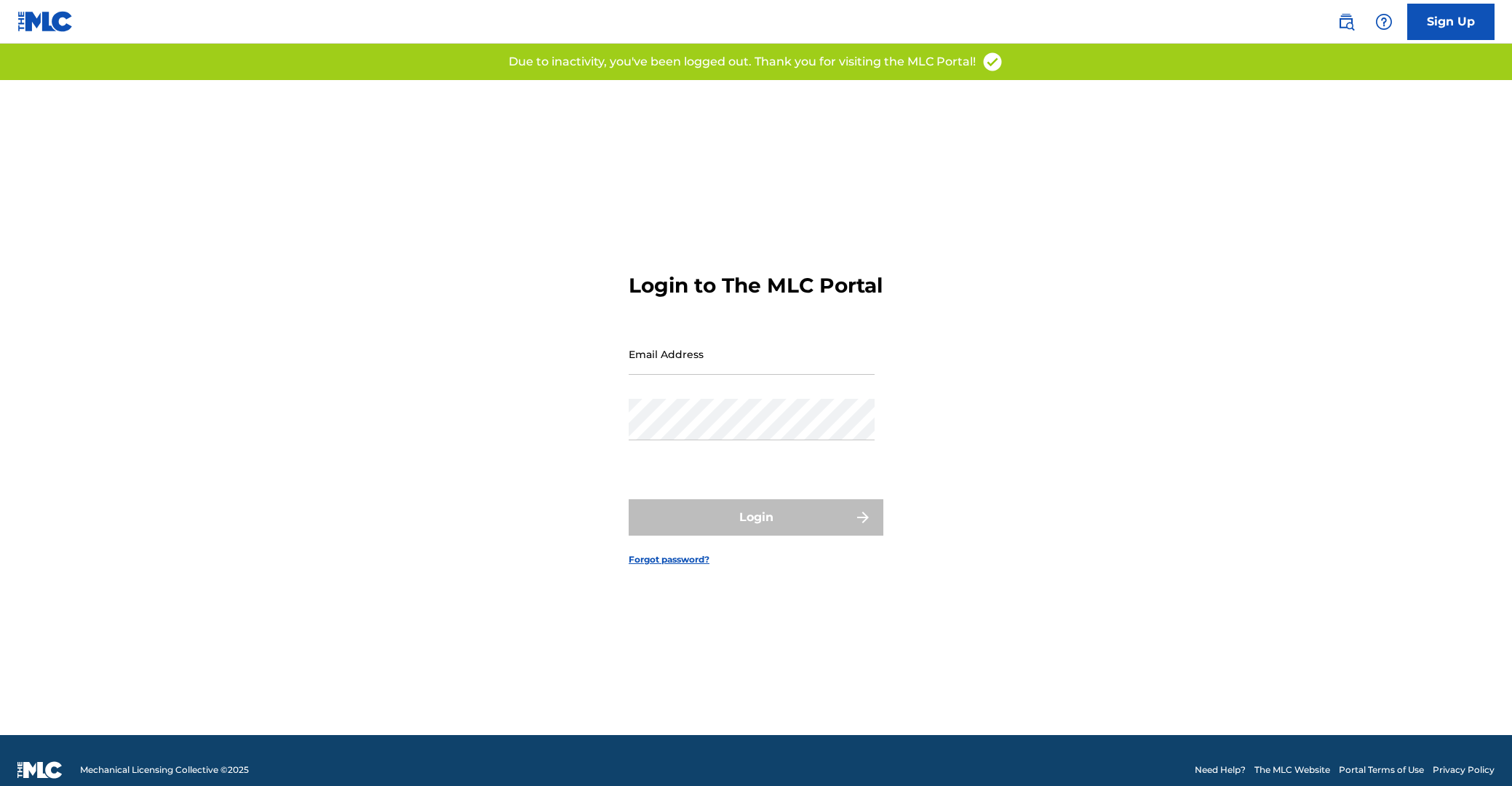
type input "[EMAIL_ADDRESS][DOMAIN_NAME]"
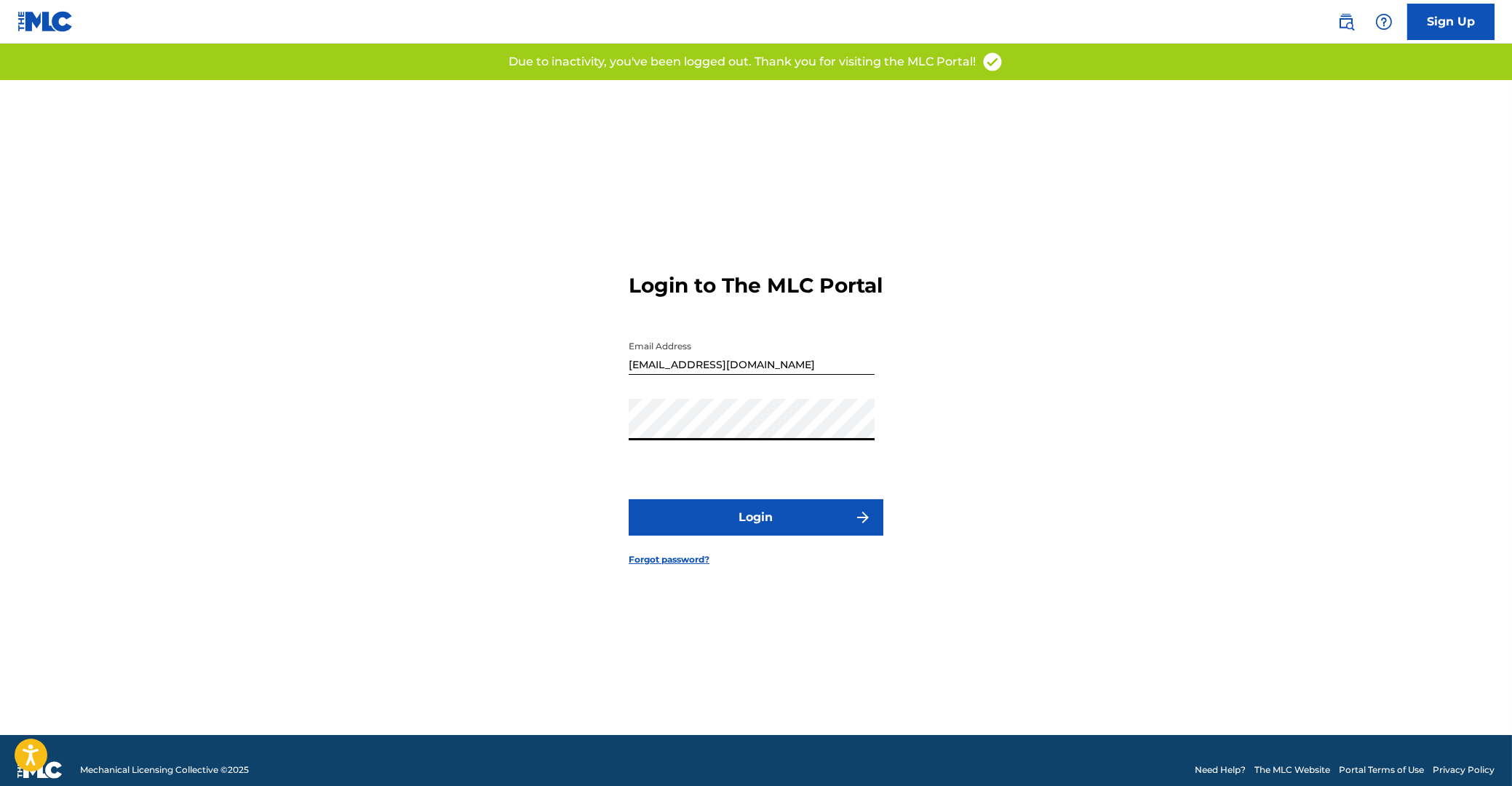
click at [753, 531] on button "Login" at bounding box center [756, 517] width 254 height 37
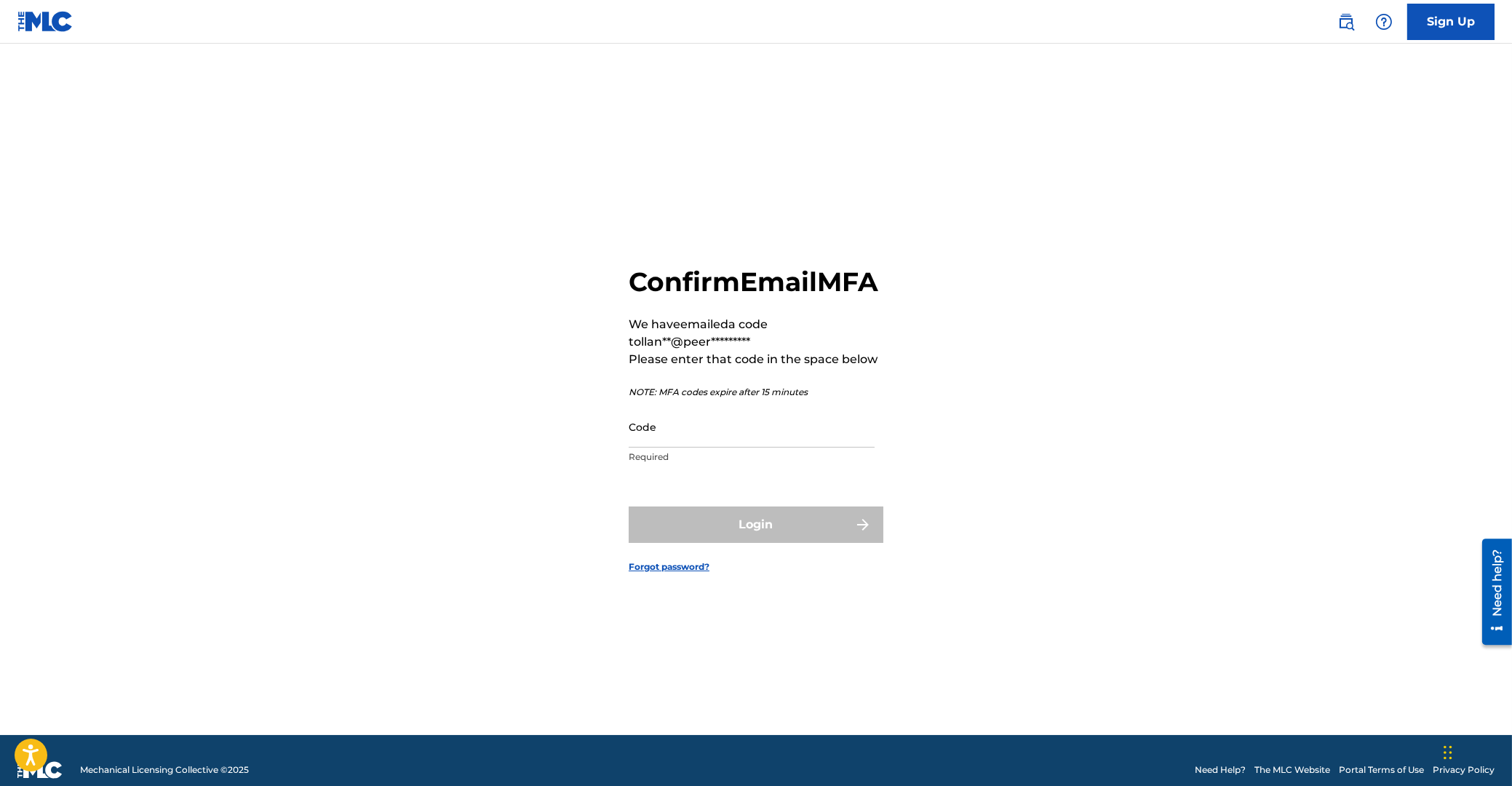
click at [727, 448] on input "Code" at bounding box center [752, 426] width 246 height 42
paste input "329026"
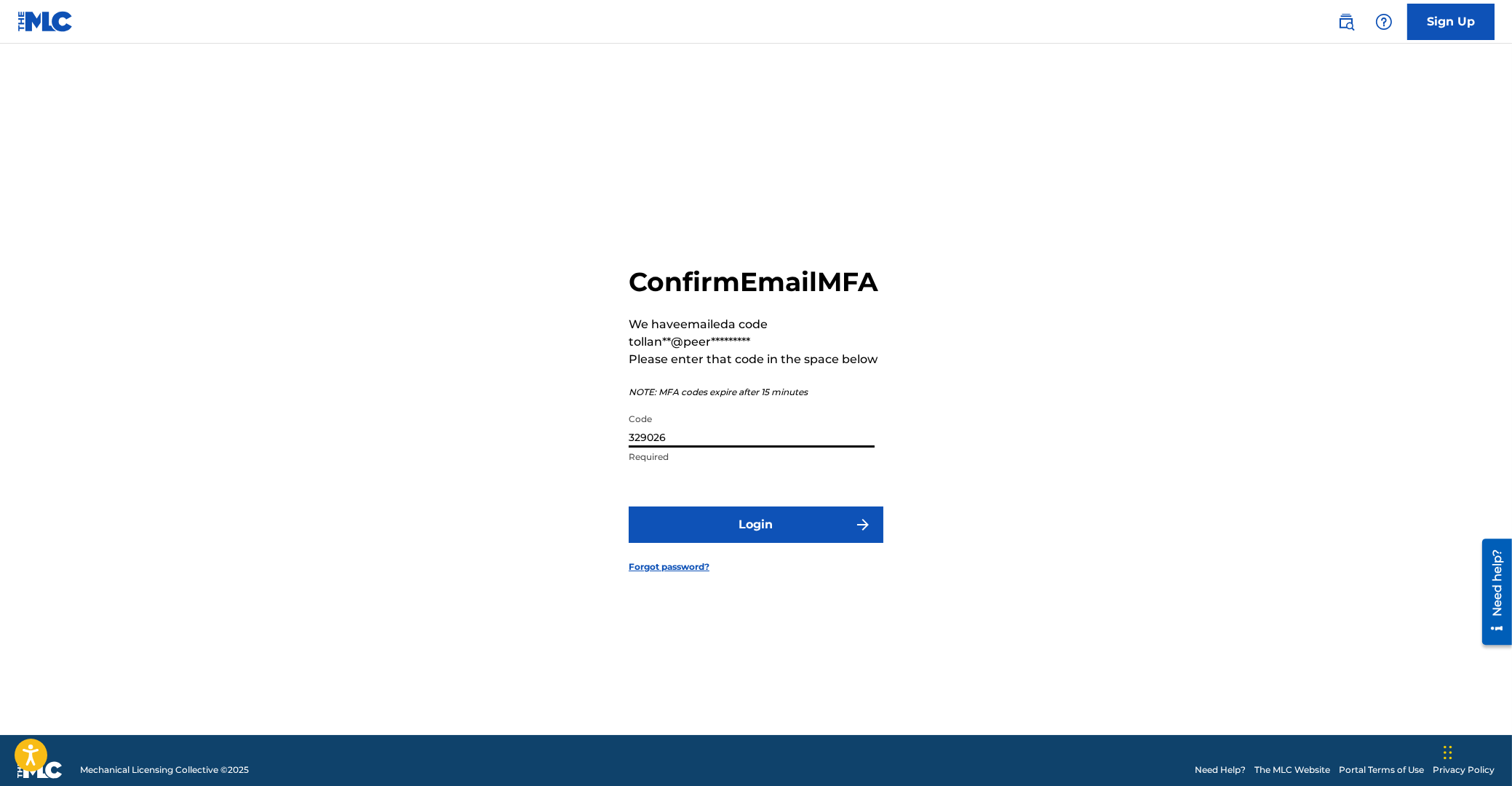
type input "329026"
click at [766, 537] on button "Login" at bounding box center [756, 524] width 254 height 37
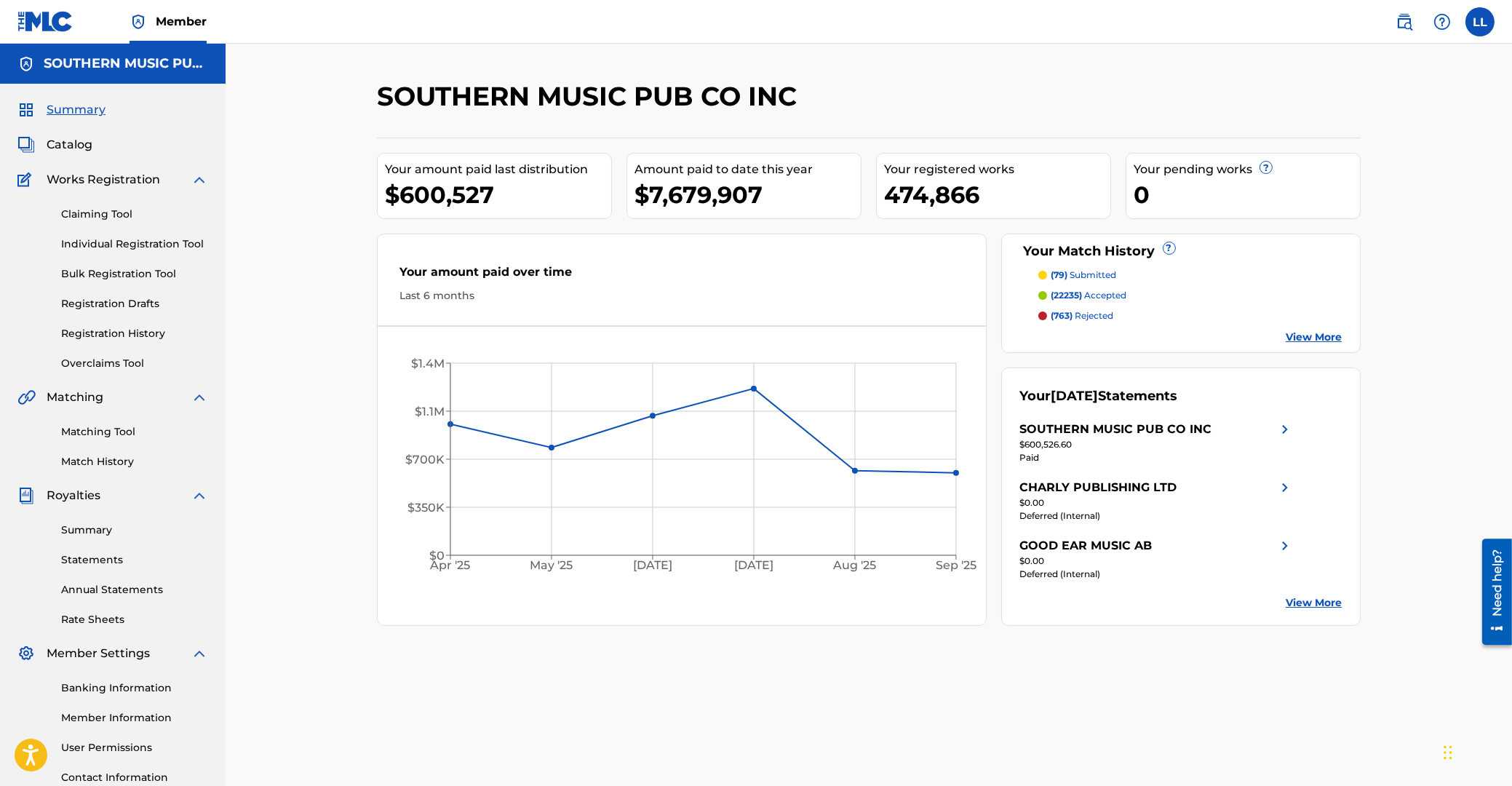
click at [1091, 276] on p "(79) submitted" at bounding box center [1084, 275] width 65 height 13
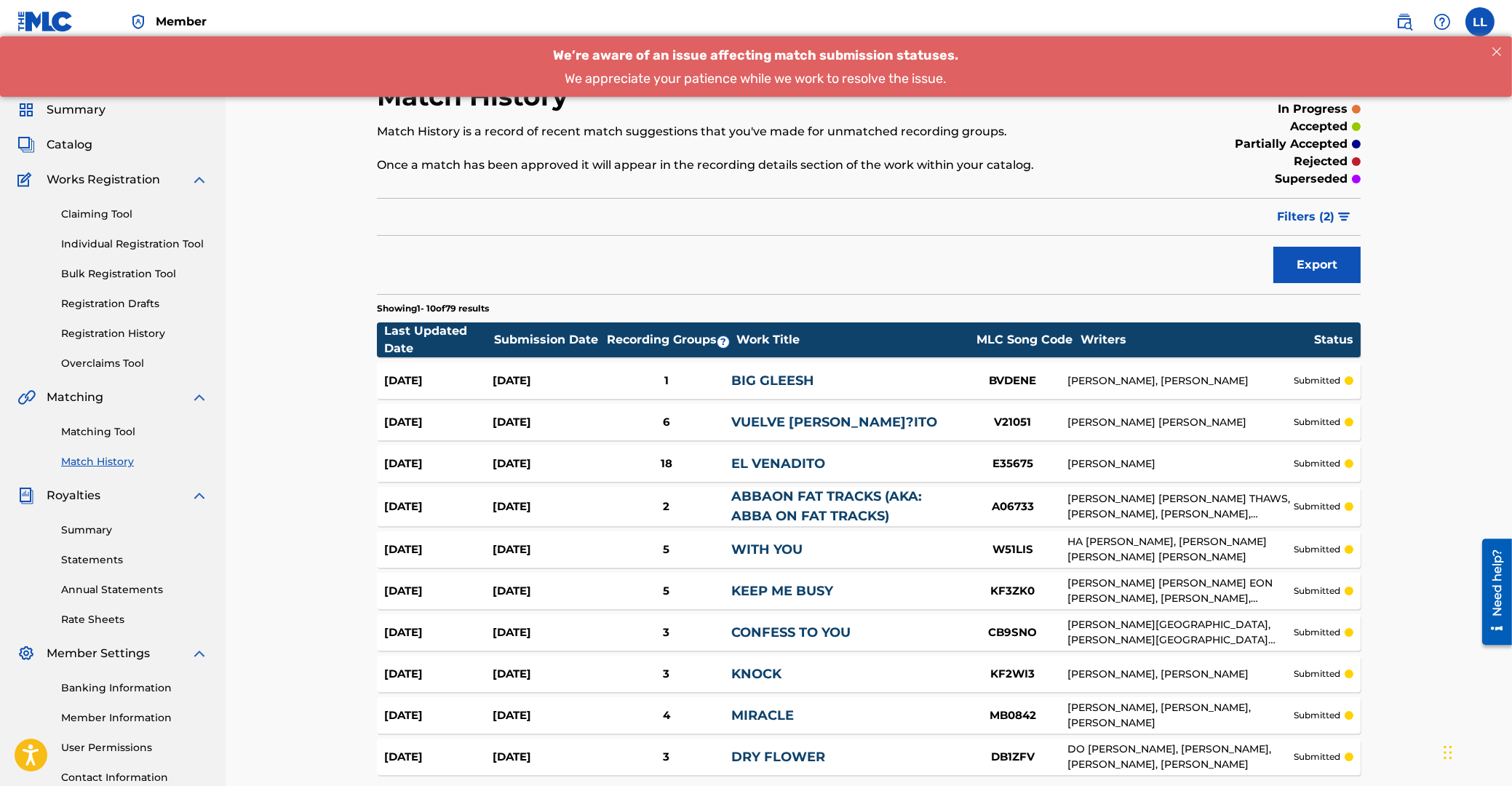
click at [1308, 222] on span "Filters ( 2 )" at bounding box center [1306, 216] width 57 height 17
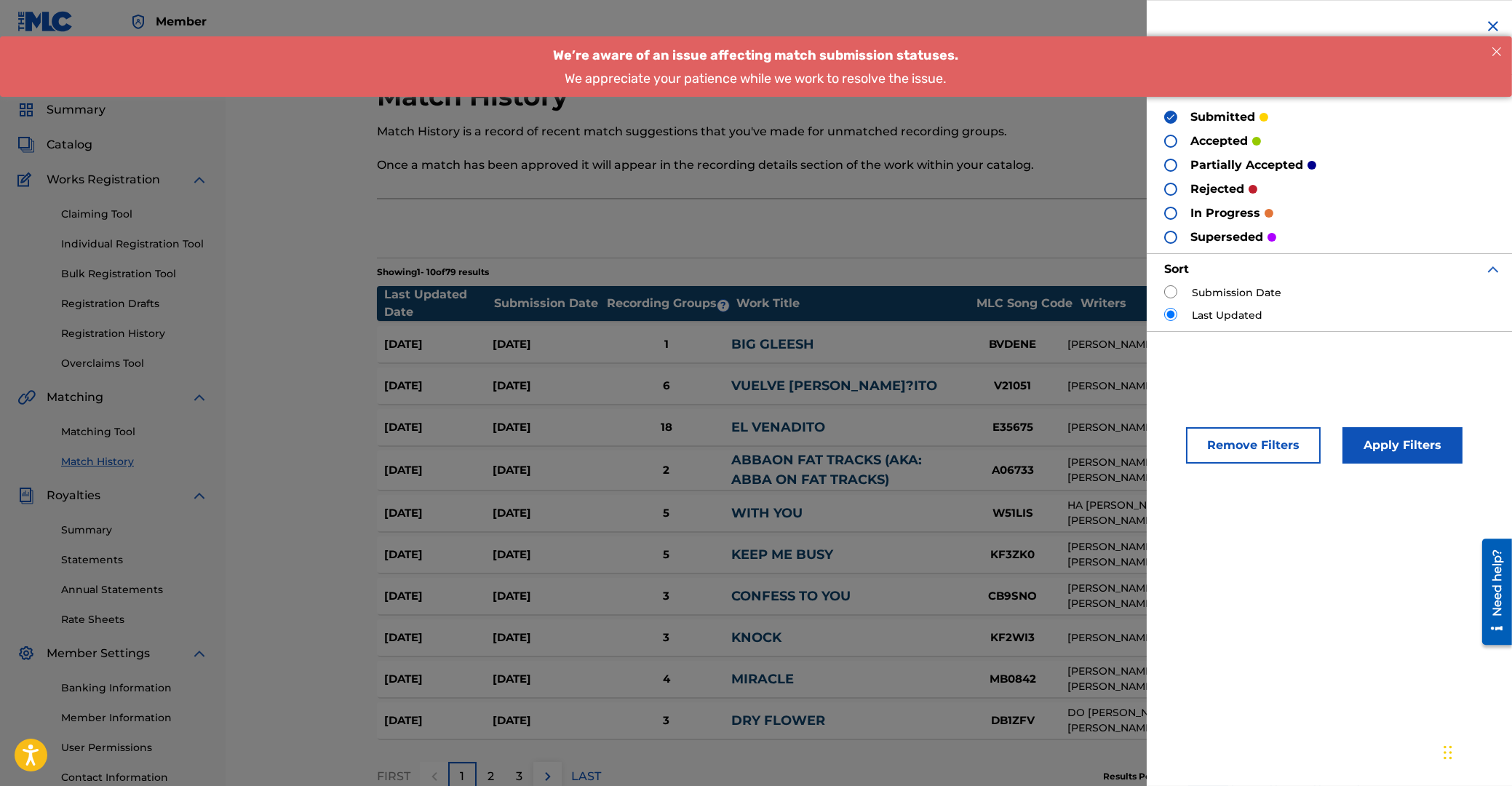
click at [1384, 441] on button "Apply Filters" at bounding box center [1402, 445] width 120 height 37
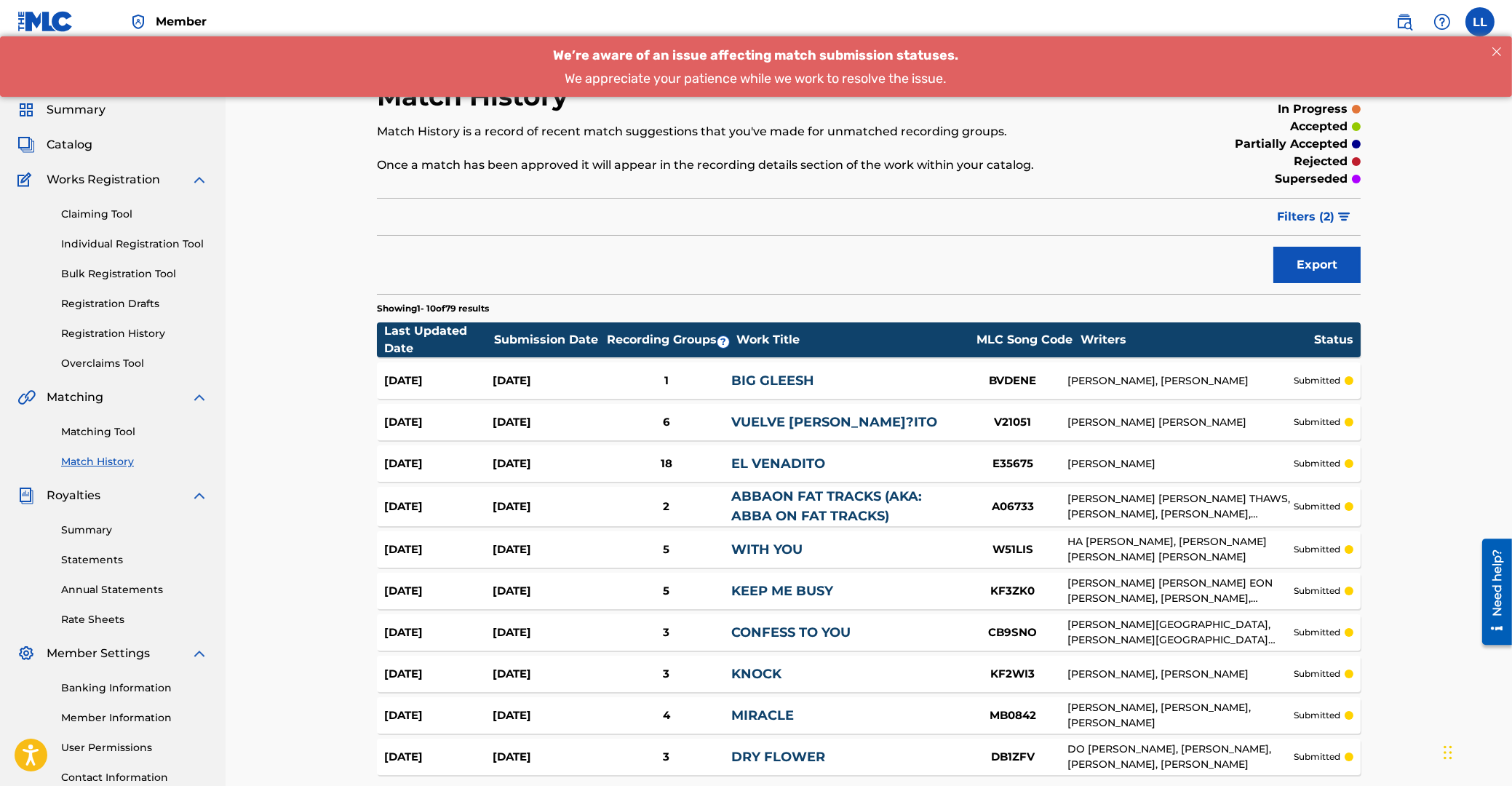
click at [1318, 216] on span "Filters ( 2 )" at bounding box center [1306, 216] width 57 height 17
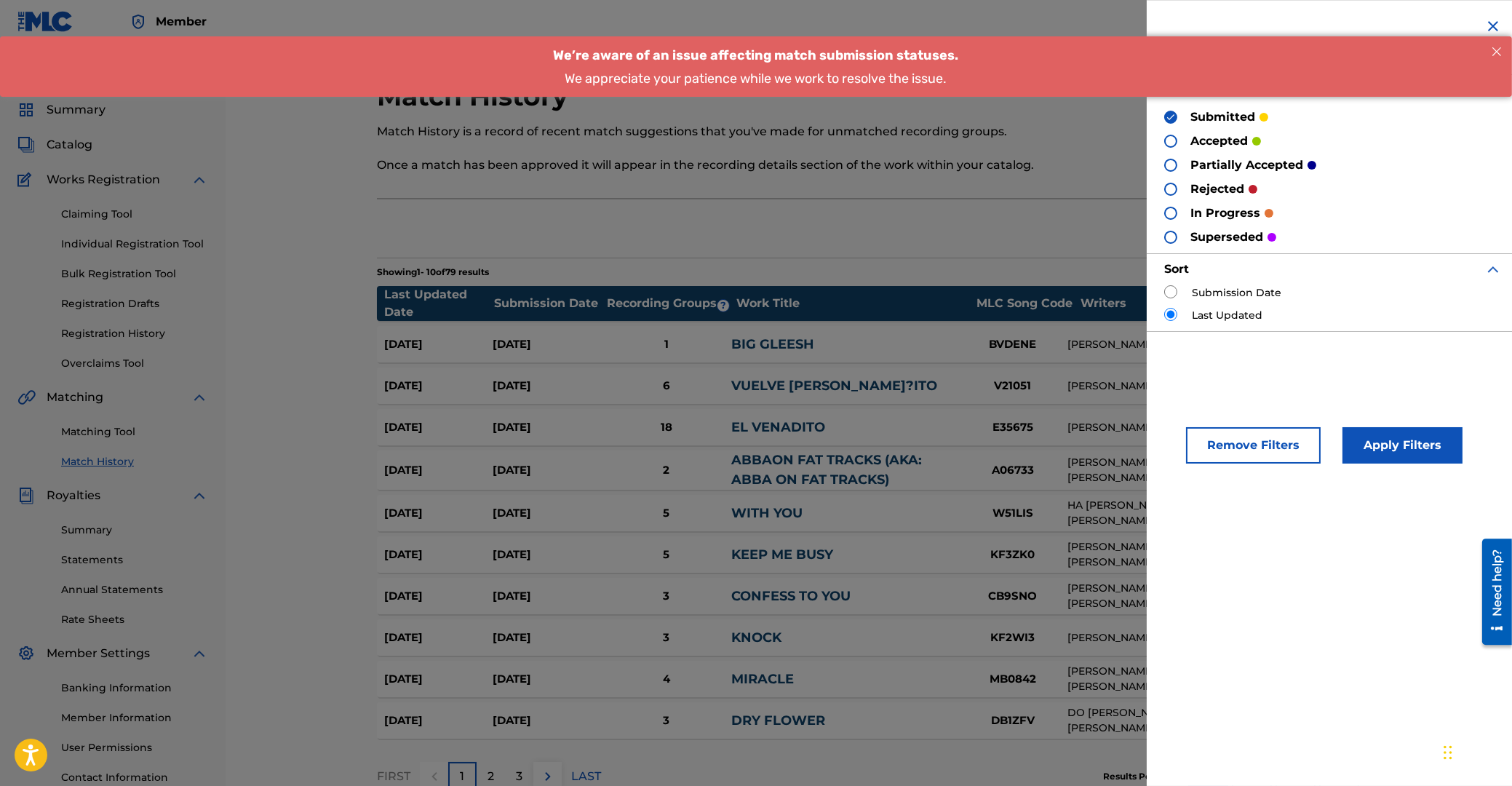
click at [1169, 139] on div at bounding box center [1171, 141] width 13 height 13
click at [1170, 117] on img at bounding box center [1170, 117] width 10 height 10
click at [1416, 438] on button "Apply Filters" at bounding box center [1402, 445] width 120 height 37
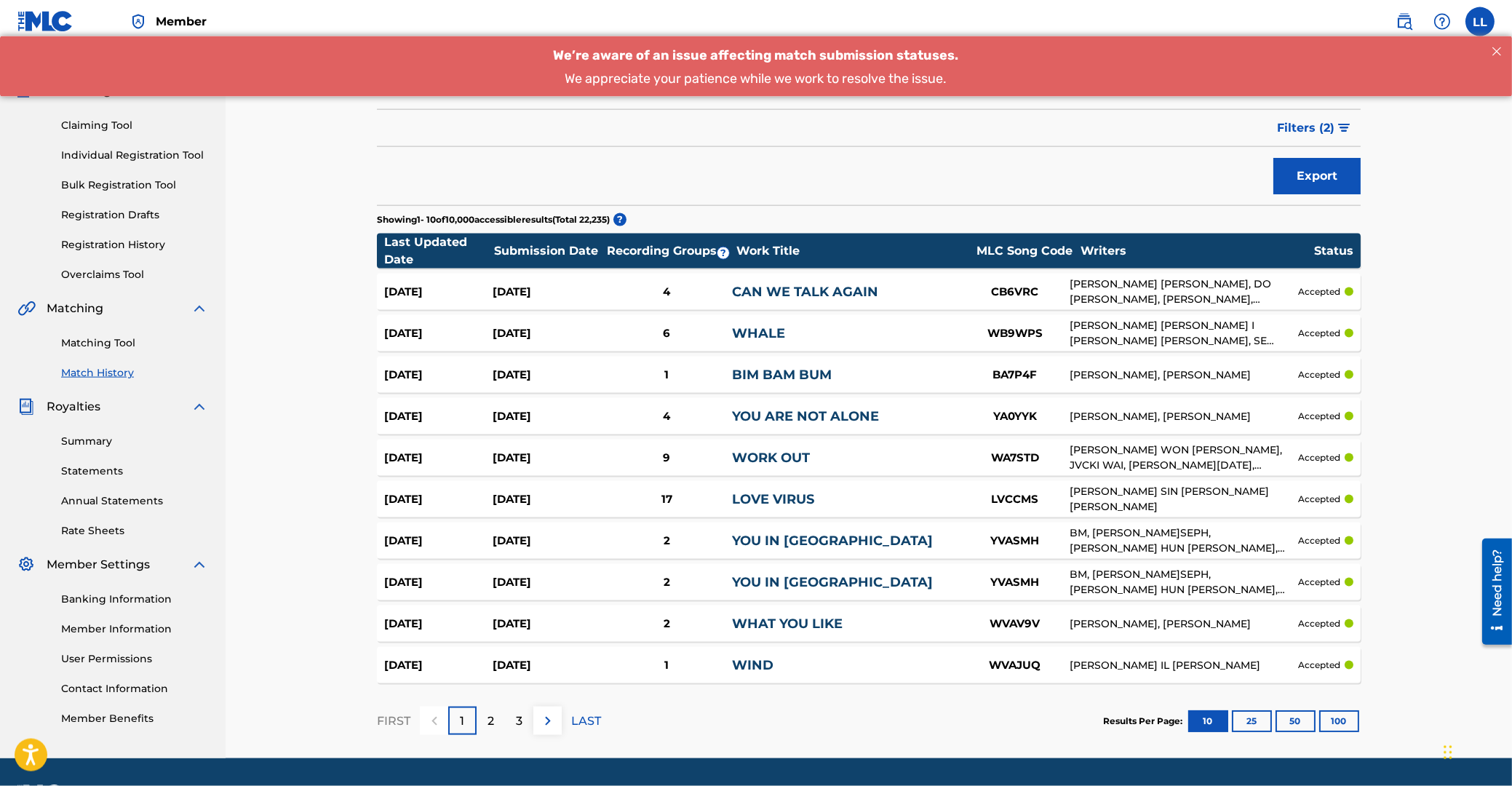
scroll to position [131, 0]
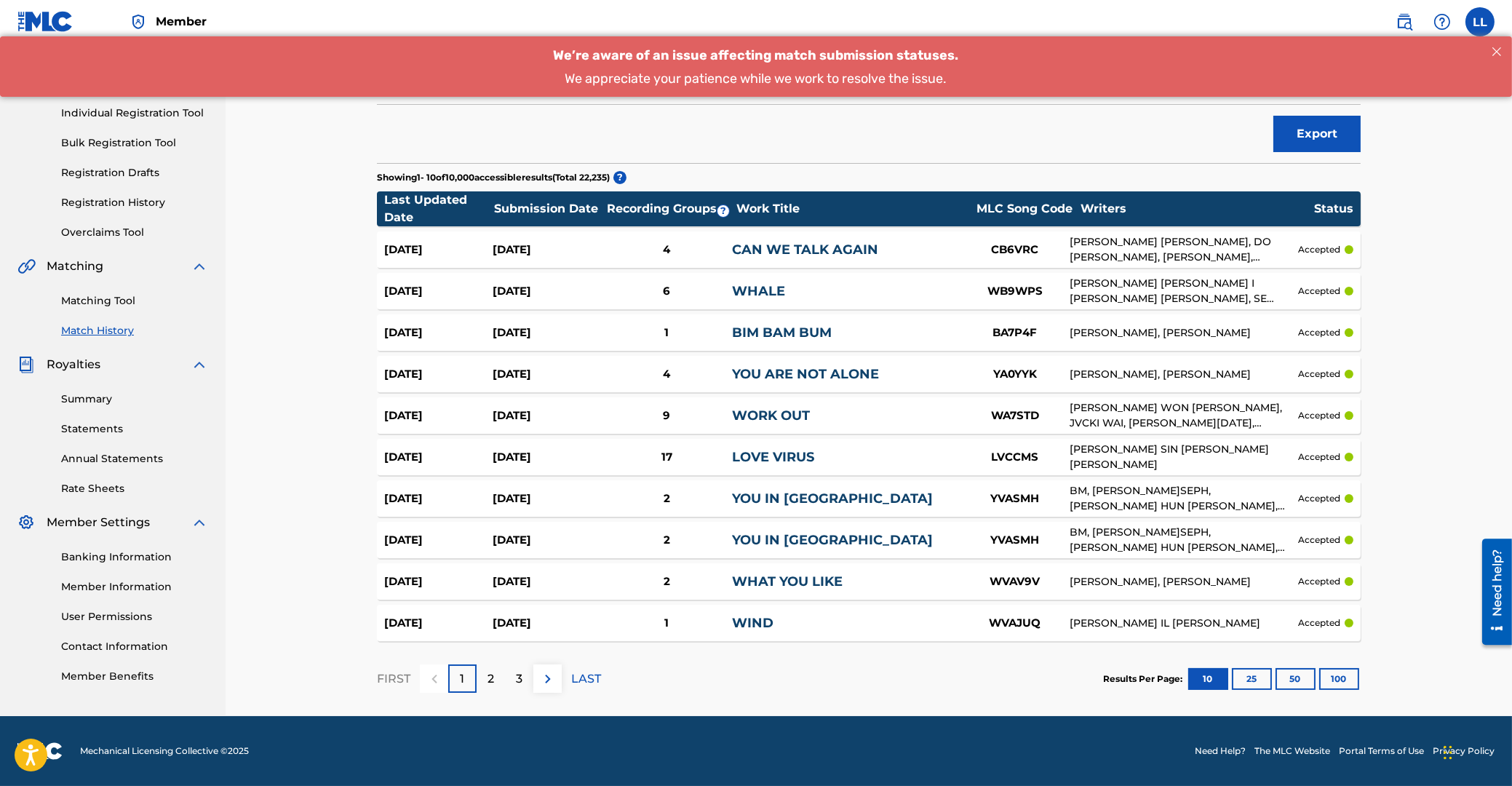
click at [1255, 681] on button "25" at bounding box center [1252, 678] width 40 height 22
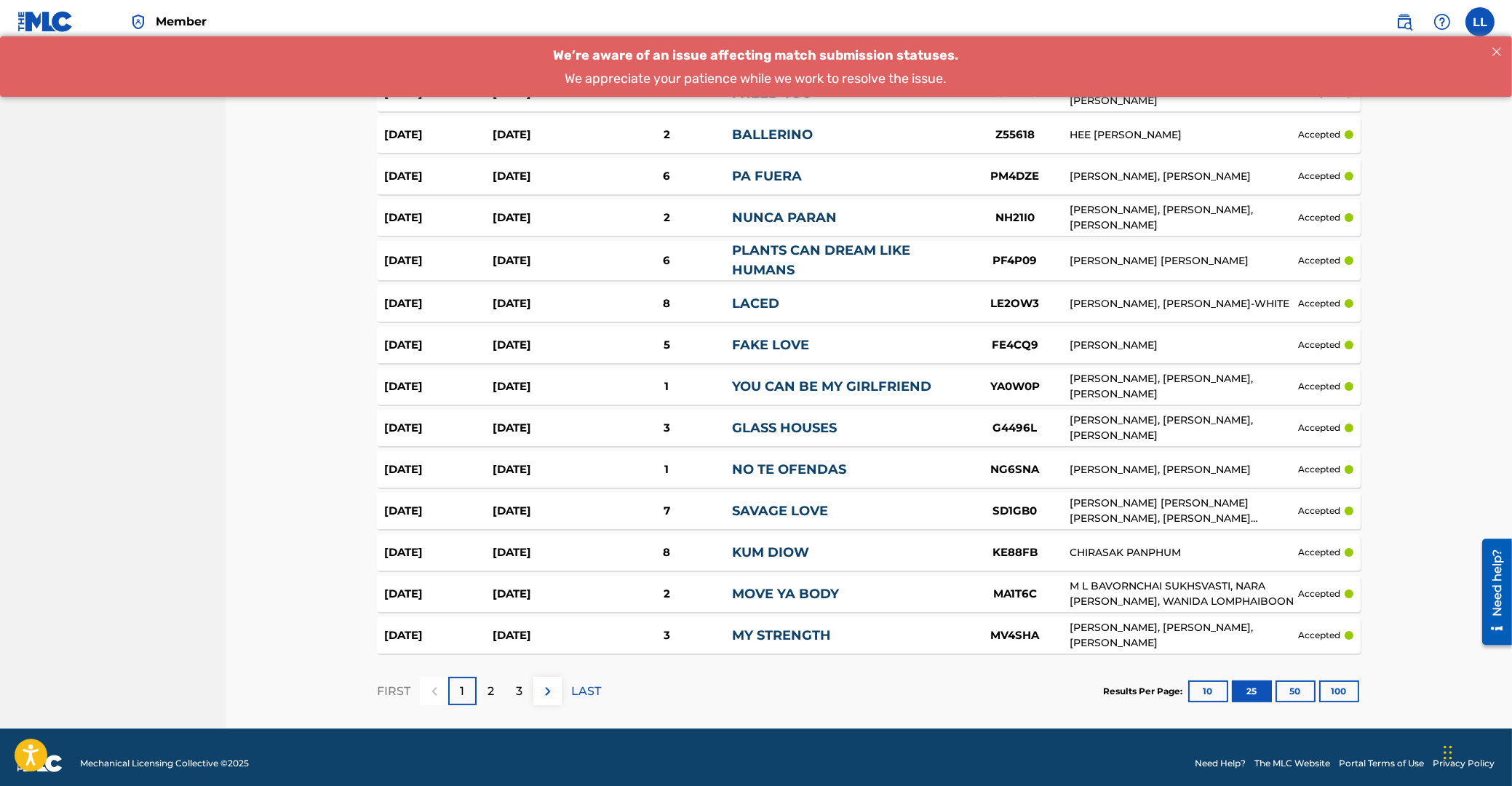
scroll to position [756, 0]
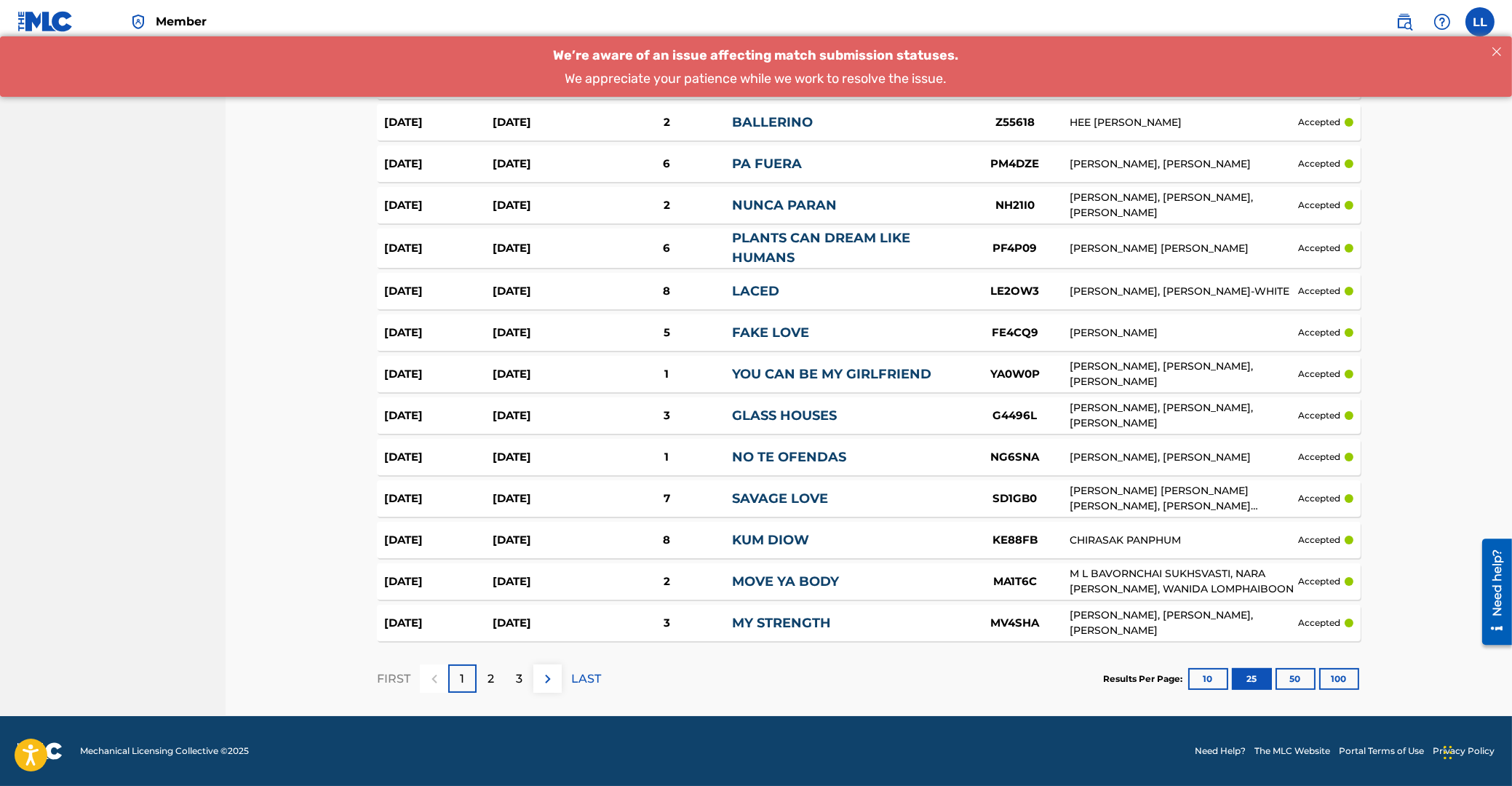
click at [1296, 679] on button "50" at bounding box center [1295, 678] width 40 height 22
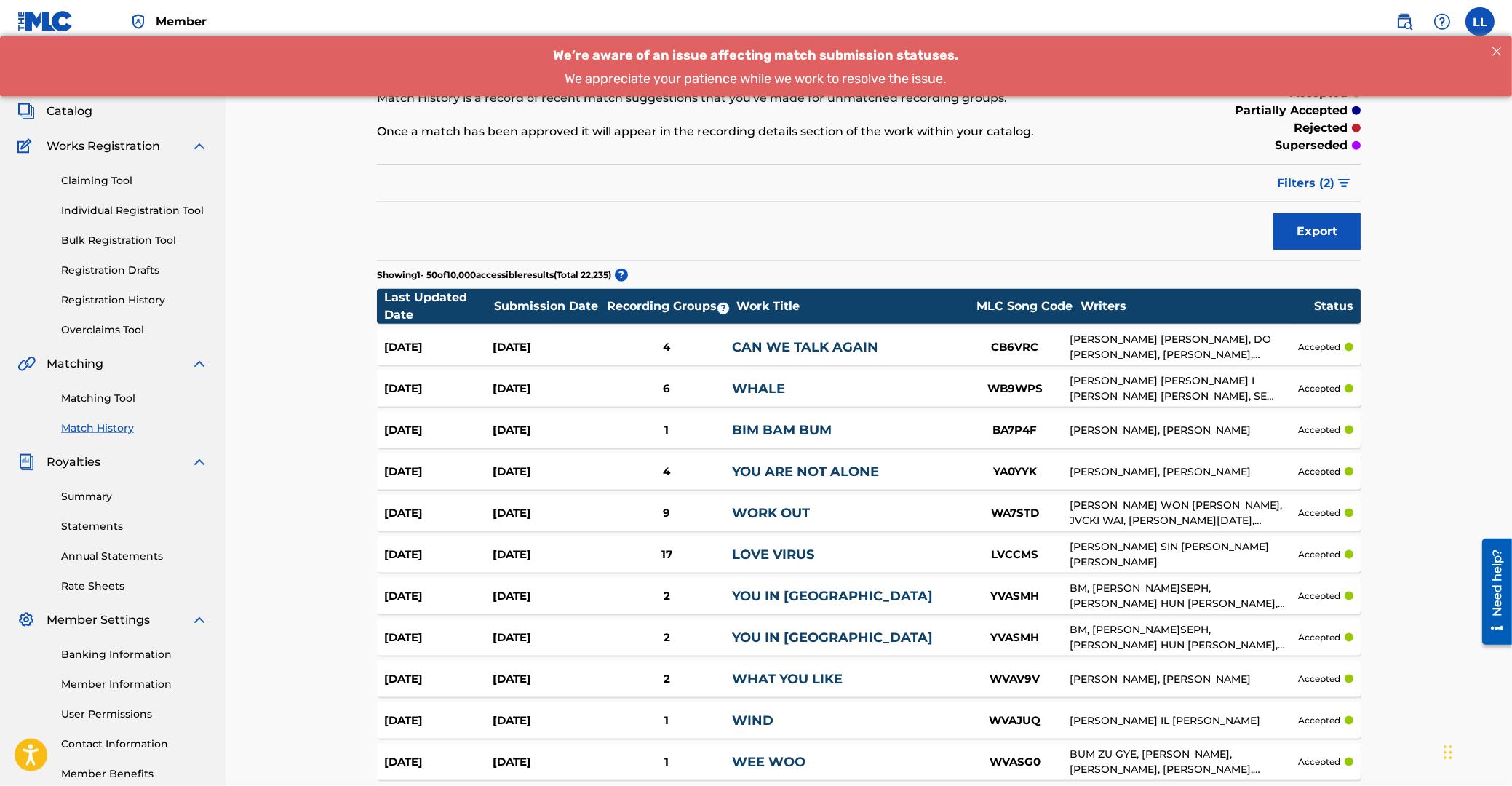
scroll to position [0, 0]
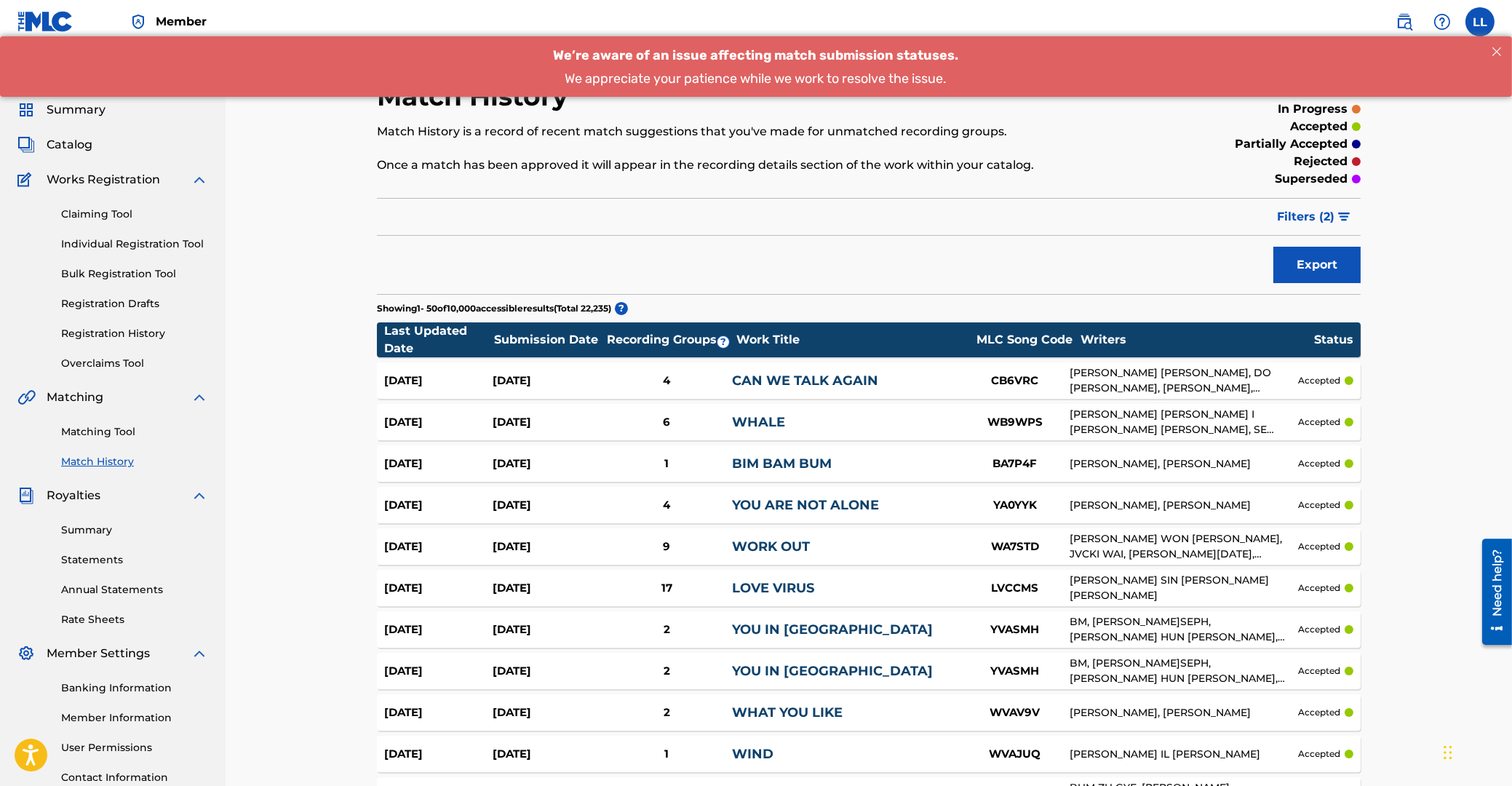
click at [107, 431] on link "Matching Tool" at bounding box center [135, 431] width 147 height 15
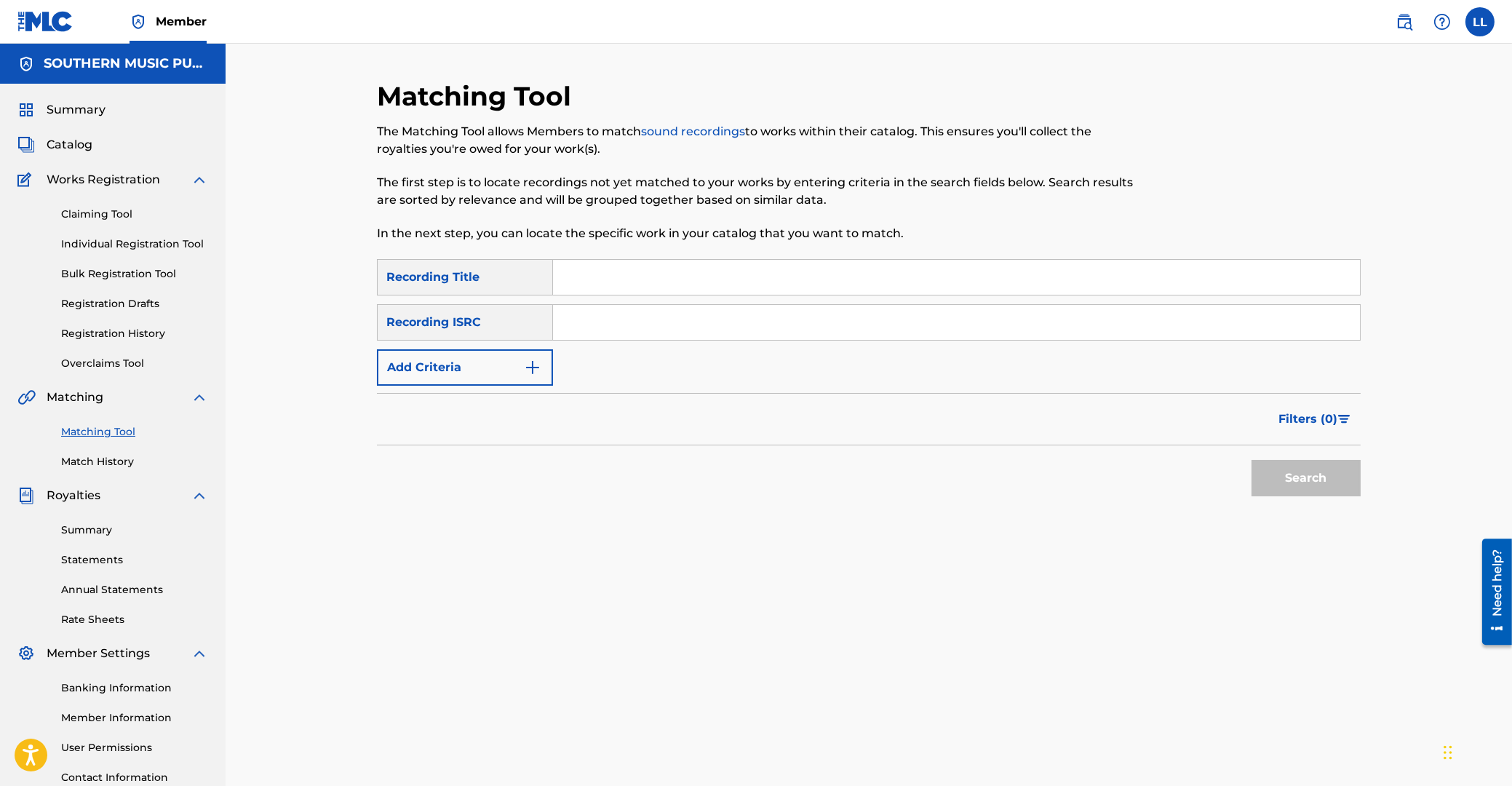
click at [98, 563] on link "Statements" at bounding box center [135, 559] width 147 height 15
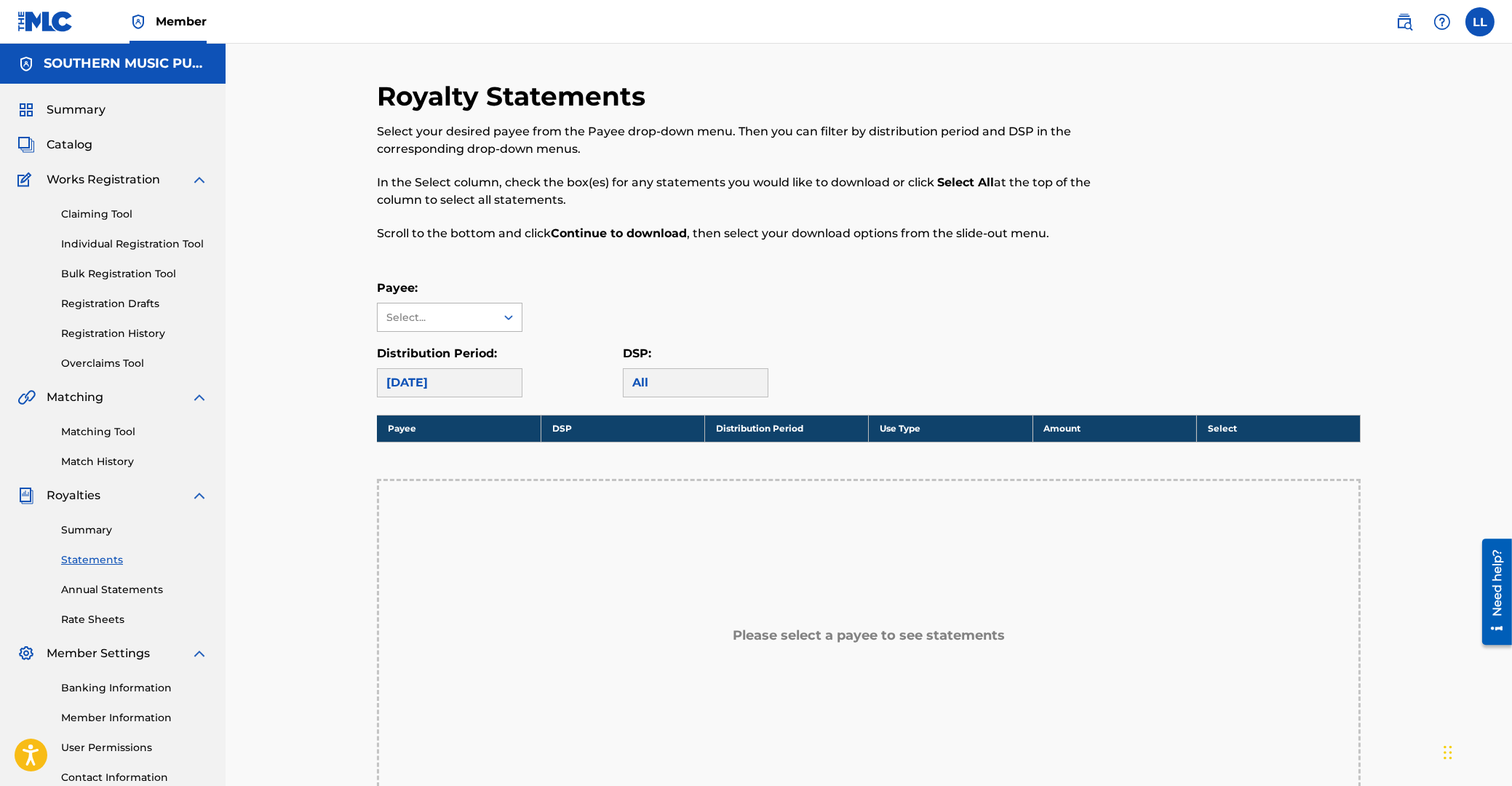
click at [511, 318] on icon at bounding box center [508, 317] width 9 height 5
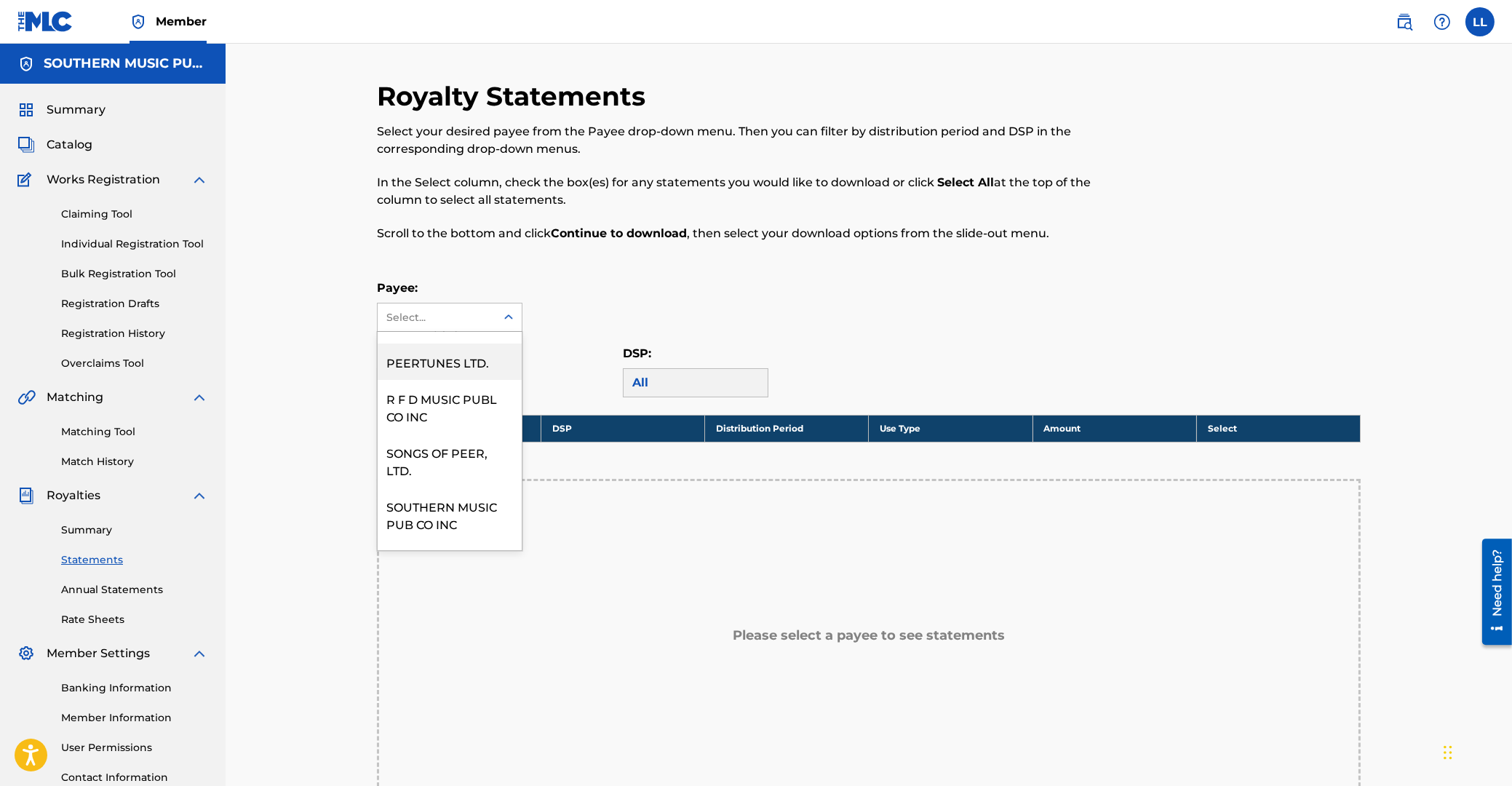
scroll to position [374, 0]
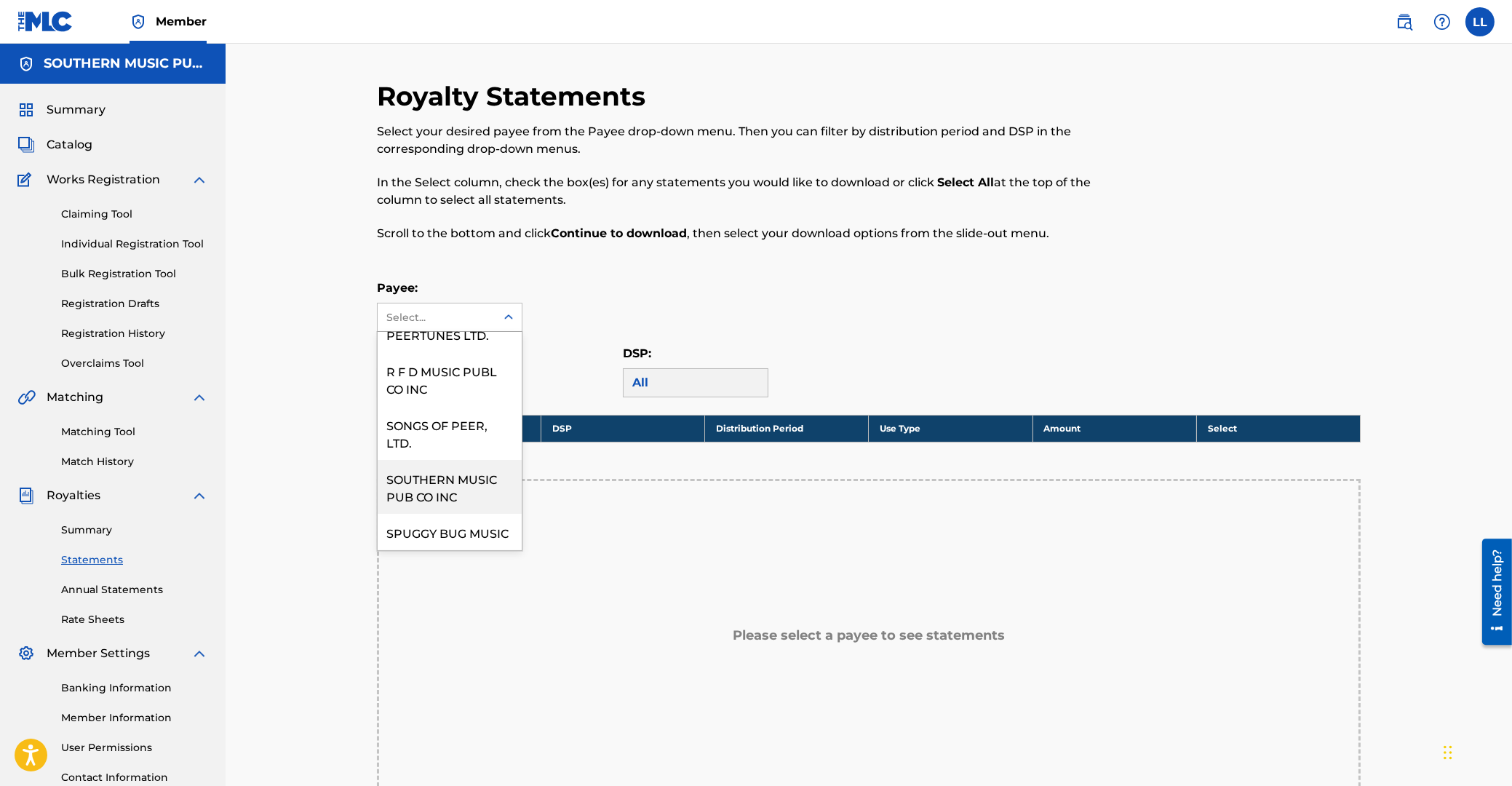
click at [447, 465] on div "SOUTHERN MUSIC PUB CO INC" at bounding box center [449, 487] width 144 height 54
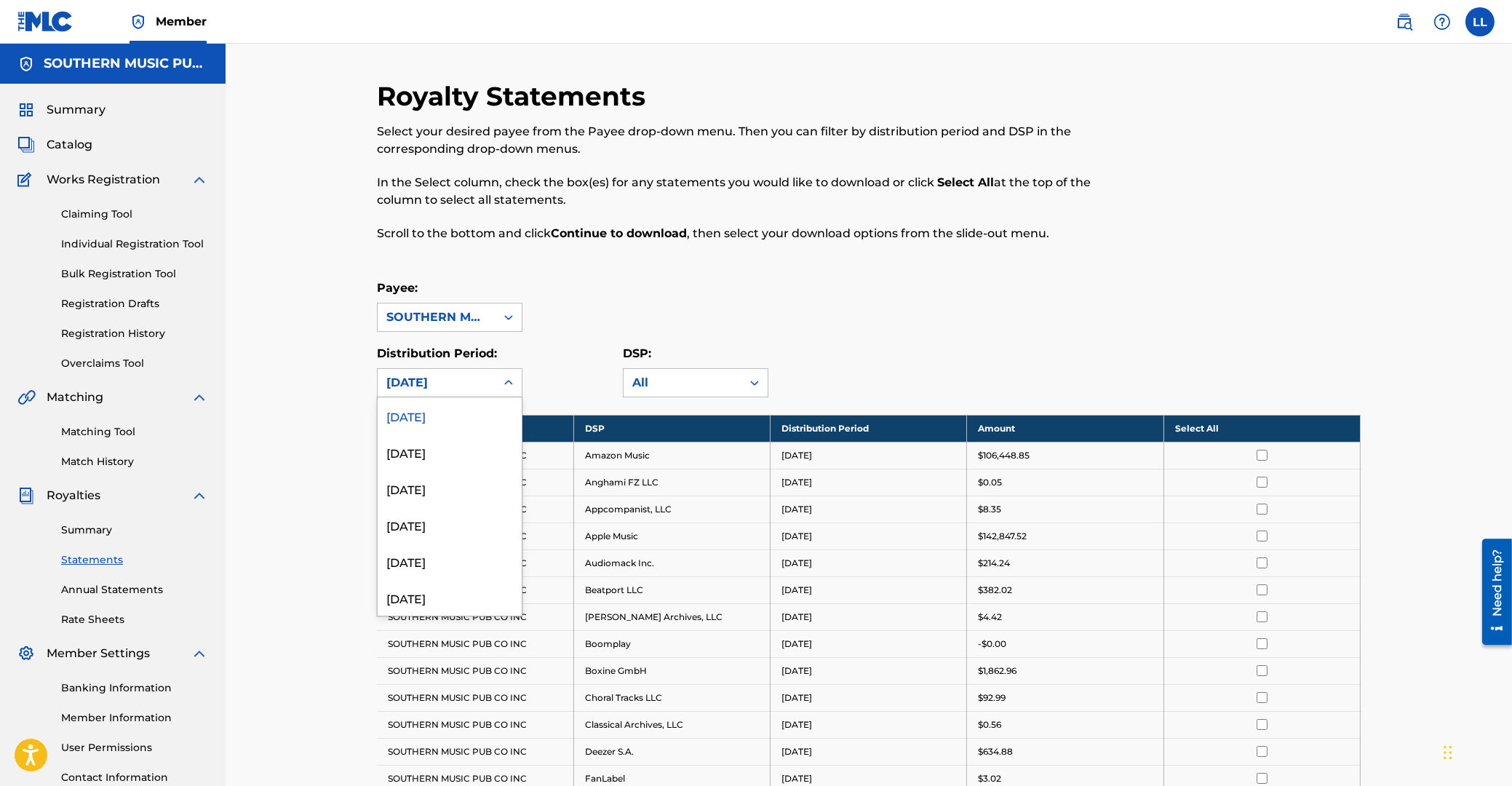
click at [471, 379] on div "September 2025" at bounding box center [436, 382] width 100 height 17
click at [416, 510] on div "[DATE]" at bounding box center [449, 508] width 144 height 37
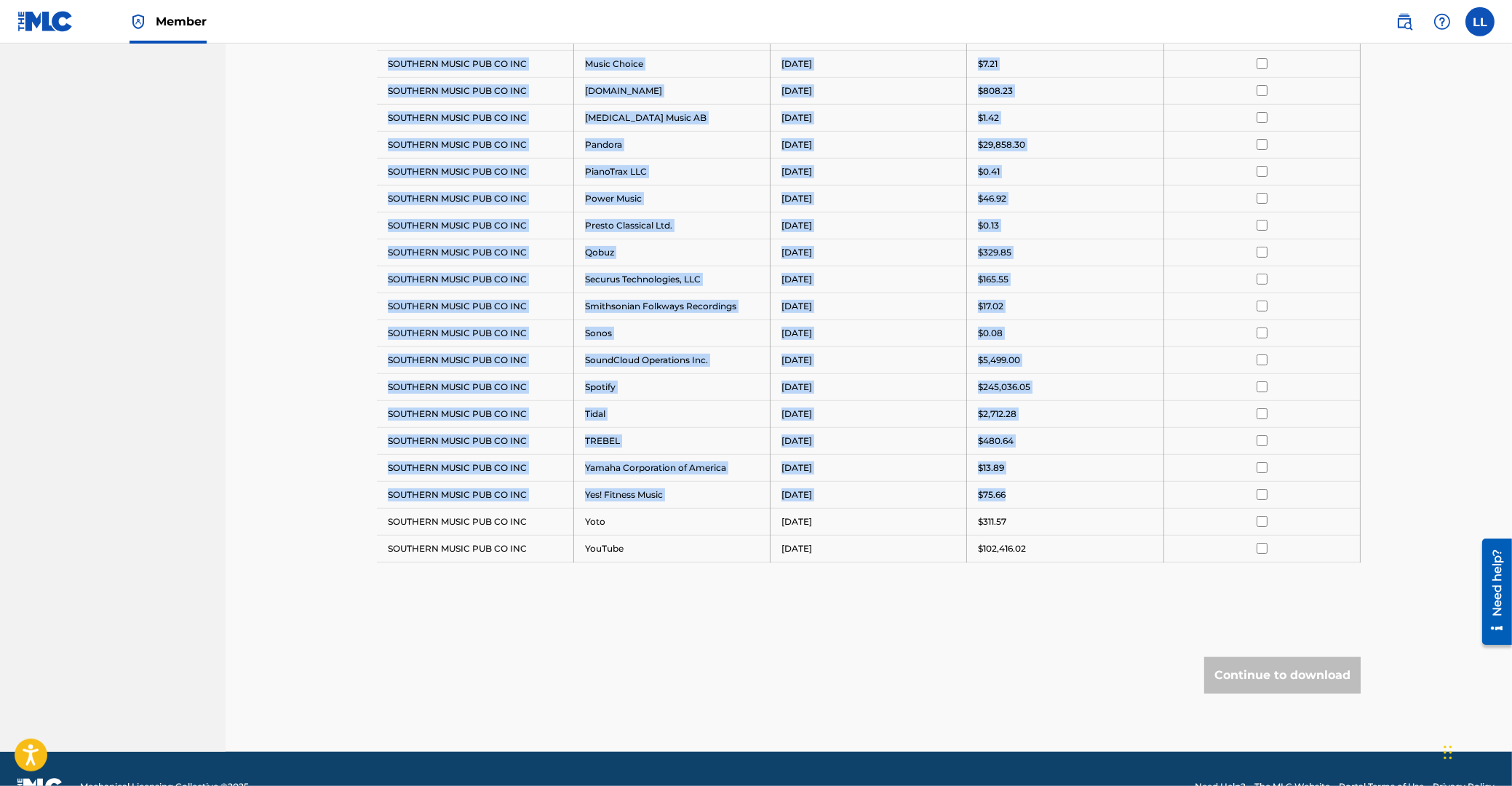
scroll to position [1091, 0]
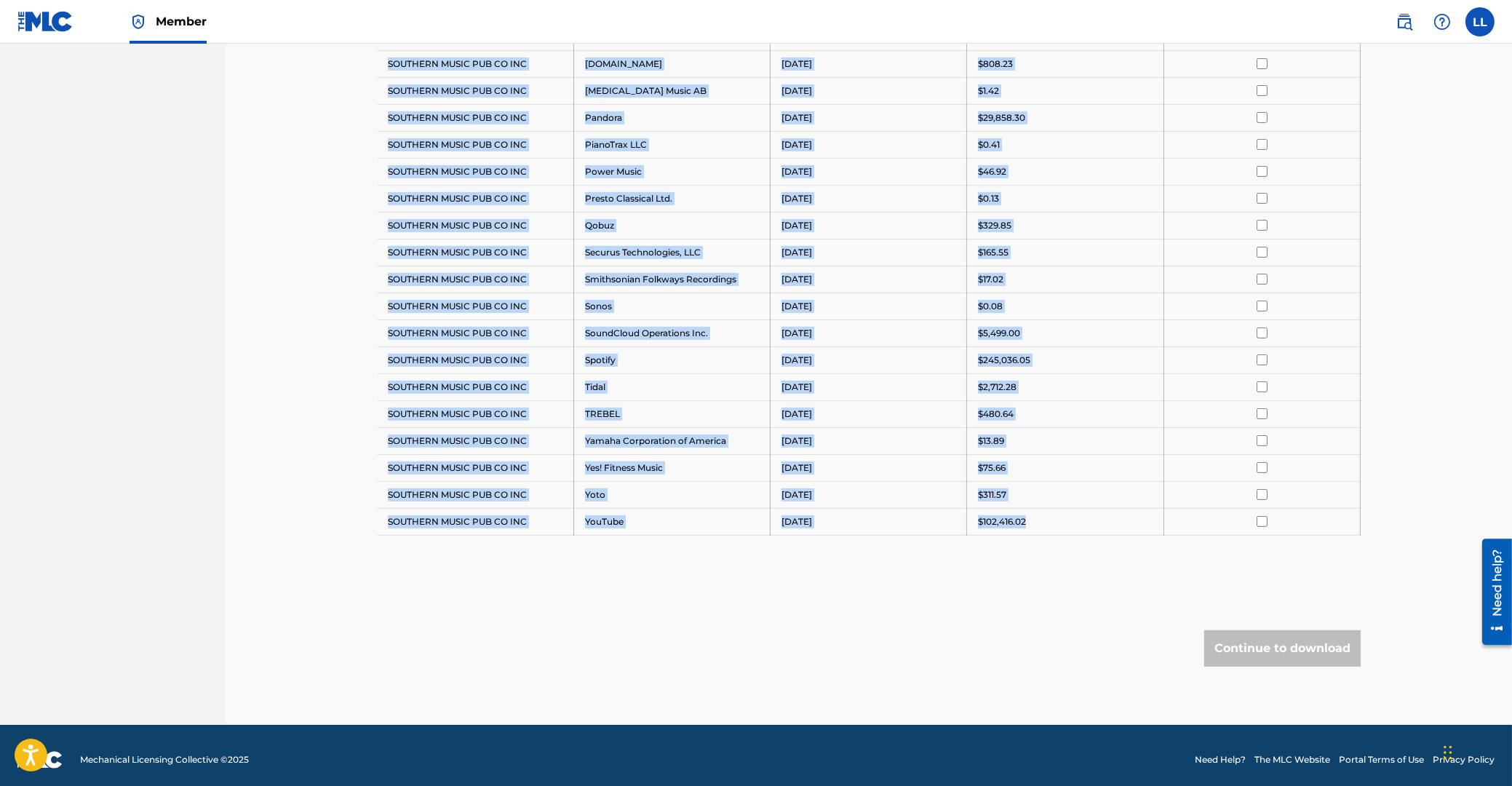
drag, startPoint x: 388, startPoint y: 142, endPoint x: 1041, endPoint y: 530, distance: 759.6
copy tbody "SOUTHERN MUSIC PUB CO INC Amazon Media Venture LLC April 2024 $2.00 SOUTHERN MU…"
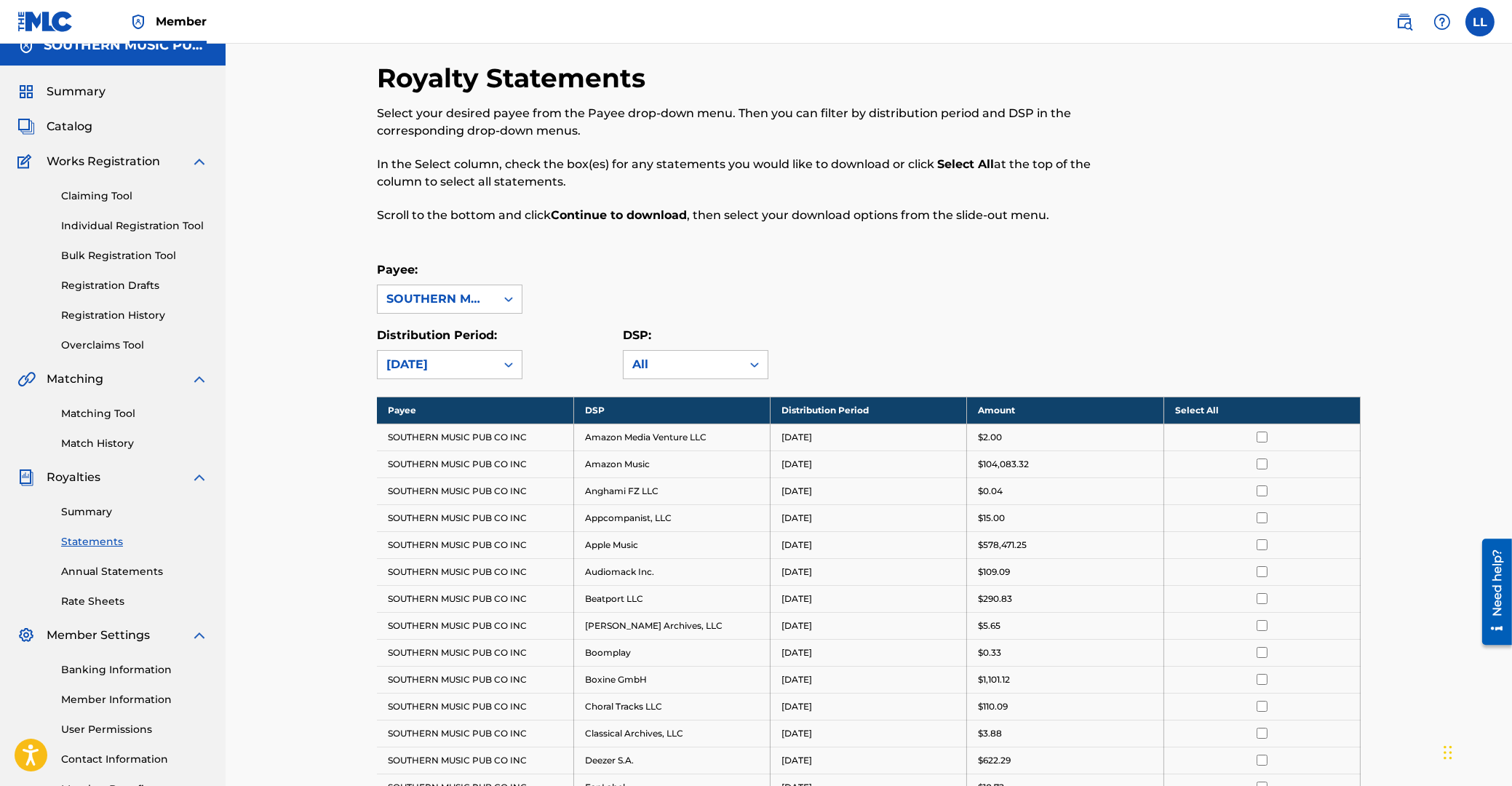
scroll to position [0, 0]
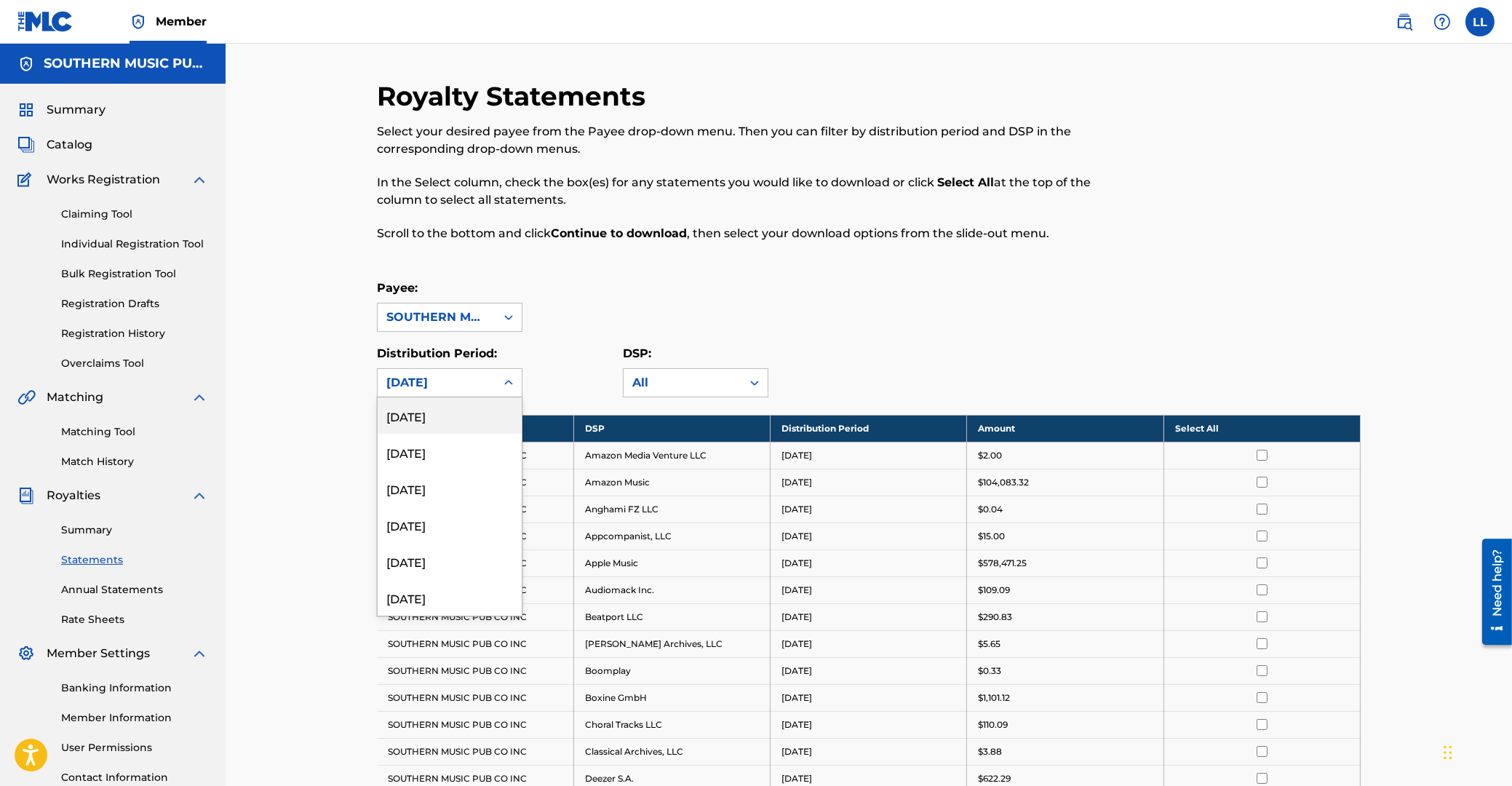
click at [509, 384] on icon at bounding box center [509, 382] width 15 height 15
click at [431, 545] on div "March 2024" at bounding box center [449, 544] width 144 height 37
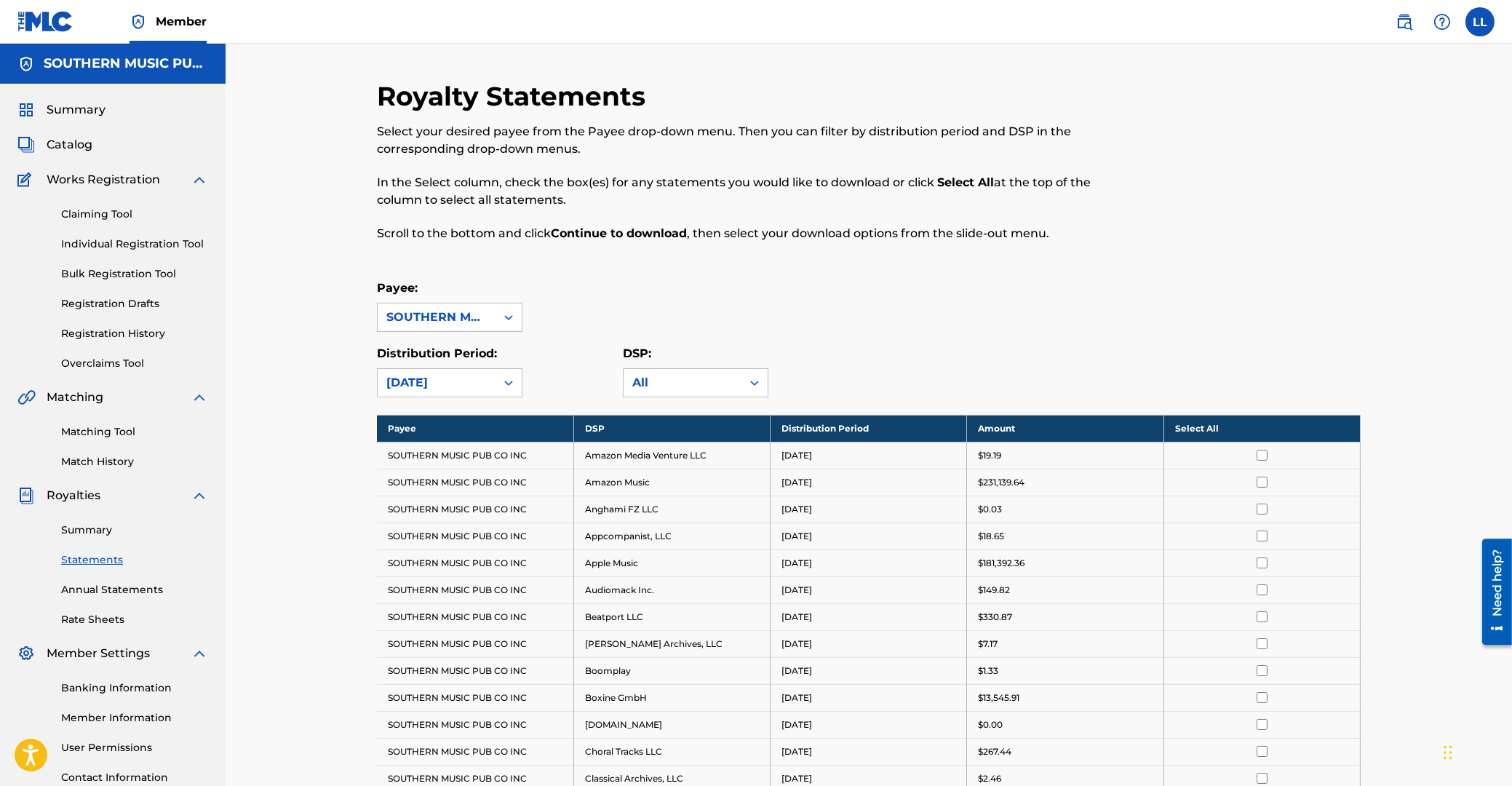
click at [1205, 425] on th "Select All" at bounding box center [1262, 428] width 197 height 27
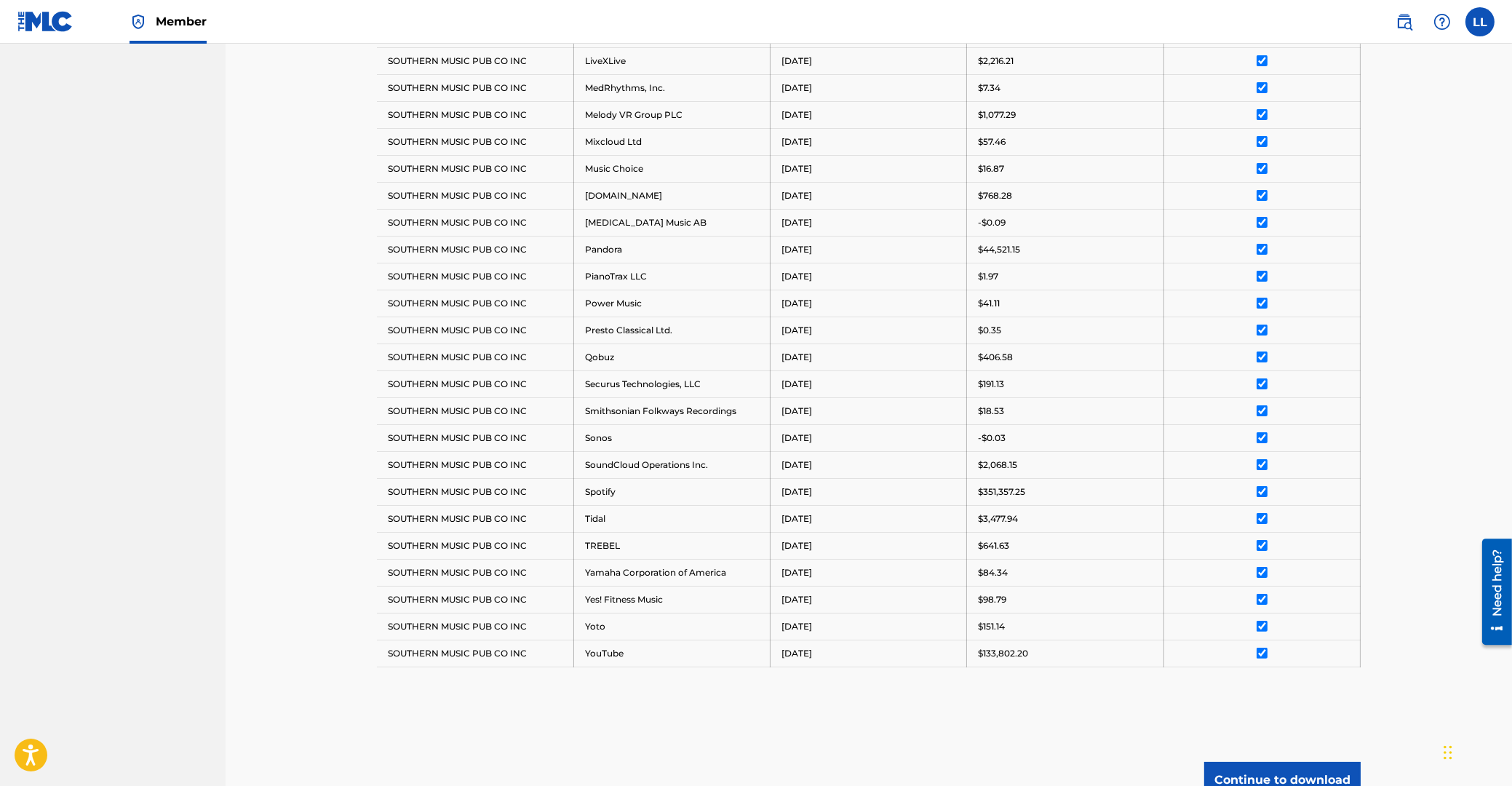
scroll to position [1158, 0]
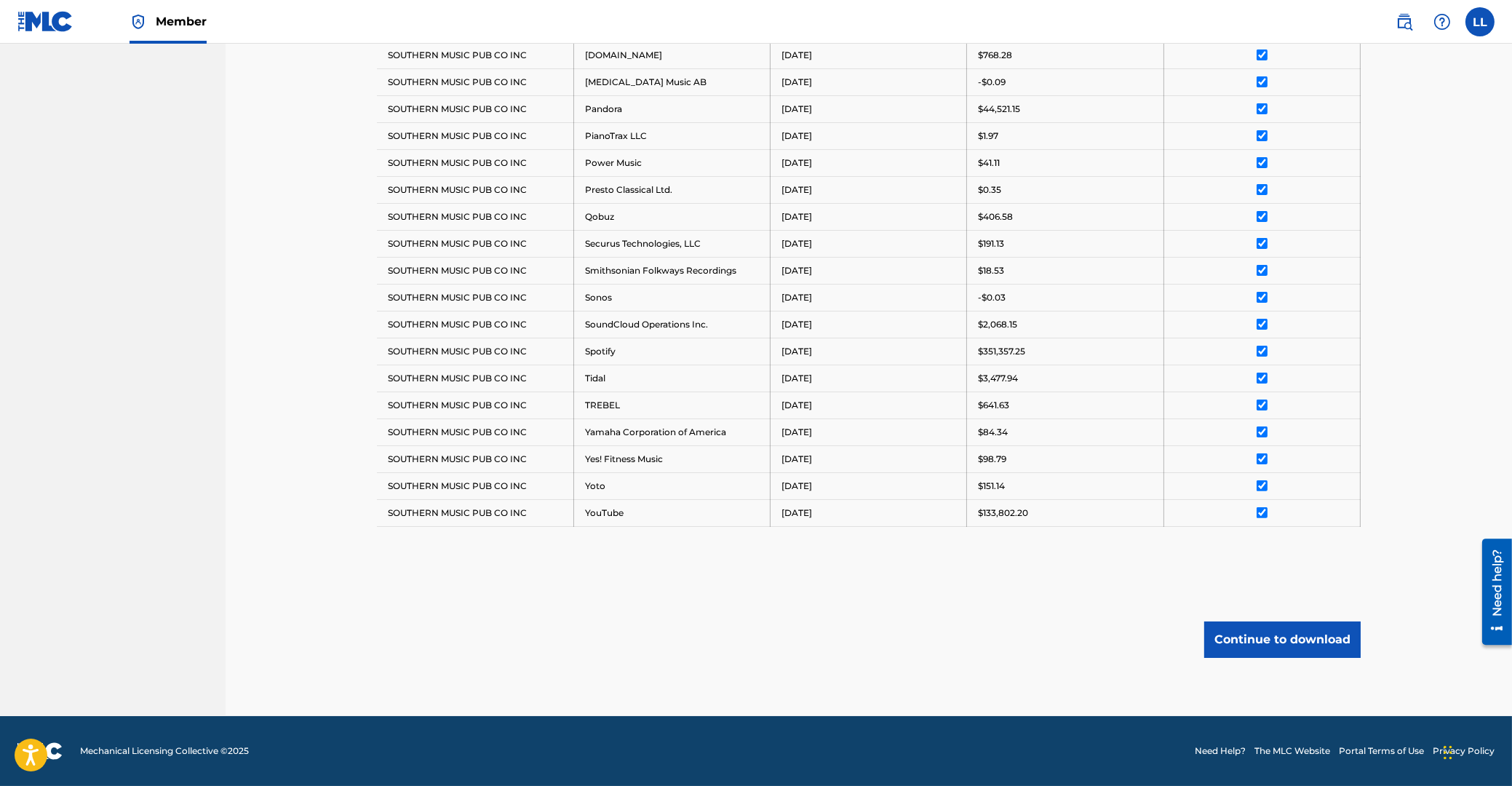
click at [1298, 640] on button "Continue to download" at bounding box center [1283, 639] width 157 height 37
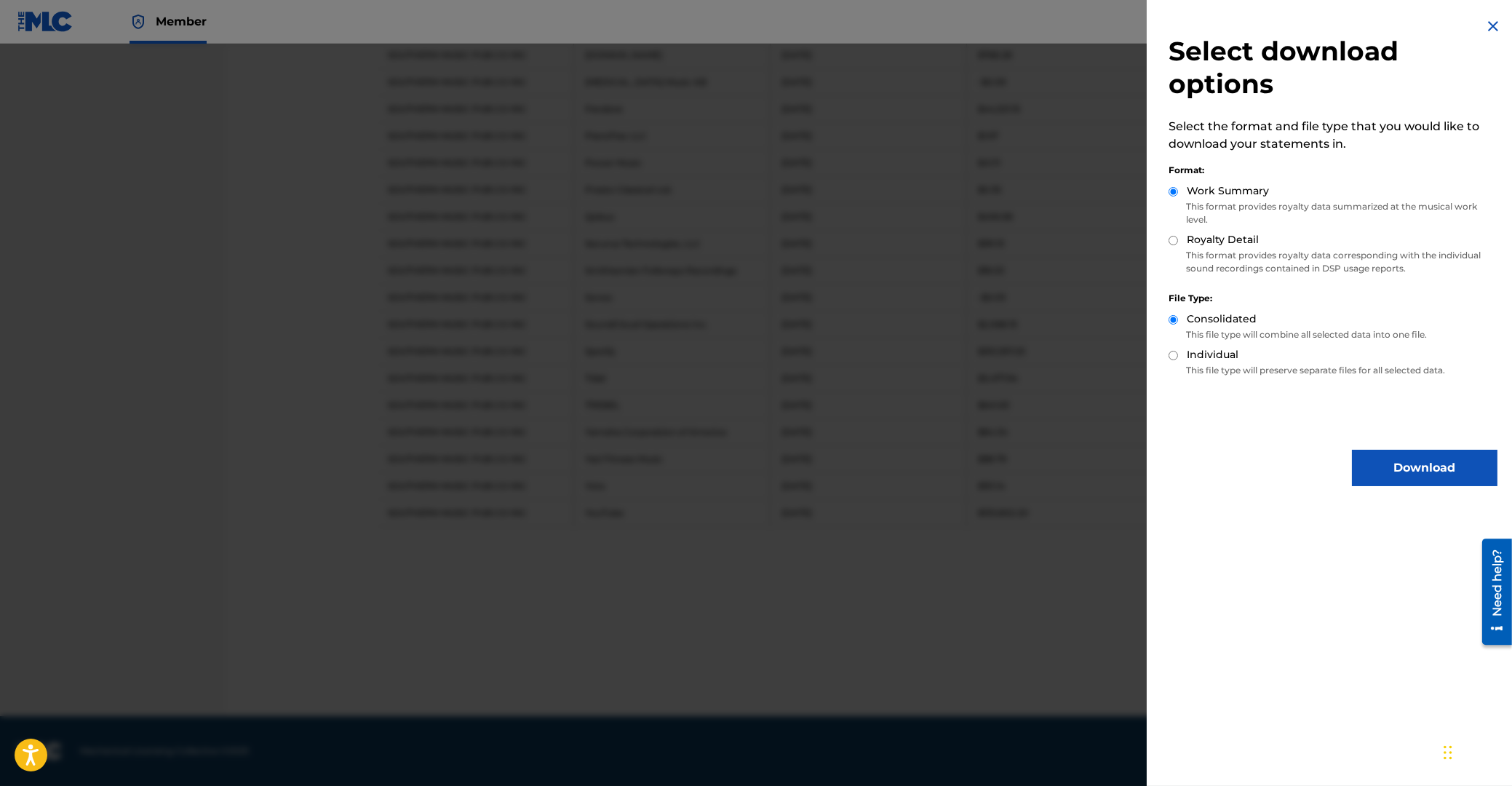
click at [1173, 241] on input "Royalty Detail" at bounding box center [1174, 241] width 10 height 10
radio input "true"
click at [1411, 470] on button "Download" at bounding box center [1425, 467] width 145 height 37
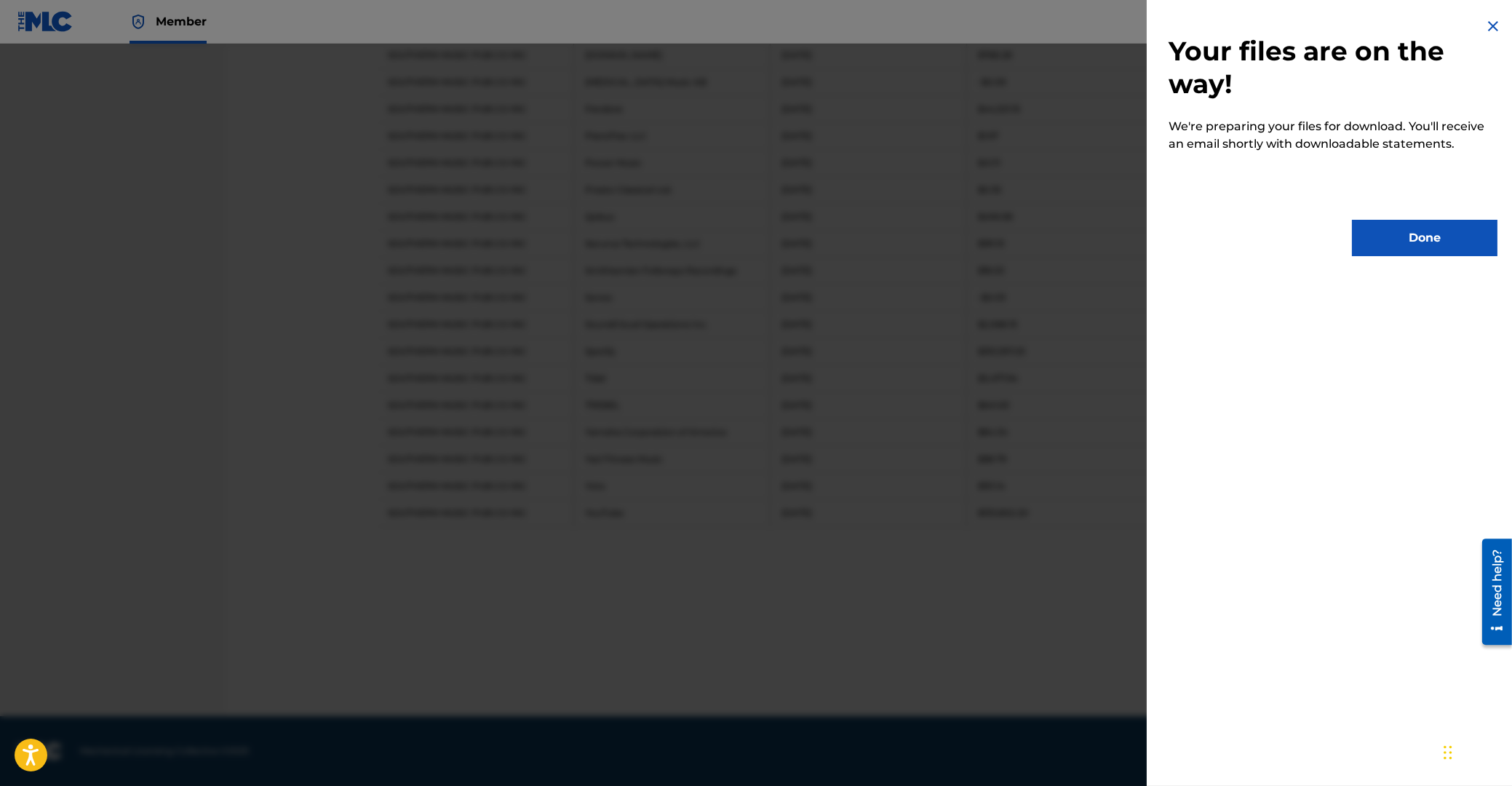
click at [1485, 29] on img at bounding box center [1492, 25] width 17 height 17
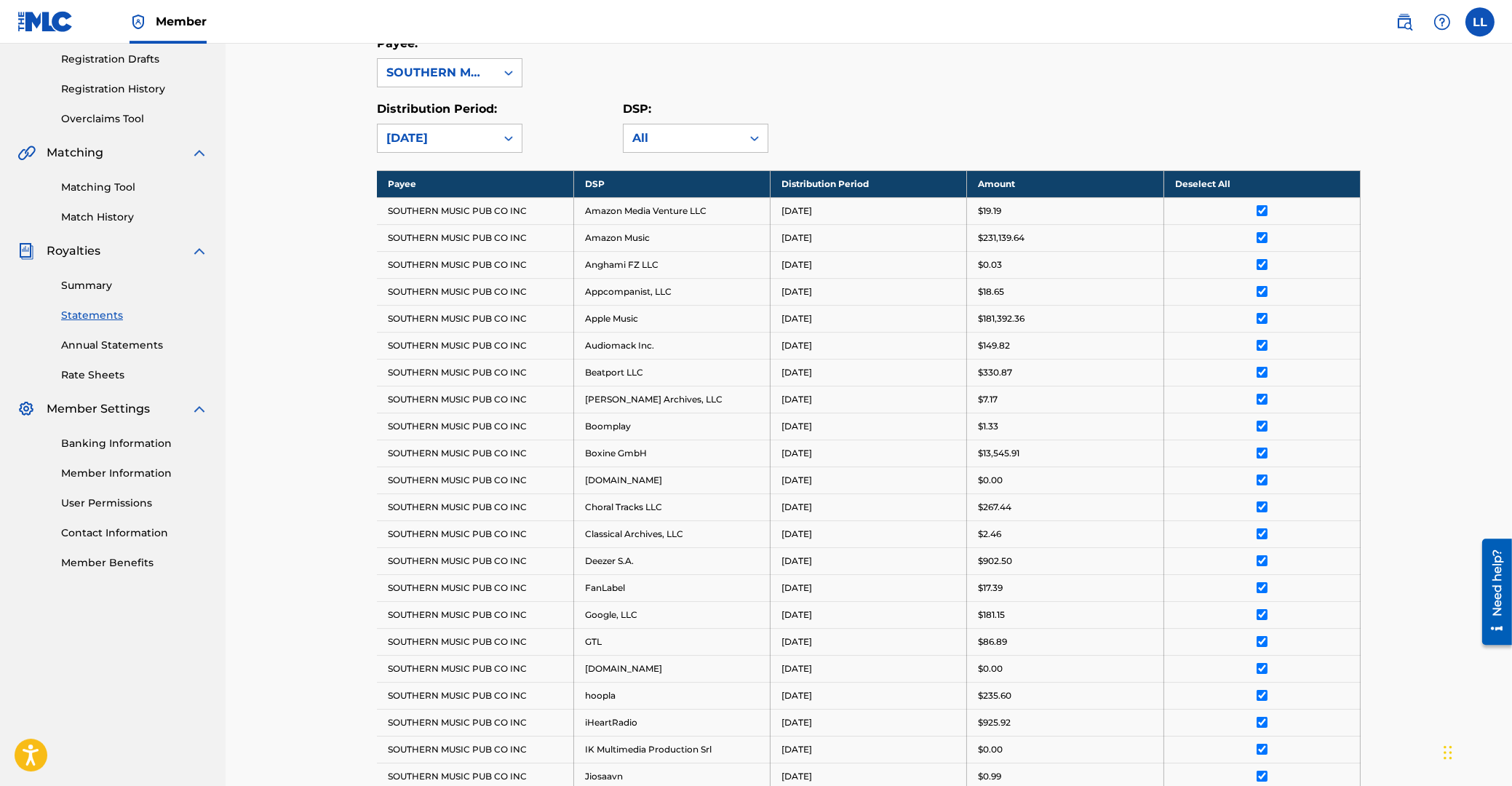
scroll to position [0, 0]
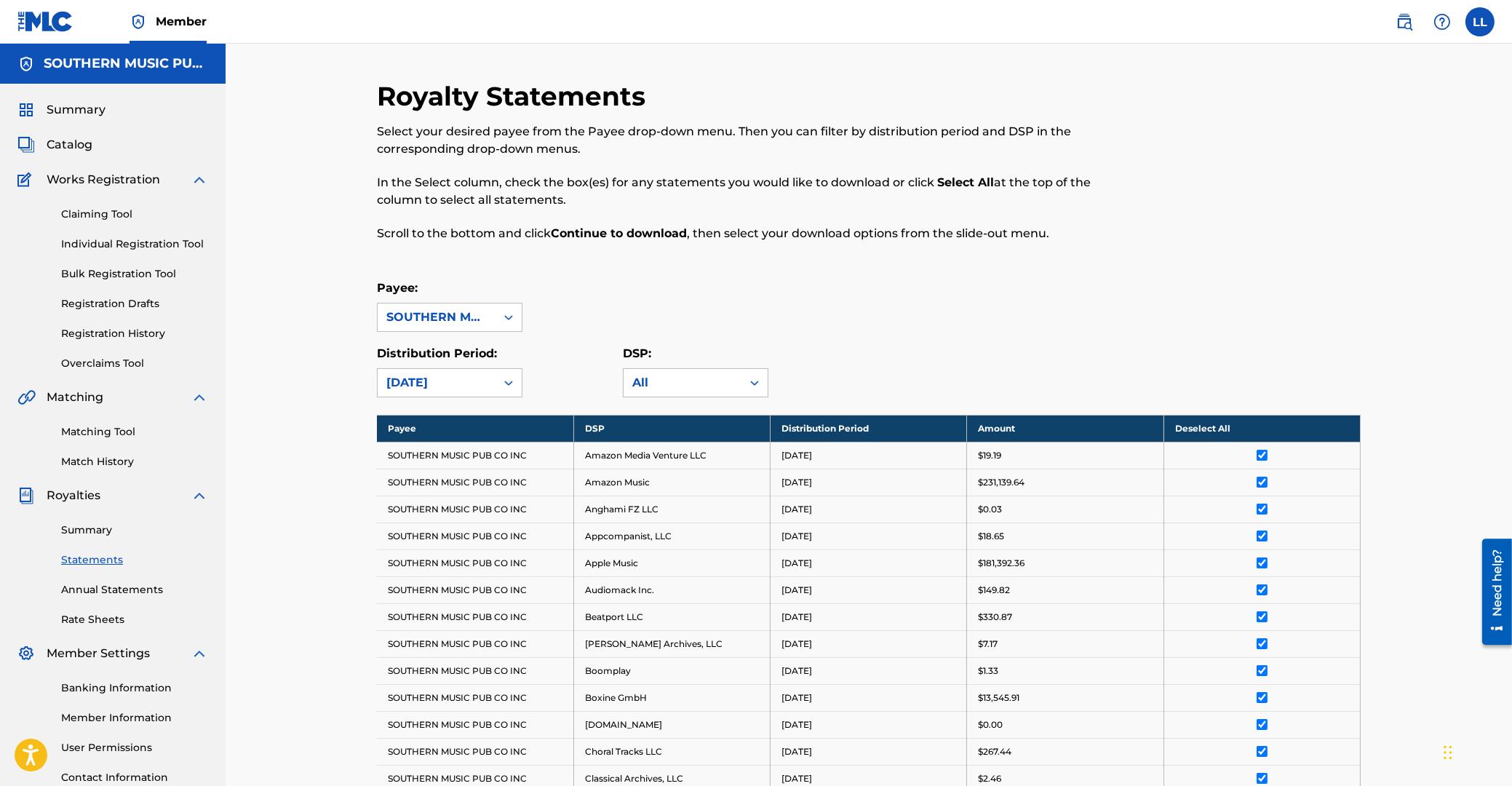
click at [104, 431] on link "Matching Tool" at bounding box center [135, 431] width 147 height 15
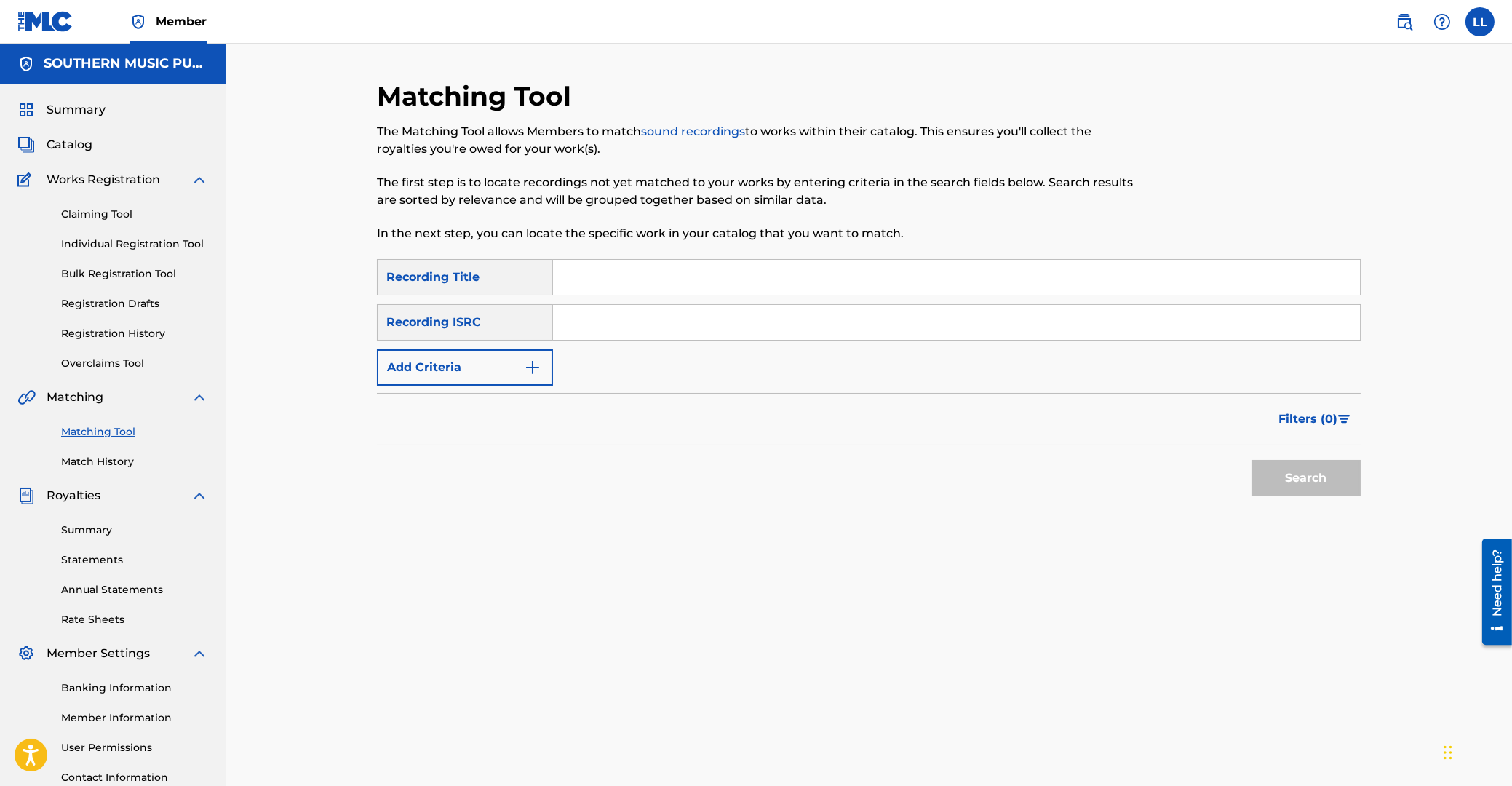
click at [625, 315] on input "Search Form" at bounding box center [957, 322] width 807 height 35
paste input "NLF712109933"
type input "NLF712109933"
click at [1302, 468] on button "Search" at bounding box center [1306, 478] width 109 height 37
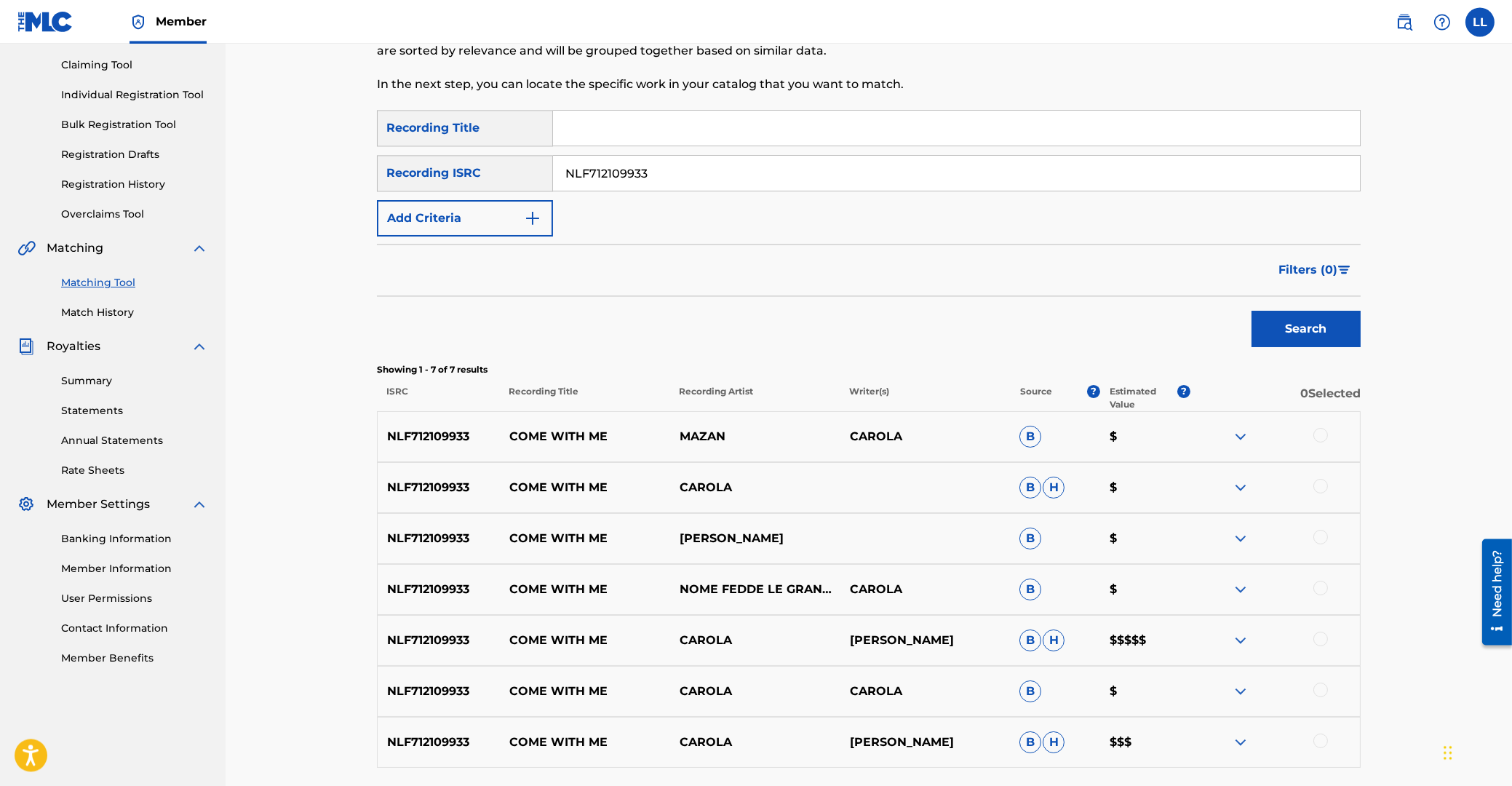
scroll to position [156, 0]
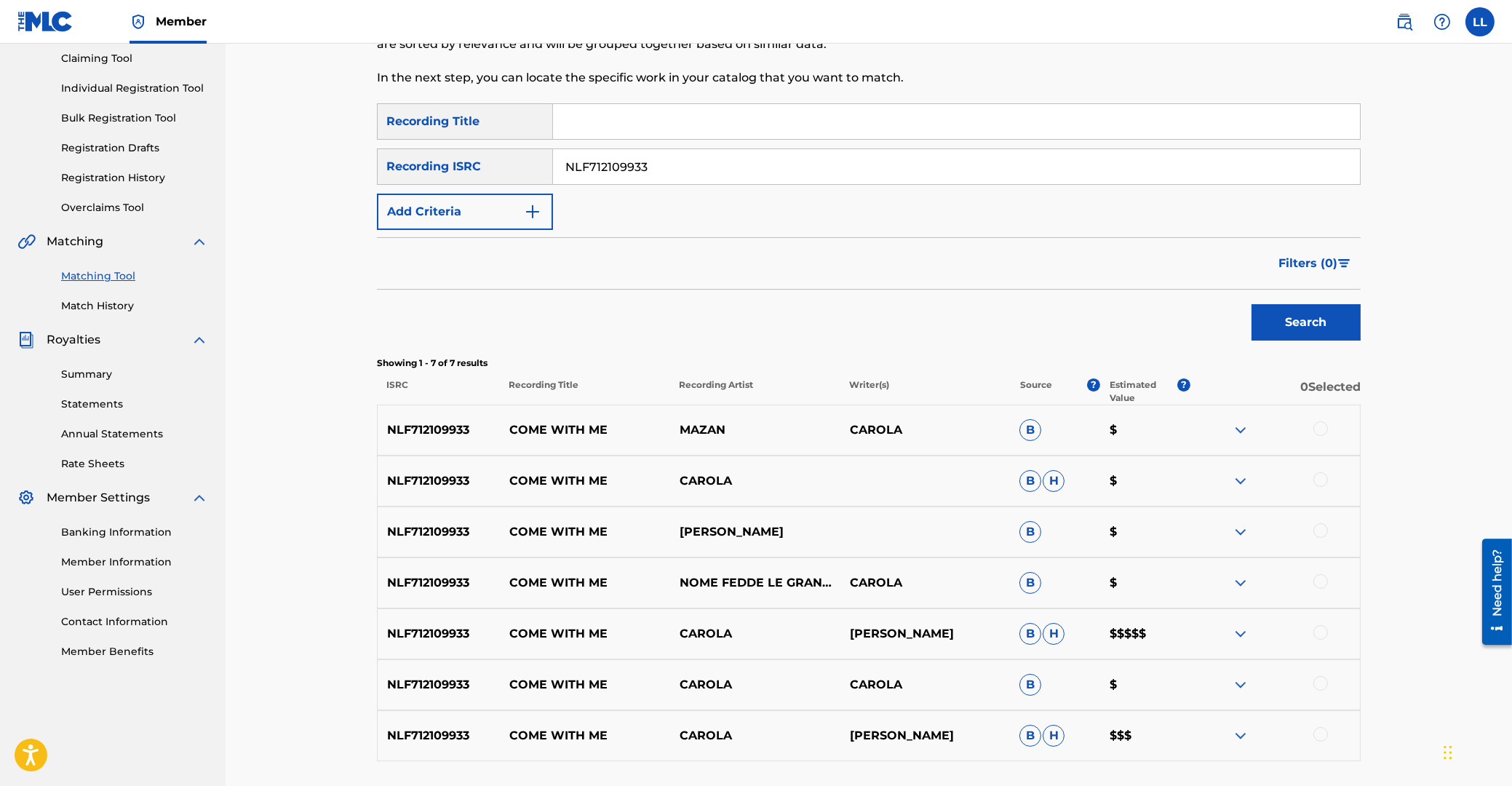
click at [440, 431] on p "NLF712109933" at bounding box center [439, 430] width 122 height 17
copy p "NLF712109933"
